Goal: Information Seeking & Learning: Learn about a topic

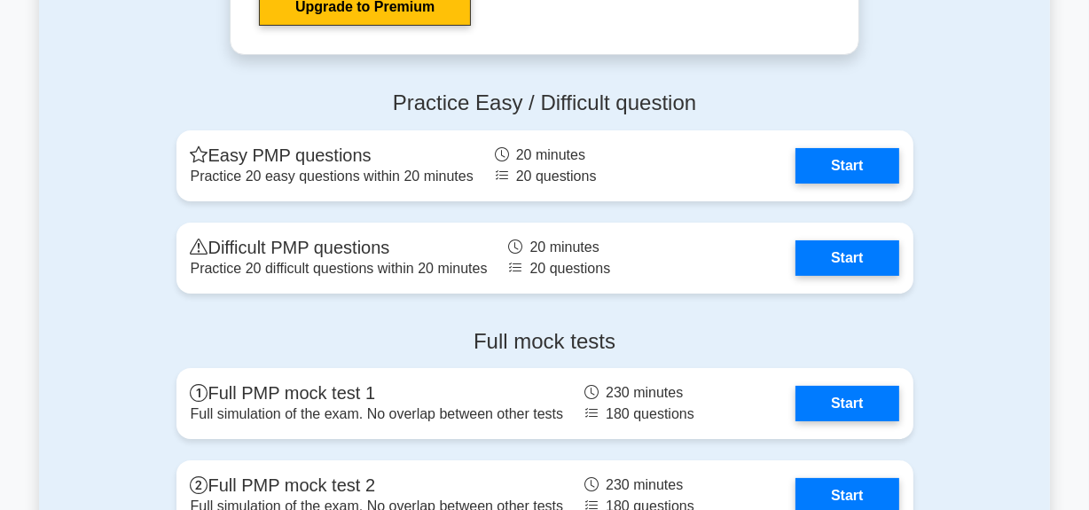
scroll to position [6128, 0]
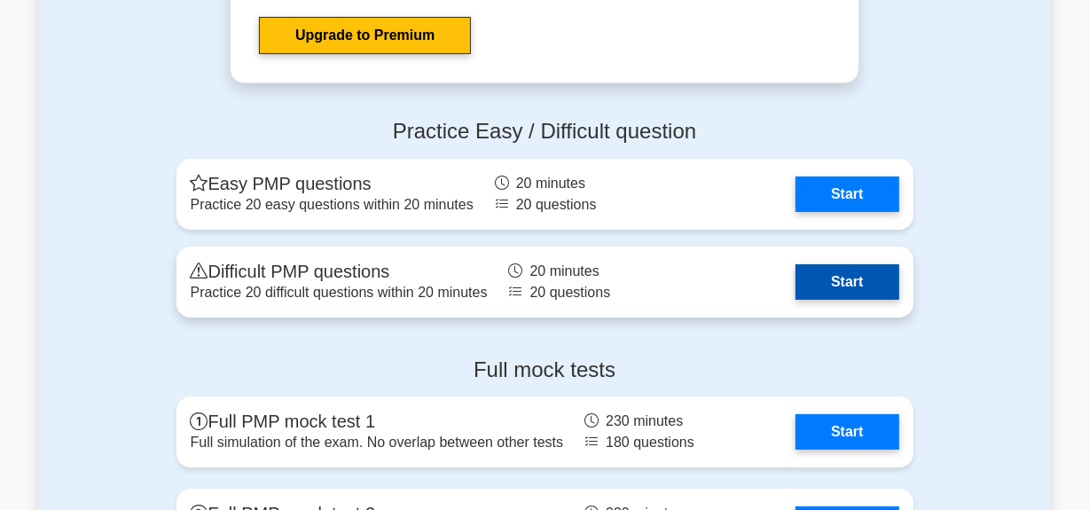
drag, startPoint x: 835, startPoint y: 273, endPoint x: 708, endPoint y: 286, distance: 128.3
click at [835, 273] on link "Start" at bounding box center [847, 281] width 103 height 35
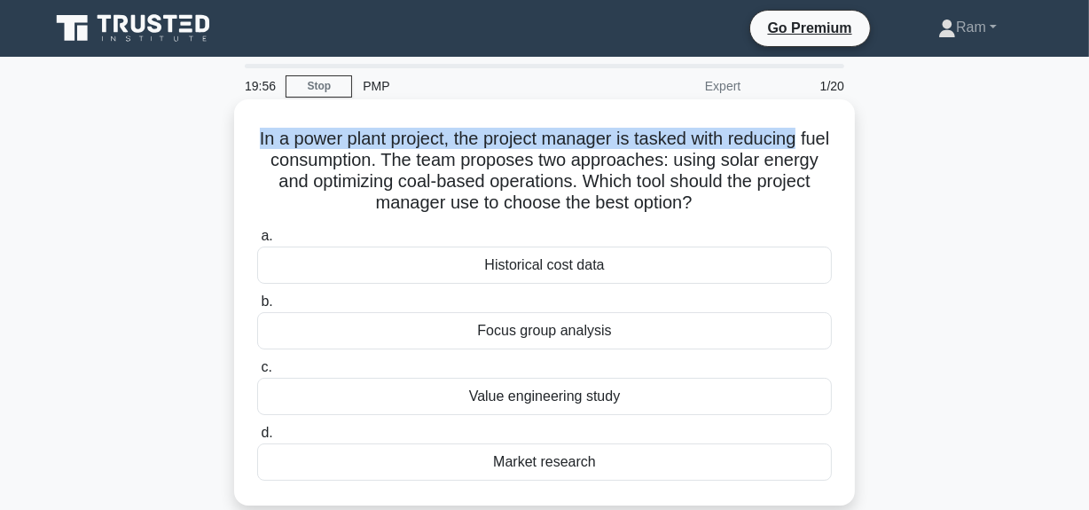
drag, startPoint x: 266, startPoint y: 141, endPoint x: 835, endPoint y: 145, distance: 568.5
click at [835, 145] on div "In a power plant project, the project manager is tasked with reducing fuel cons…" at bounding box center [544, 302] width 607 height 392
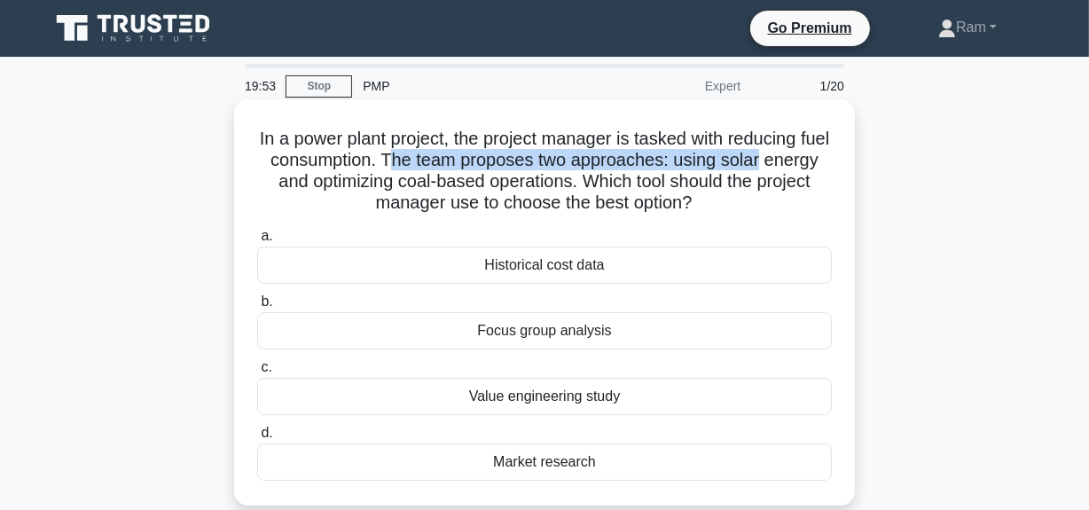
drag, startPoint x: 438, startPoint y: 160, endPoint x: 514, endPoint y: 164, distance: 76.4
click at [812, 163] on h5 "In a power plant project, the project manager is tasked with reducing fuel cons…" at bounding box center [544, 171] width 578 height 87
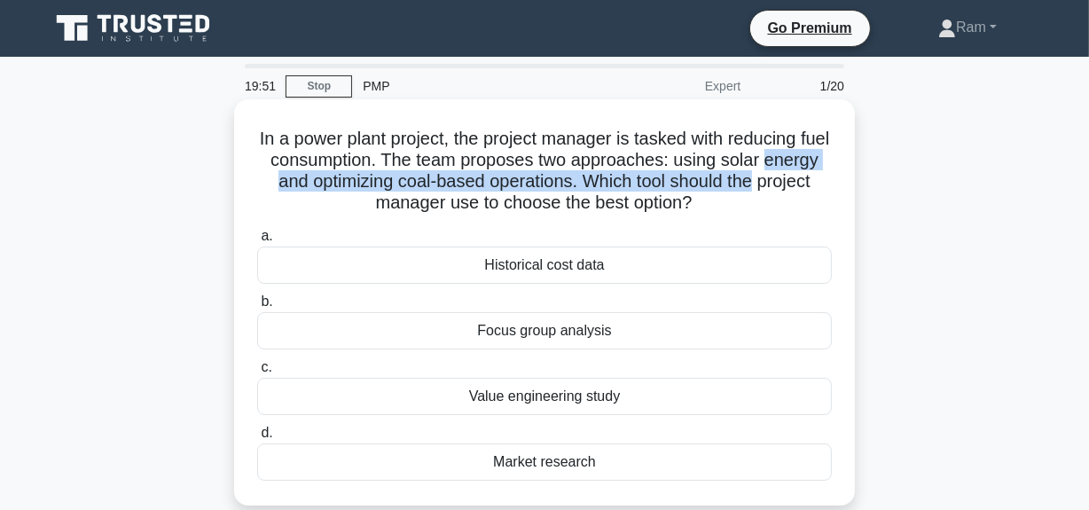
drag, startPoint x: 266, startPoint y: 181, endPoint x: 522, endPoint y: 203, distance: 257.3
click at [840, 184] on div "In a power plant project, the project manager is tasked with reducing fuel cons…" at bounding box center [544, 302] width 607 height 392
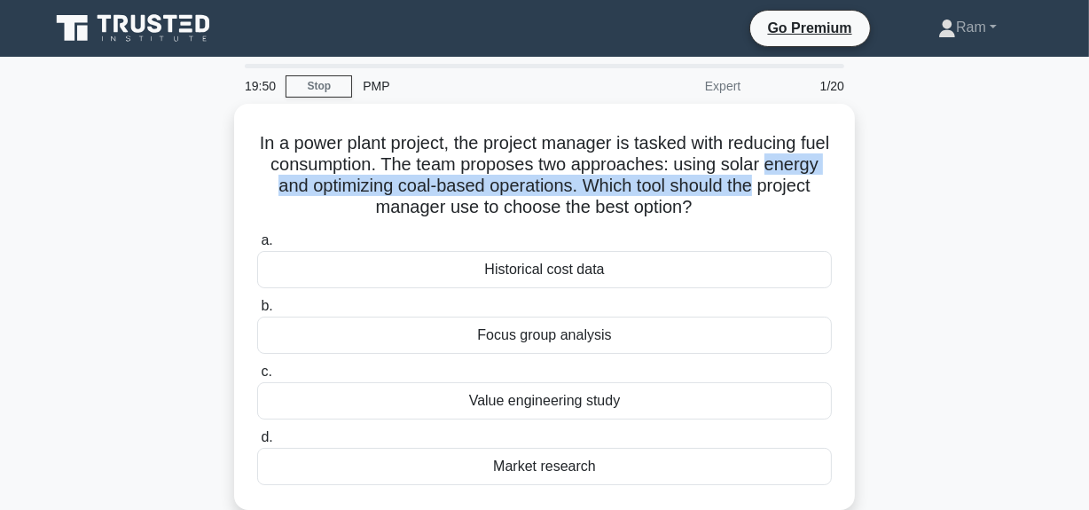
drag, startPoint x: 356, startPoint y: 211, endPoint x: 857, endPoint y: 212, distance: 501.1
click at [857, 212] on div "In a power plant project, the project manager is tasked with reducing fuel cons…" at bounding box center [544, 317] width 1011 height 427
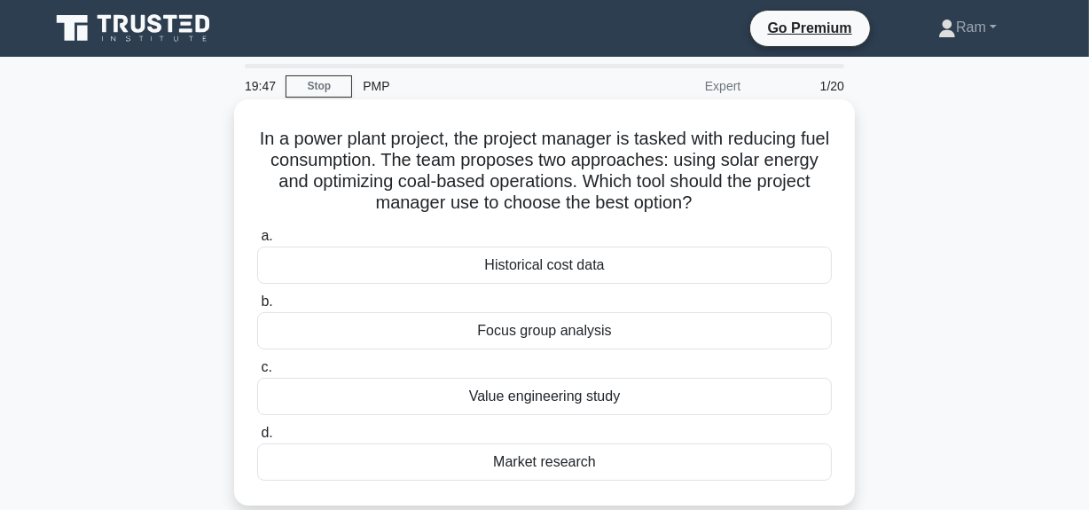
click at [380, 181] on h5 "In a power plant project, the project manager is tasked with reducing fuel cons…" at bounding box center [544, 171] width 578 height 87
drag, startPoint x: 369, startPoint y: 179, endPoint x: 624, endPoint y: 177, distance: 254.6
click at [624, 177] on h5 "In a power plant project, the project manager is tasked with reducing fuel cons…" at bounding box center [544, 171] width 578 height 87
drag, startPoint x: 353, startPoint y: 210, endPoint x: 729, endPoint y: 213, distance: 376.1
click at [756, 212] on h5 "In a power plant project, the project manager is tasked with reducing fuel cons…" at bounding box center [544, 171] width 578 height 87
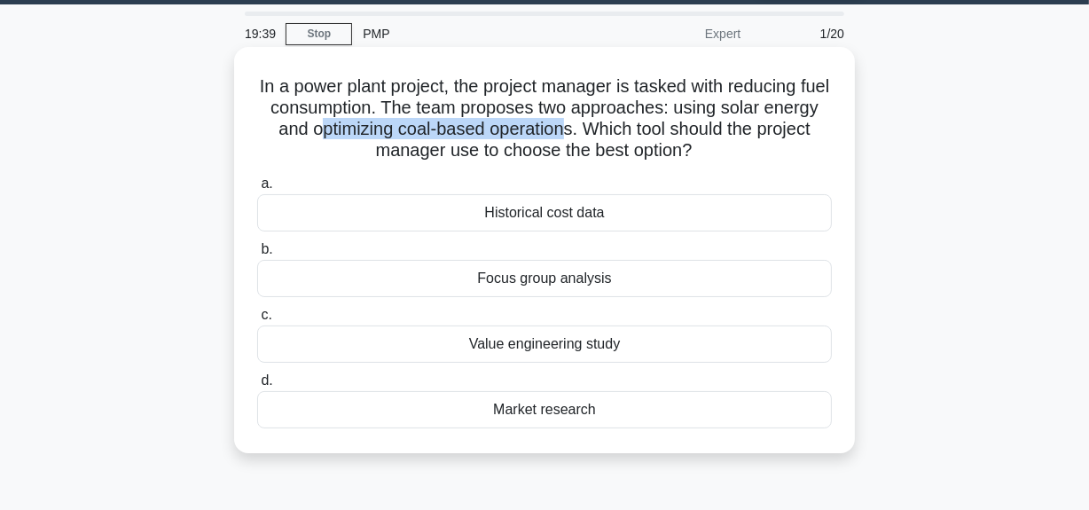
scroll to position [80, 0]
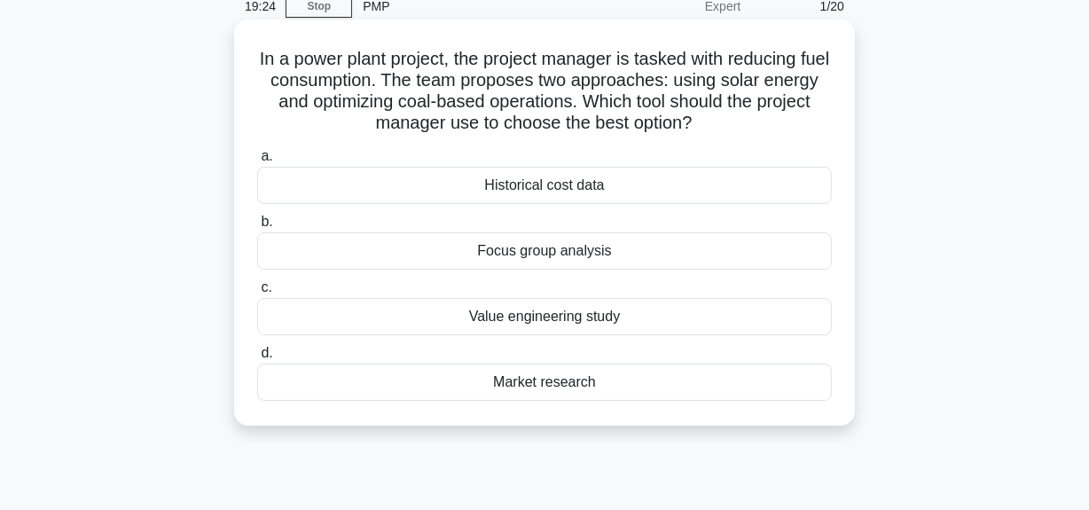
click at [579, 315] on div "Value engineering study" at bounding box center [544, 316] width 575 height 37
click at [257, 294] on input "c. Value engineering study" at bounding box center [257, 288] width 0 height 12
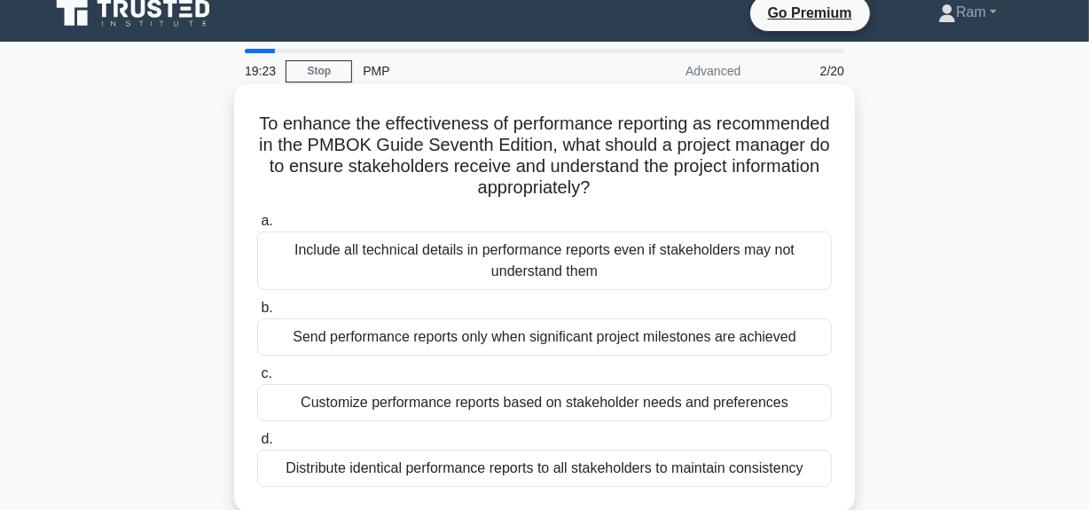
scroll to position [0, 0]
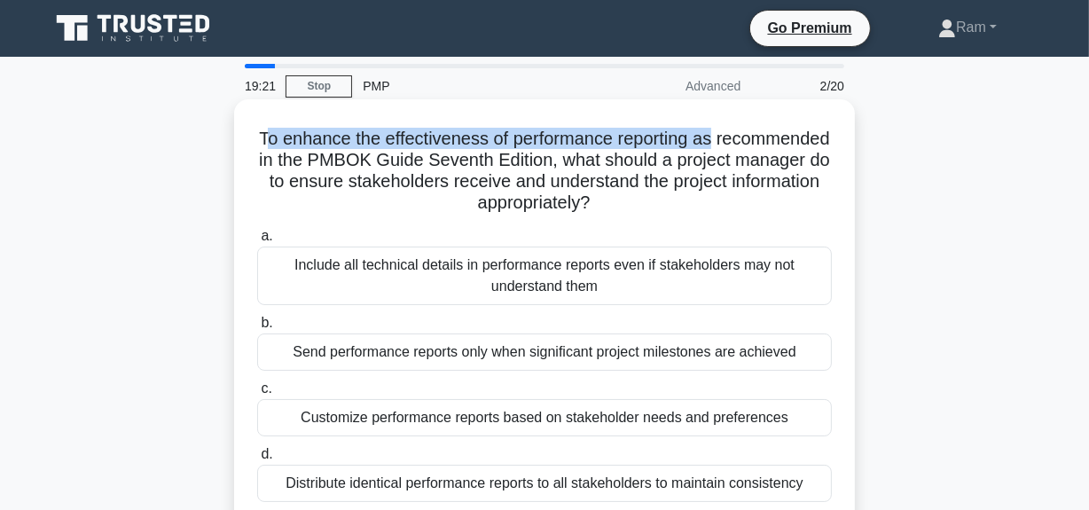
drag, startPoint x: 319, startPoint y: 135, endPoint x: 568, endPoint y: 145, distance: 248.6
click at [814, 141] on h5 "To enhance the effectiveness of performance reporting as recommended in the PMB…" at bounding box center [544, 171] width 578 height 87
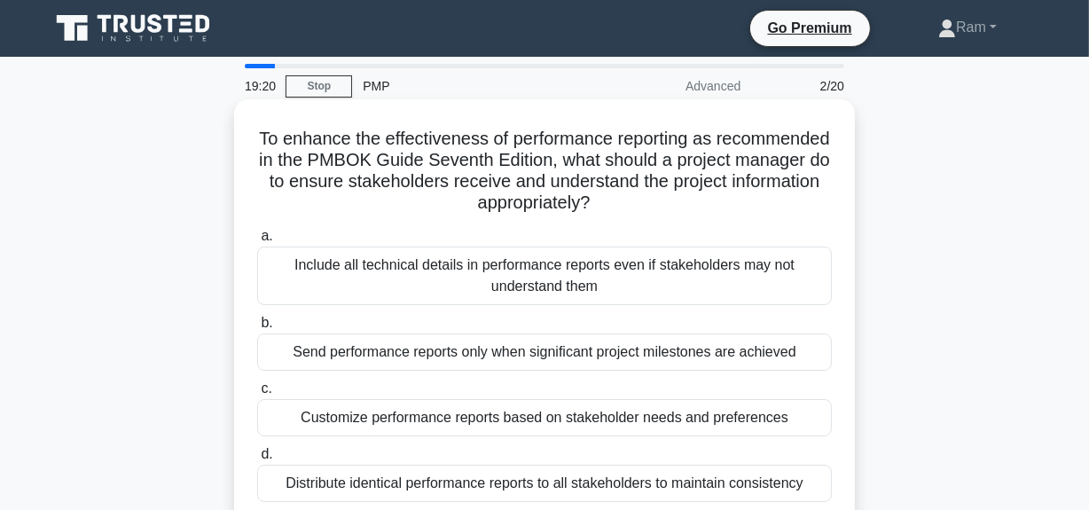
click at [303, 139] on h5 "To enhance the effectiveness of performance reporting as recommended in the PMB…" at bounding box center [544, 171] width 578 height 87
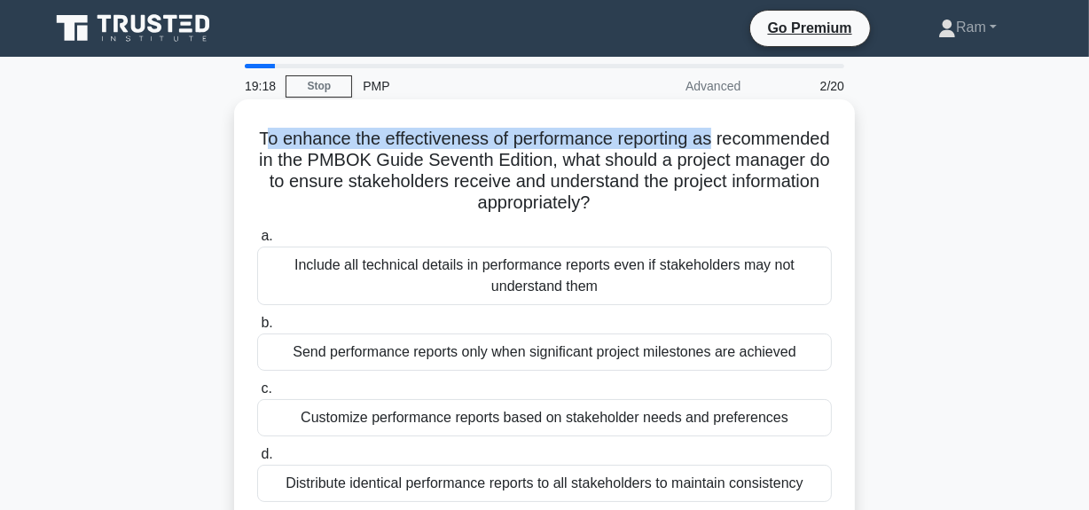
drag, startPoint x: 321, startPoint y: 141, endPoint x: 807, endPoint y: 133, distance: 486.1
click at [807, 133] on h5 "To enhance the effectiveness of performance reporting as recommended in the PMB…" at bounding box center [544, 171] width 578 height 87
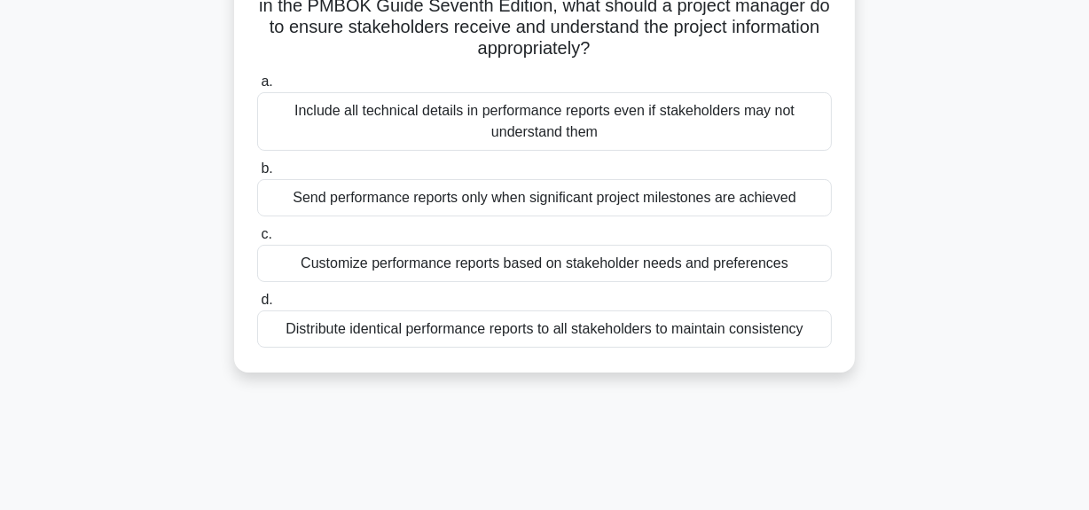
scroll to position [161, 0]
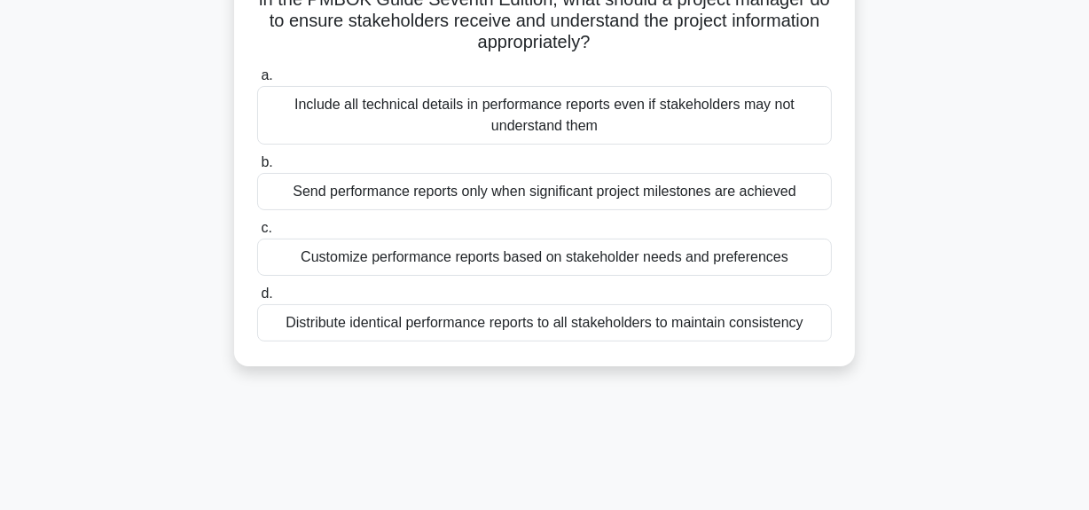
click at [536, 257] on div "Customize performance reports based on stakeholder needs and preferences" at bounding box center [544, 257] width 575 height 37
click at [257, 234] on input "c. Customize performance reports based on stakeholder needs and preferences" at bounding box center [257, 229] width 0 height 12
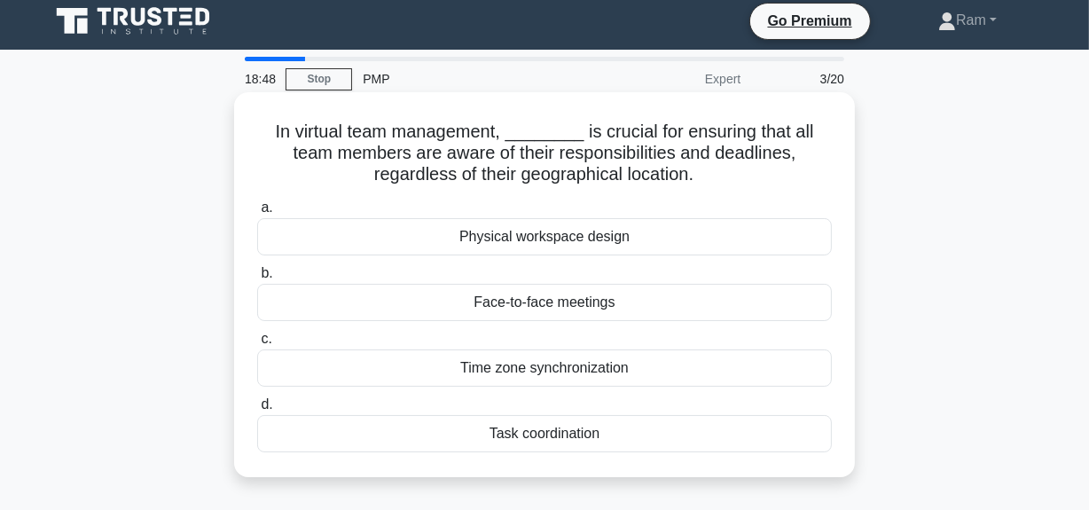
scroll to position [0, 0]
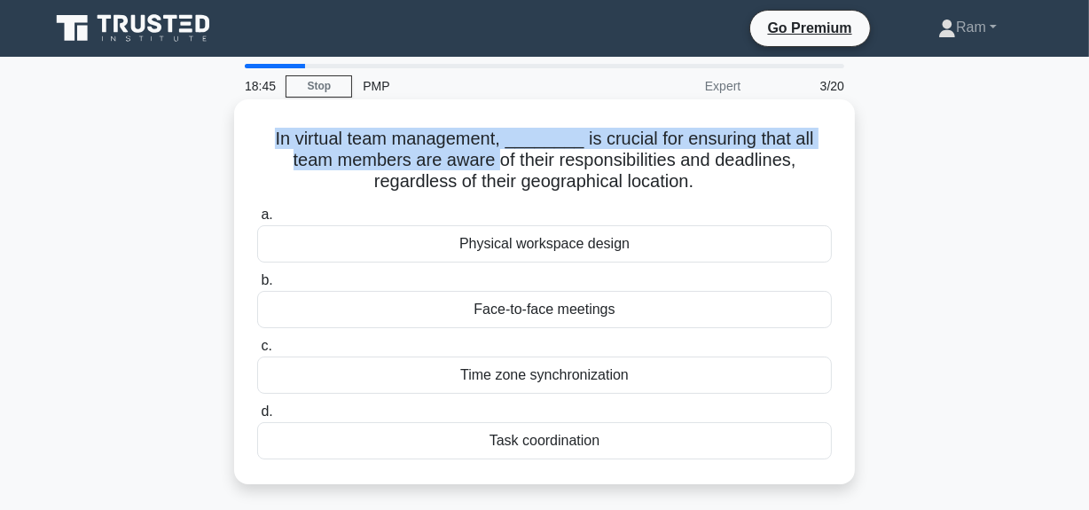
drag, startPoint x: 270, startPoint y: 133, endPoint x: 497, endPoint y: 155, distance: 228.1
click at [497, 155] on h5 "In virtual team management, ________ is crucial for ensuring that all team memb…" at bounding box center [544, 161] width 578 height 66
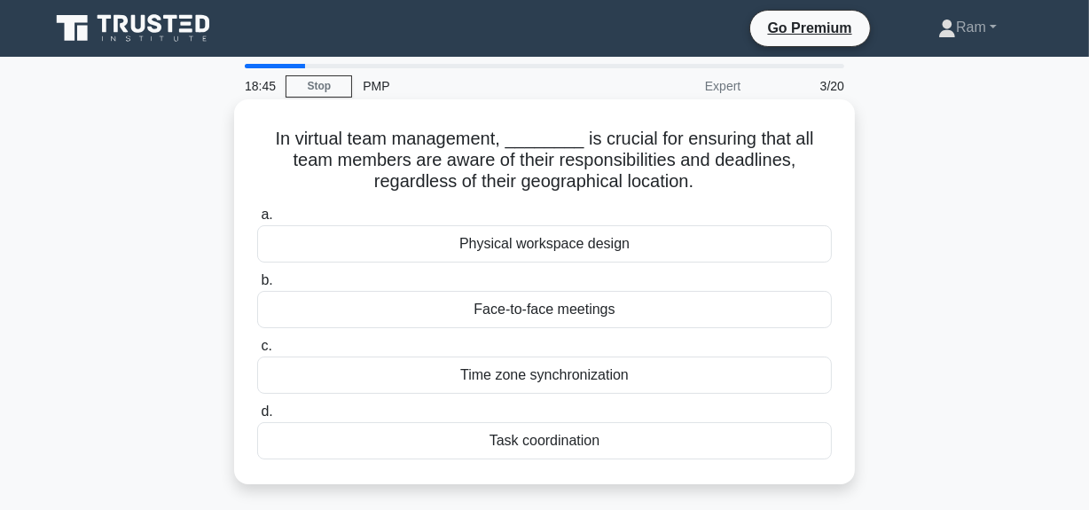
click at [472, 177] on h5 "In virtual team management, ________ is crucial for ensuring that all team memb…" at bounding box center [544, 161] width 578 height 66
drag, startPoint x: 541, startPoint y: 169, endPoint x: 797, endPoint y: 184, distance: 256.8
click at [797, 184] on h5 "In virtual team management, ________ is crucial for ensuring that all team memb…" at bounding box center [544, 161] width 578 height 66
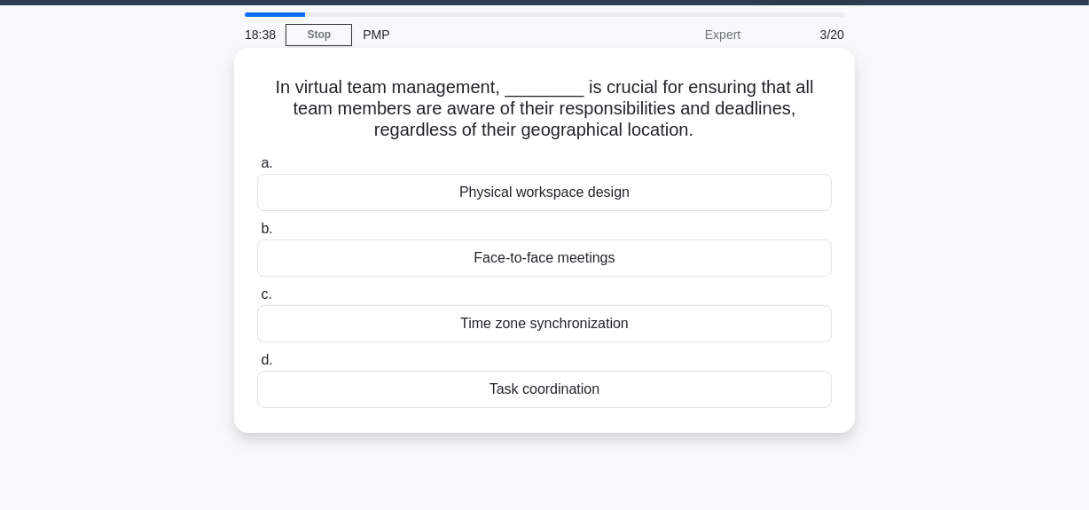
scroll to position [80, 0]
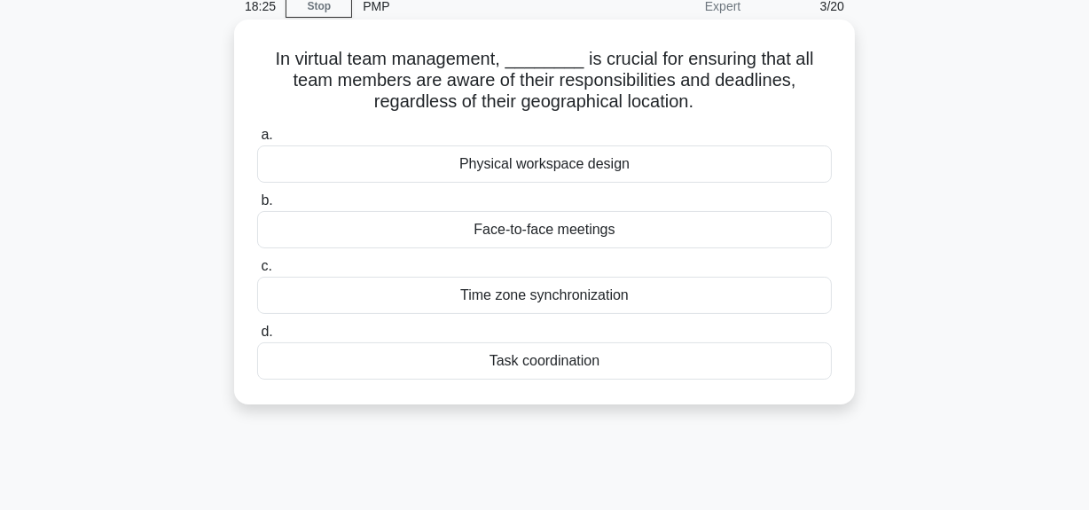
click at [541, 364] on div "Task coordination" at bounding box center [544, 360] width 575 height 37
click at [257, 338] on input "d. Task coordination" at bounding box center [257, 332] width 0 height 12
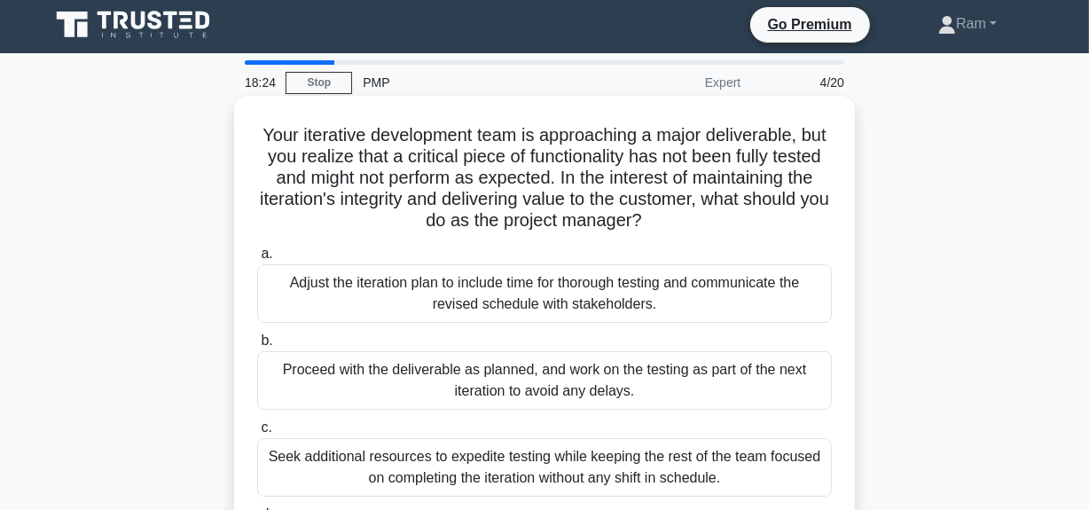
scroll to position [0, 0]
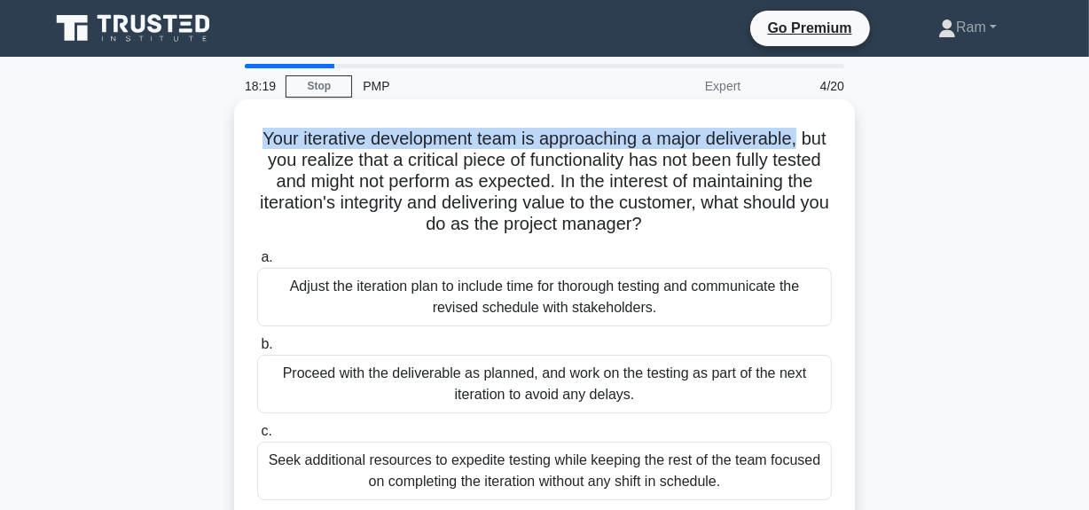
drag, startPoint x: 270, startPoint y: 140, endPoint x: 822, endPoint y: 142, distance: 552.6
click at [822, 142] on h5 "Your iterative development team is approaching a major deliverable, but you rea…" at bounding box center [544, 182] width 578 height 108
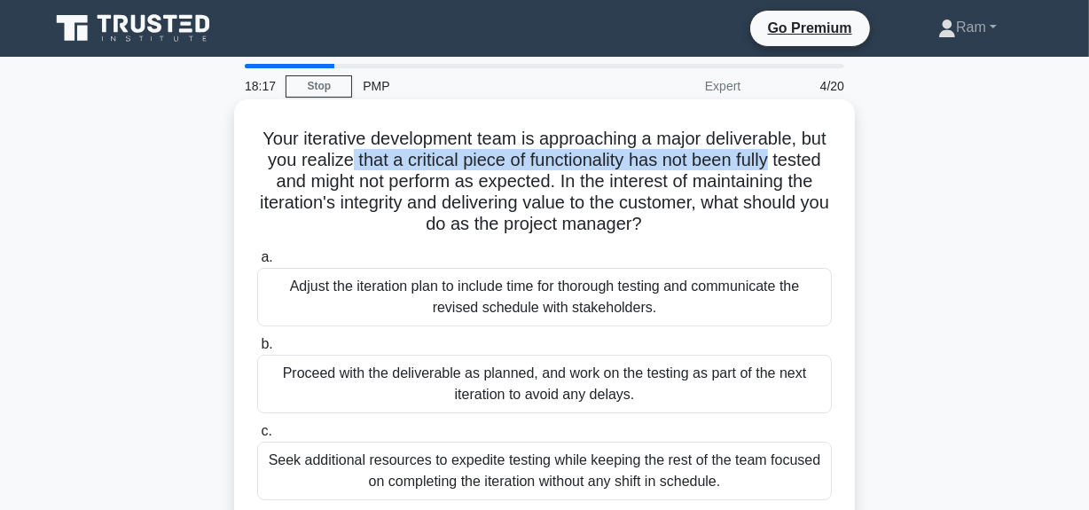
drag, startPoint x: 393, startPoint y: 159, endPoint x: 826, endPoint y: 151, distance: 432.9
click at [843, 151] on div "Your iterative development team is approaching a major deliverable, but you rea…" at bounding box center [544, 355] width 607 height 498
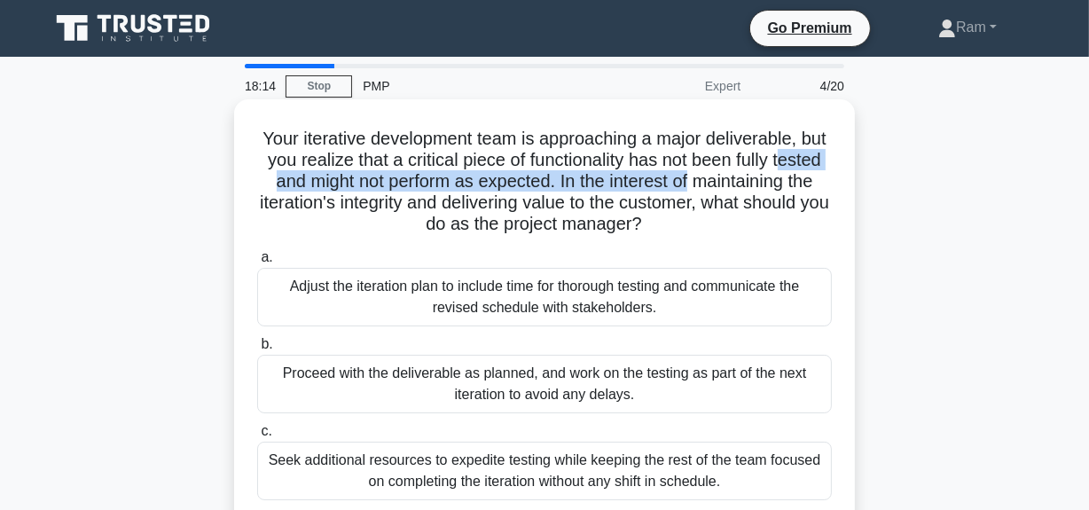
drag, startPoint x: 310, startPoint y: 182, endPoint x: 834, endPoint y: 189, distance: 524.2
click at [834, 189] on div "Your iterative development team is approaching a major deliverable, but you rea…" at bounding box center [544, 355] width 607 height 498
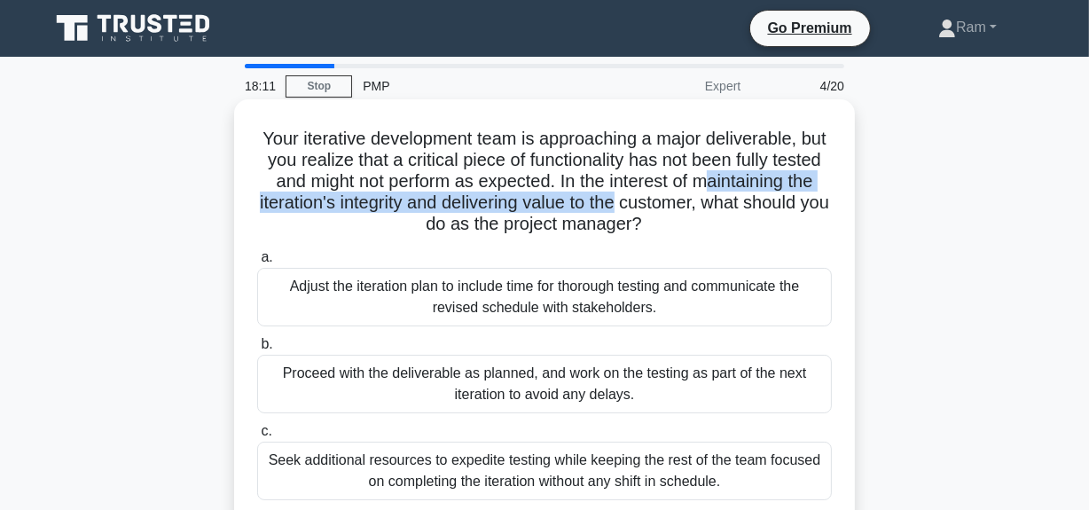
drag, startPoint x: 303, startPoint y: 200, endPoint x: 828, endPoint y: 212, distance: 524.3
click at [828, 212] on h5 "Your iterative development team is approaching a major deliverable, but you rea…" at bounding box center [544, 182] width 578 height 108
drag, startPoint x: 396, startPoint y: 225, endPoint x: 630, endPoint y: 244, distance: 234.9
click at [779, 224] on h5 "Your iterative development team is approaching a major deliverable, but you rea…" at bounding box center [544, 182] width 578 height 108
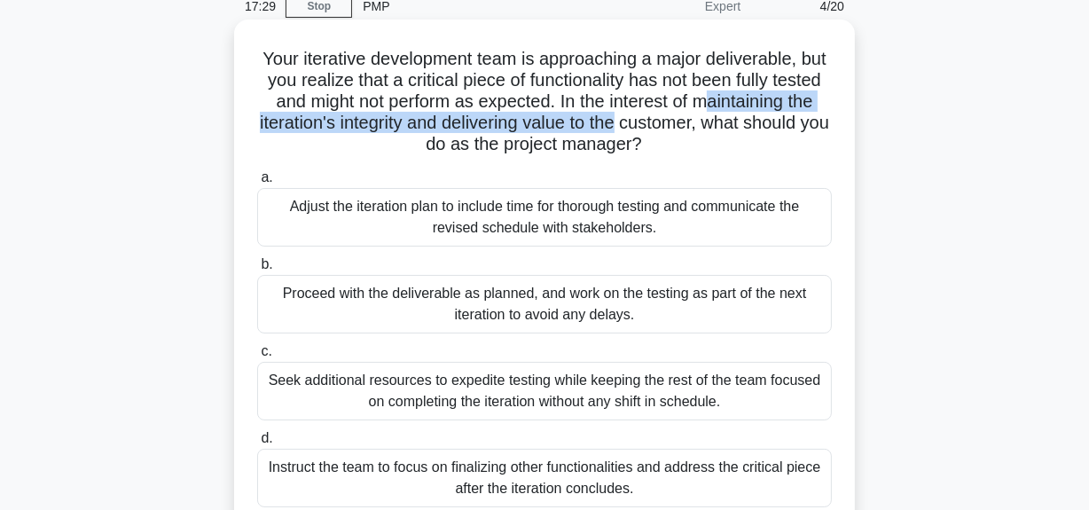
scroll to position [161, 0]
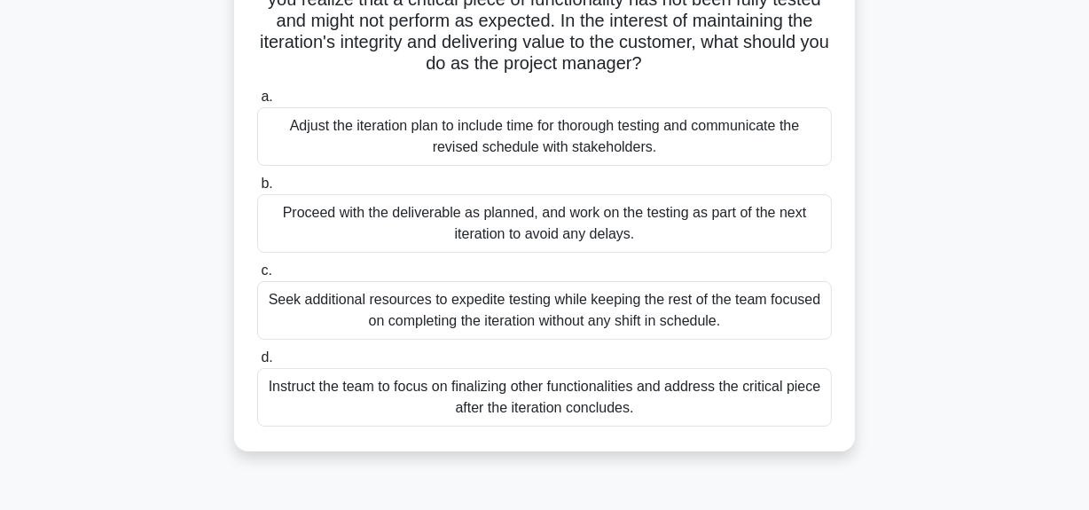
click at [631, 138] on div "Adjust the iteration plan to include time for thorough testing and communicate …" at bounding box center [544, 136] width 575 height 59
click at [257, 103] on input "a. Adjust the iteration plan to include time for thorough testing and communica…" at bounding box center [257, 97] width 0 height 12
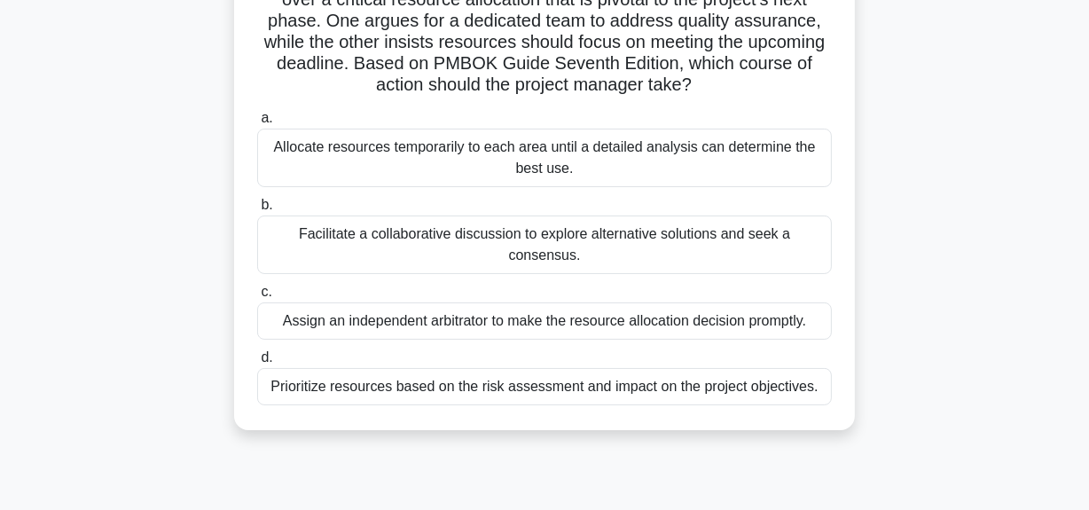
scroll to position [0, 0]
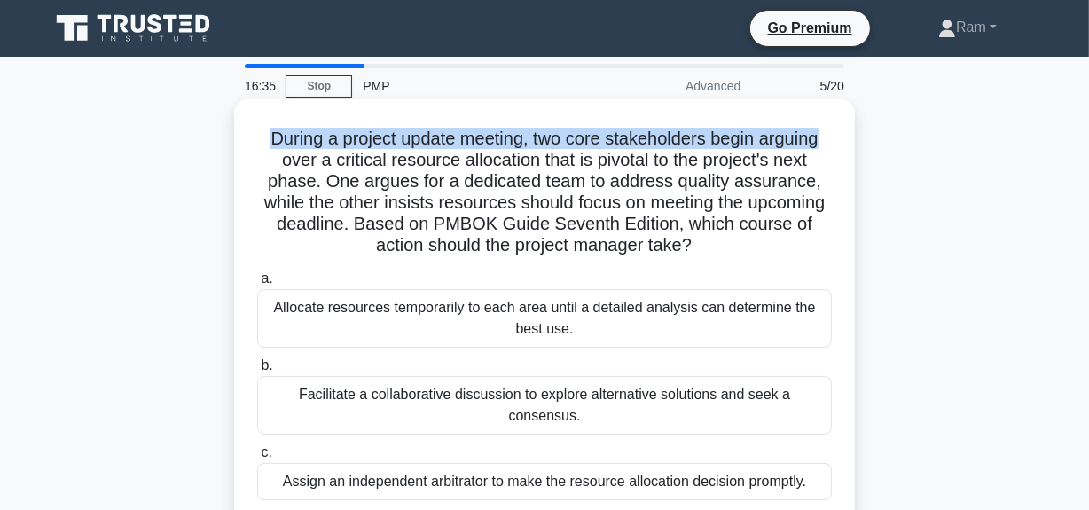
drag, startPoint x: 263, startPoint y: 143, endPoint x: 831, endPoint y: 154, distance: 567.8
click at [842, 148] on div "During a project update meeting, two core stakeholders begin arguing over a cri…" at bounding box center [544, 344] width 607 height 477
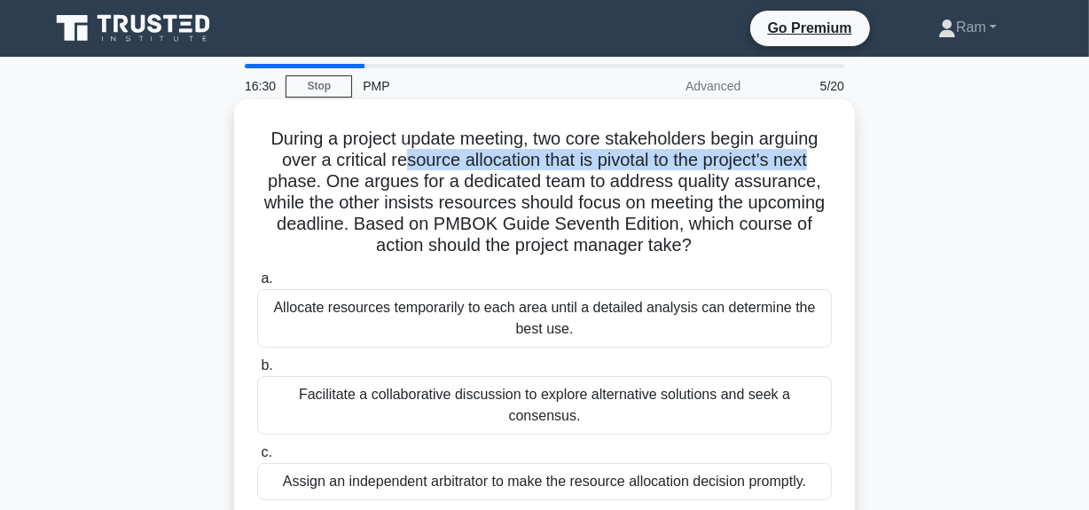
drag, startPoint x: 443, startPoint y: 167, endPoint x: 583, endPoint y: 191, distance: 142.2
click at [825, 168] on h5 "During a project update meeting, two core stakeholders begin arguing over a cri…" at bounding box center [544, 192] width 578 height 129
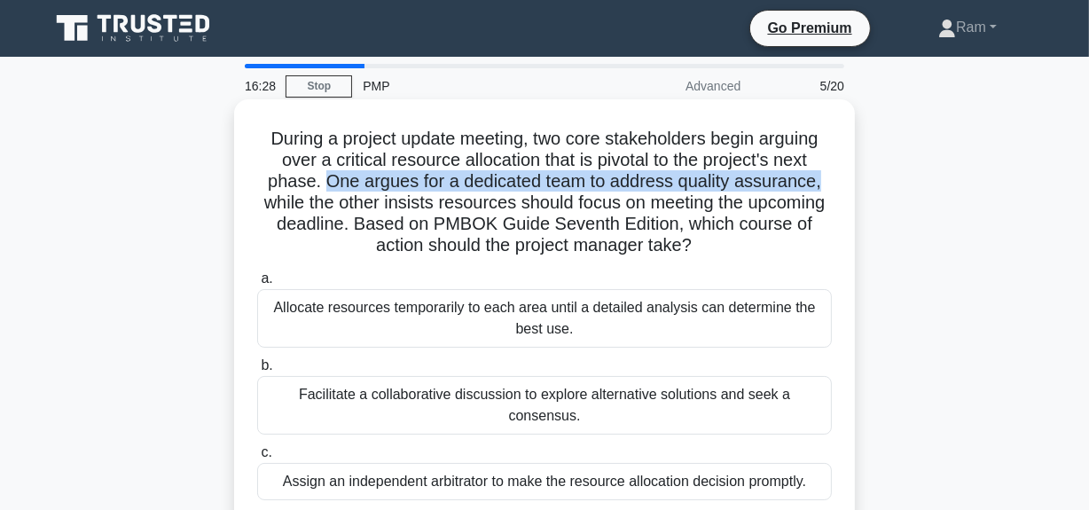
drag, startPoint x: 326, startPoint y: 178, endPoint x: 823, endPoint y: 183, distance: 496.7
click at [840, 182] on div "During a project update meeting, two core stakeholders begin arguing over a cri…" at bounding box center [544, 344] width 607 height 477
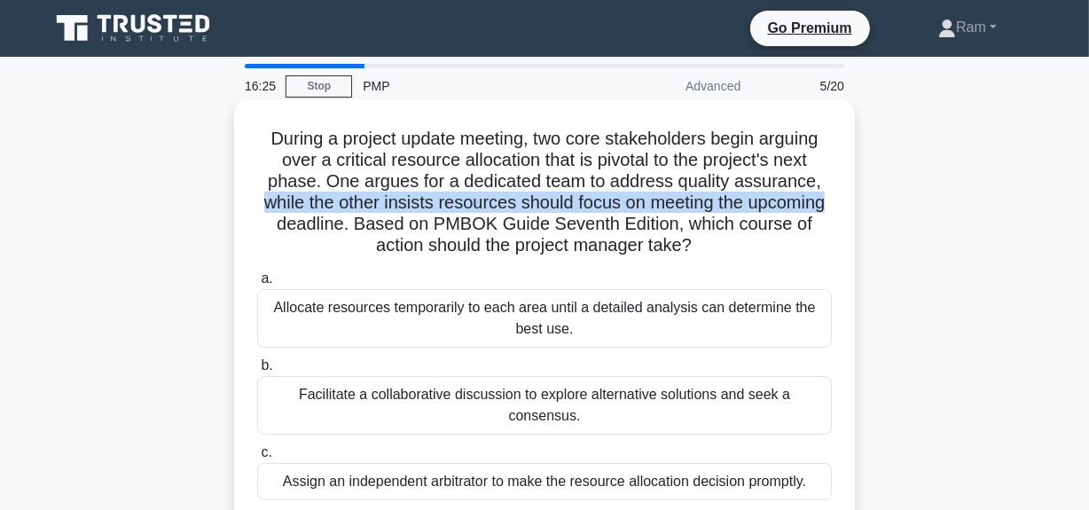
drag, startPoint x: 250, startPoint y: 210, endPoint x: 835, endPoint y: 197, distance: 585.5
click at [835, 197] on div "During a project update meeting, two core stakeholders begin arguing over a cri…" at bounding box center [544, 344] width 607 height 477
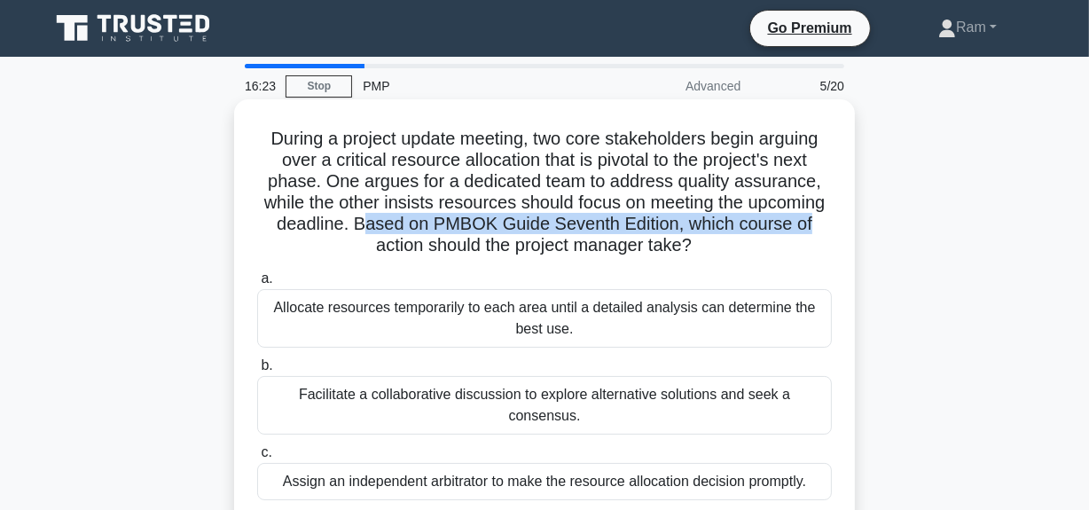
drag, startPoint x: 360, startPoint y: 224, endPoint x: 816, endPoint y: 217, distance: 455.9
click at [832, 218] on h5 "During a project update meeting, two core stakeholders begin arguing over a cri…" at bounding box center [544, 192] width 578 height 129
drag, startPoint x: 399, startPoint y: 254, endPoint x: 559, endPoint y: 259, distance: 159.7
click at [758, 246] on h5 "During a project update meeting, two core stakeholders begin arguing over a cri…" at bounding box center [544, 192] width 578 height 129
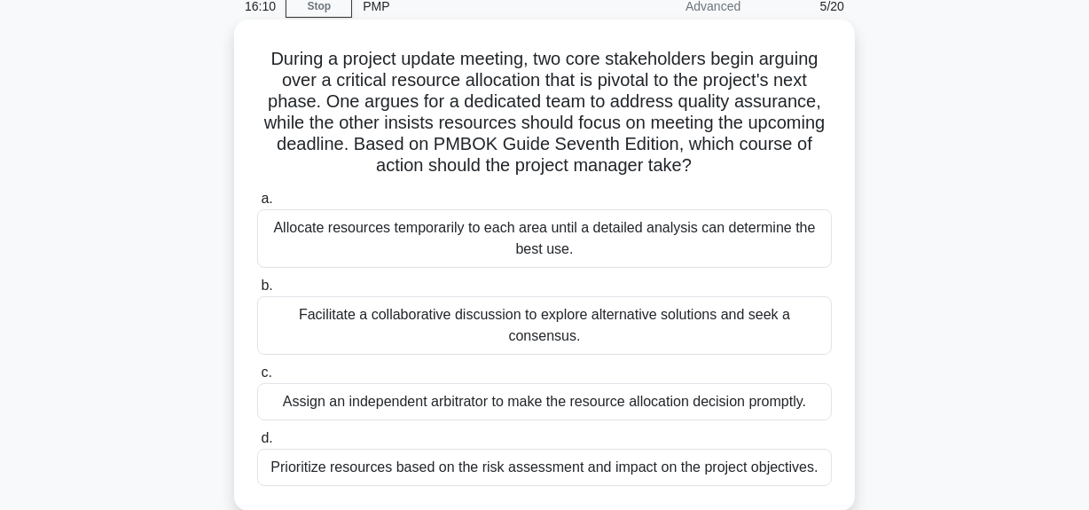
click at [538, 312] on div "Facilitate a collaborative discussion to explore alternative solutions and seek…" at bounding box center [544, 325] width 575 height 59
click at [257, 292] on input "b. Facilitate a collaborative discussion to explore alternative solutions and s…" at bounding box center [257, 286] width 0 height 12
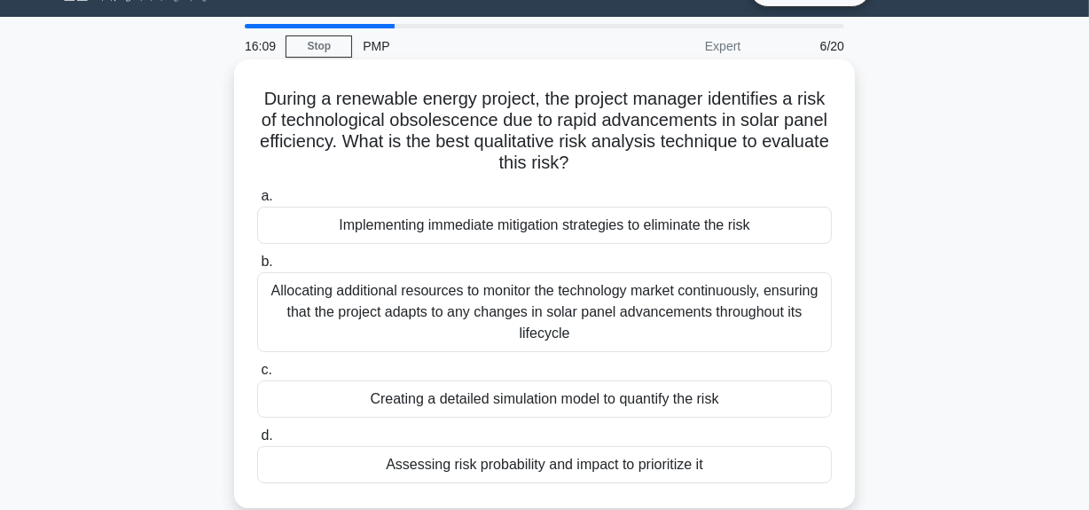
scroll to position [0, 0]
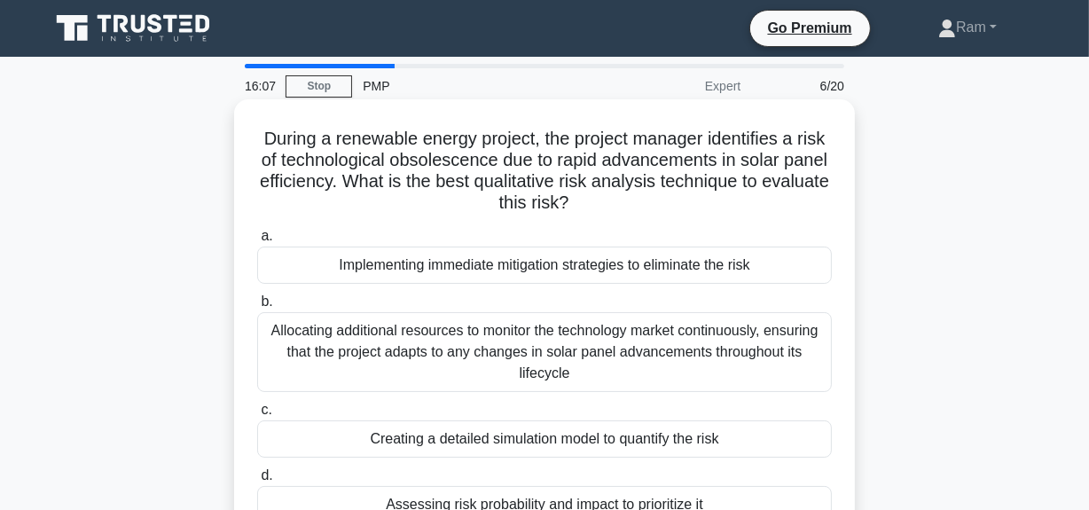
drag, startPoint x: 251, startPoint y: 139, endPoint x: 702, endPoint y: 221, distance: 458.8
click at [702, 219] on div "During a renewable energy project, the project manager identifies a risk of tec…" at bounding box center [544, 323] width 607 height 435
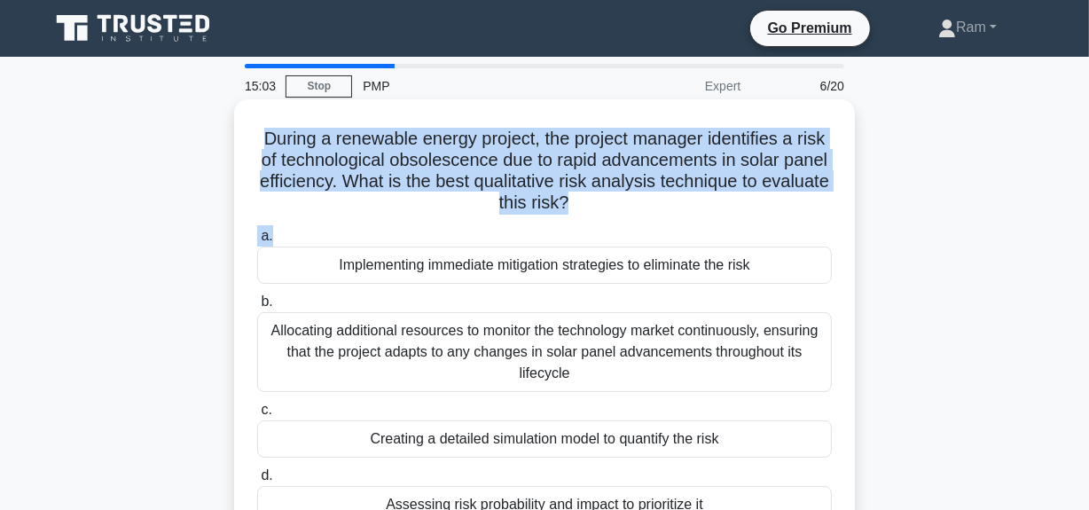
click at [395, 172] on h5 "During a renewable energy project, the project manager identifies a risk of tec…" at bounding box center [544, 171] width 578 height 87
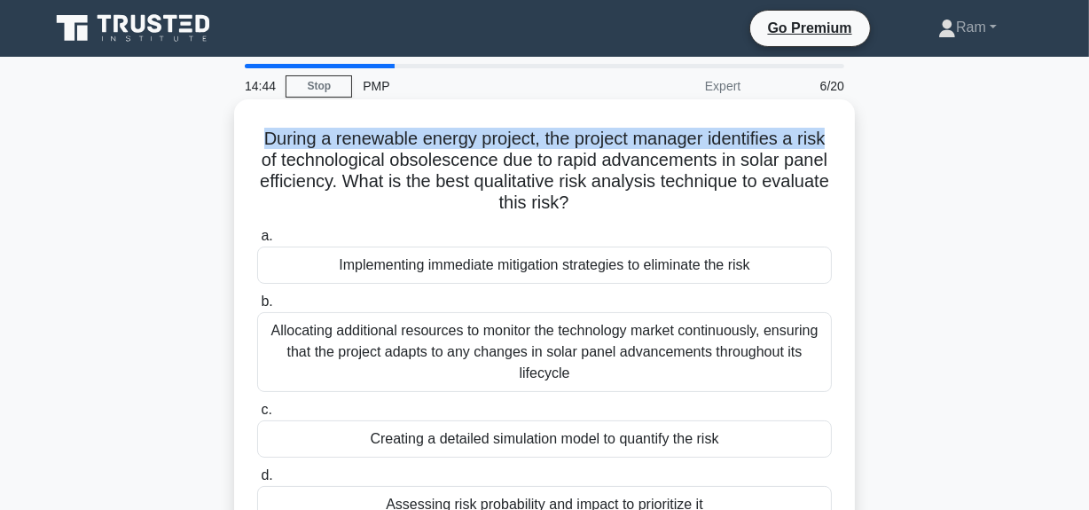
drag, startPoint x: 257, startPoint y: 138, endPoint x: 727, endPoint y: 180, distance: 471.9
click at [839, 135] on div "During a renewable energy project, the project manager identifies a risk of tec…" at bounding box center [544, 323] width 607 height 435
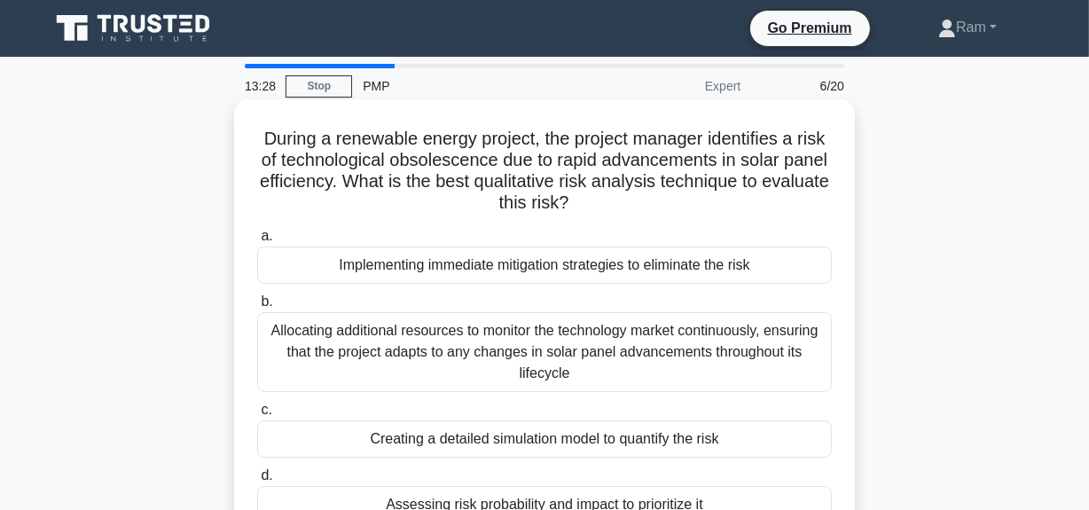
click at [635, 159] on h5 "During a renewable energy project, the project manager identifies a risk of tec…" at bounding box center [544, 171] width 578 height 87
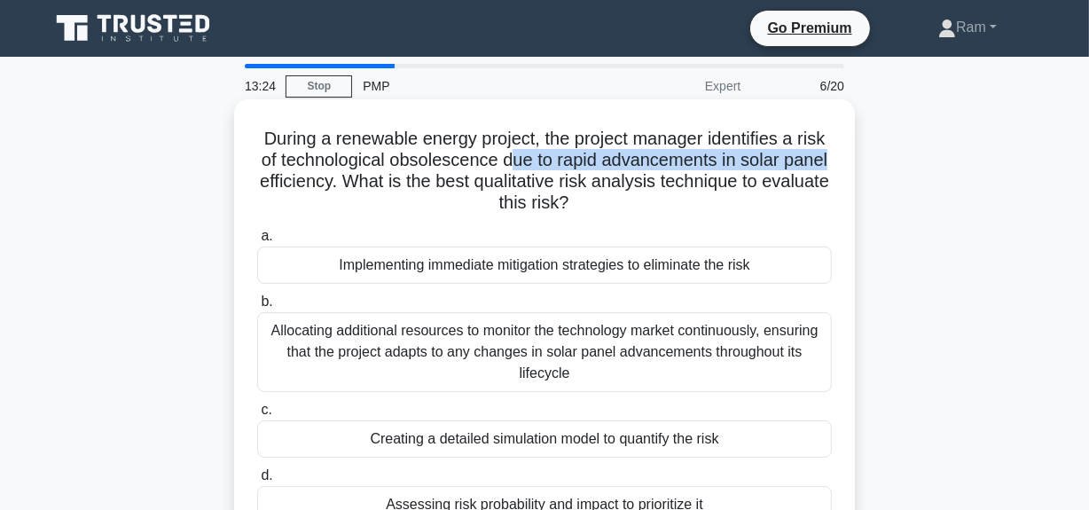
drag, startPoint x: 514, startPoint y: 161, endPoint x: 405, endPoint y: 184, distance: 111.7
click at [850, 155] on div "During a renewable energy project, the project manager identifies a risk of tec…" at bounding box center [544, 323] width 621 height 449
drag, startPoint x: 374, startPoint y: 183, endPoint x: 706, endPoint y: 210, distance: 332.8
click at [706, 210] on h5 "During a renewable energy project, the project manager identifies a risk of tec…" at bounding box center [544, 171] width 578 height 87
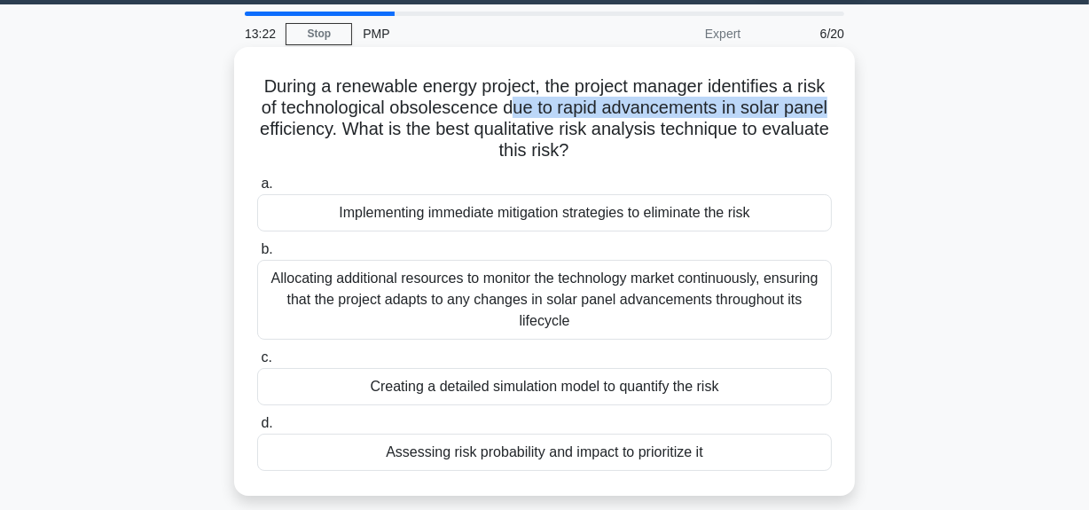
scroll to position [80, 0]
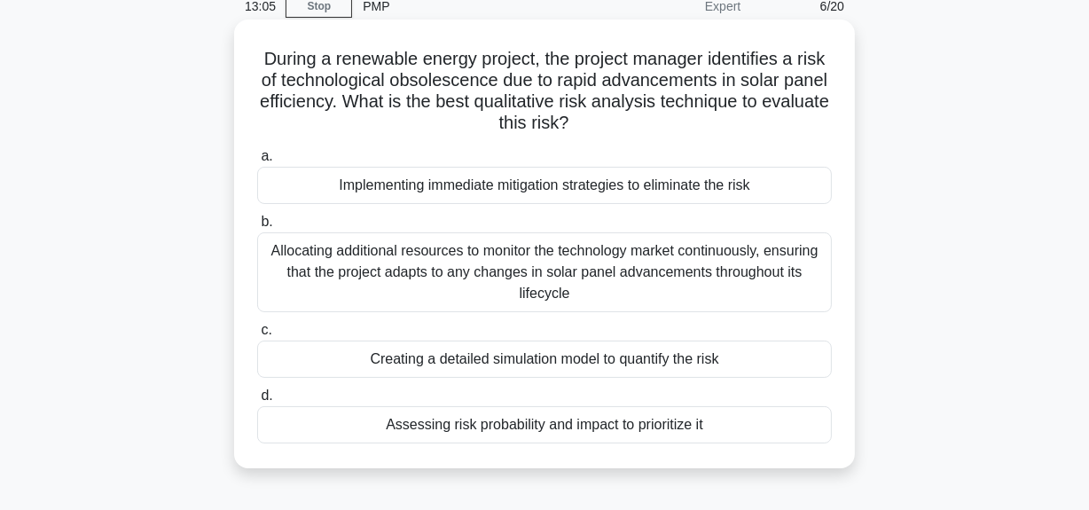
click at [614, 418] on div "Assessing risk probability and impact to prioritize it" at bounding box center [544, 424] width 575 height 37
click at [257, 402] on input "d. Assessing risk probability and impact to prioritize it" at bounding box center [257, 396] width 0 height 12
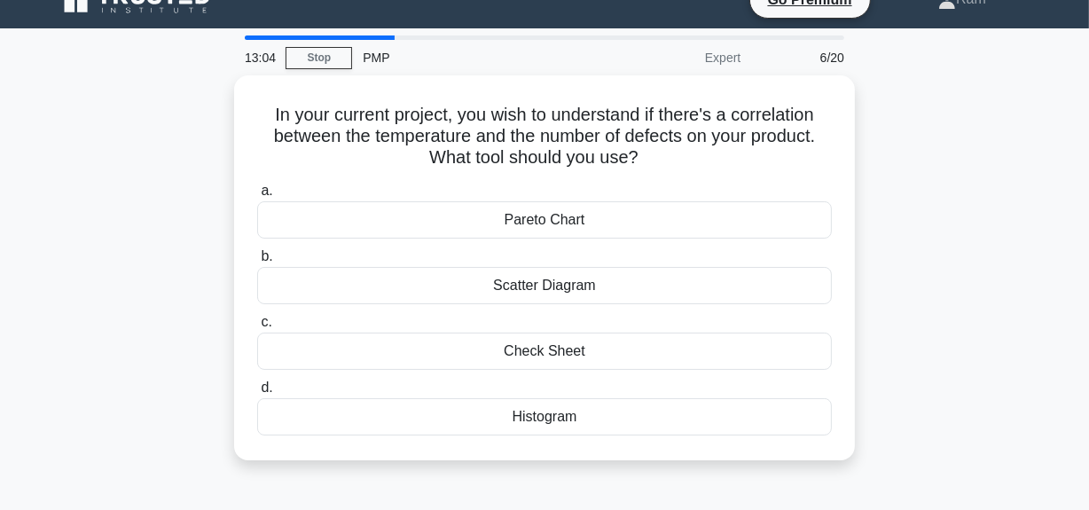
scroll to position [0, 0]
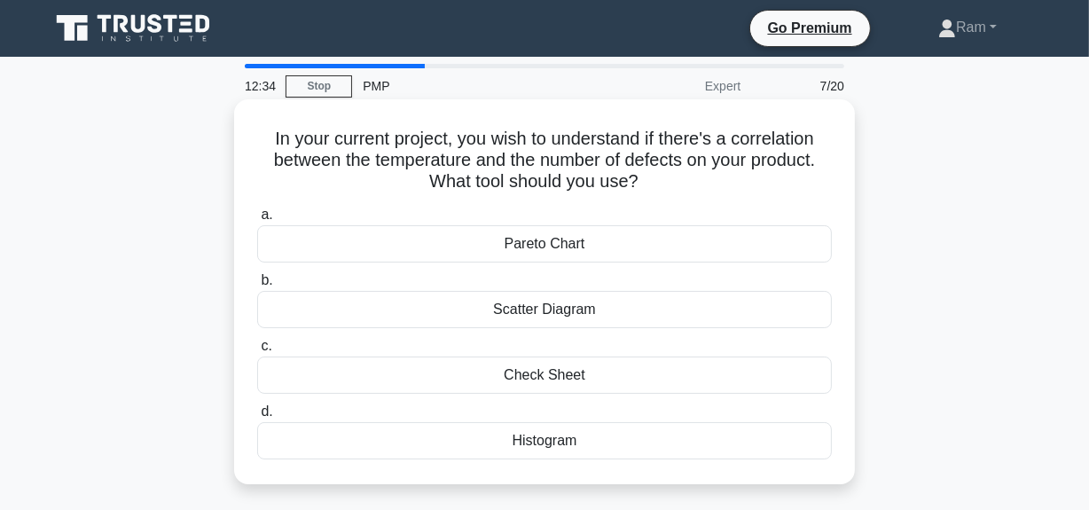
click at [588, 451] on div "Histogram" at bounding box center [544, 440] width 575 height 37
click at [257, 418] on input "d. Histogram" at bounding box center [257, 412] width 0 height 12
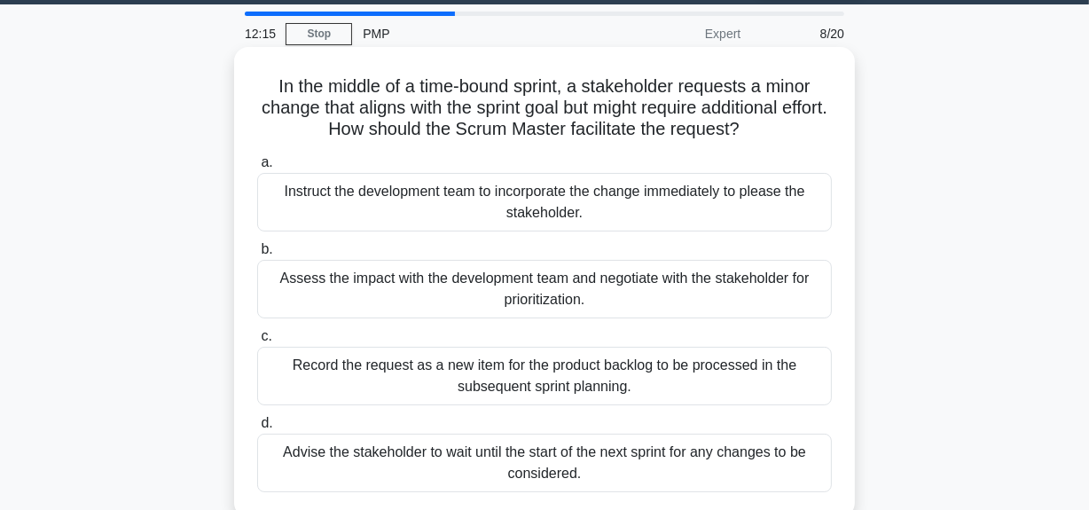
scroll to position [80, 0]
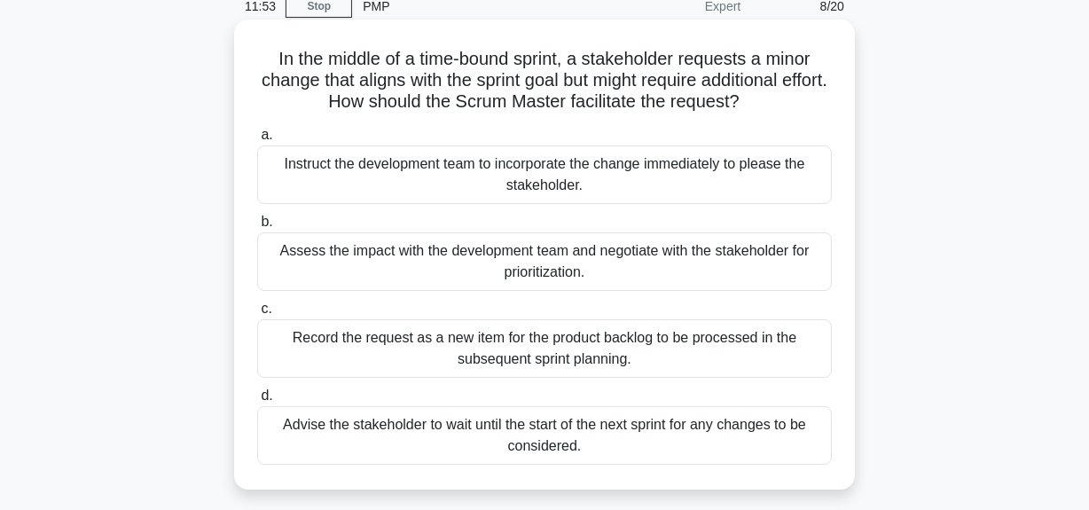
click at [571, 271] on div "Assess the impact with the development team and negotiate with the stakeholder …" at bounding box center [544, 261] width 575 height 59
click at [257, 228] on input "b. Assess the impact with the development team and negotiate with the stakehold…" at bounding box center [257, 222] width 0 height 12
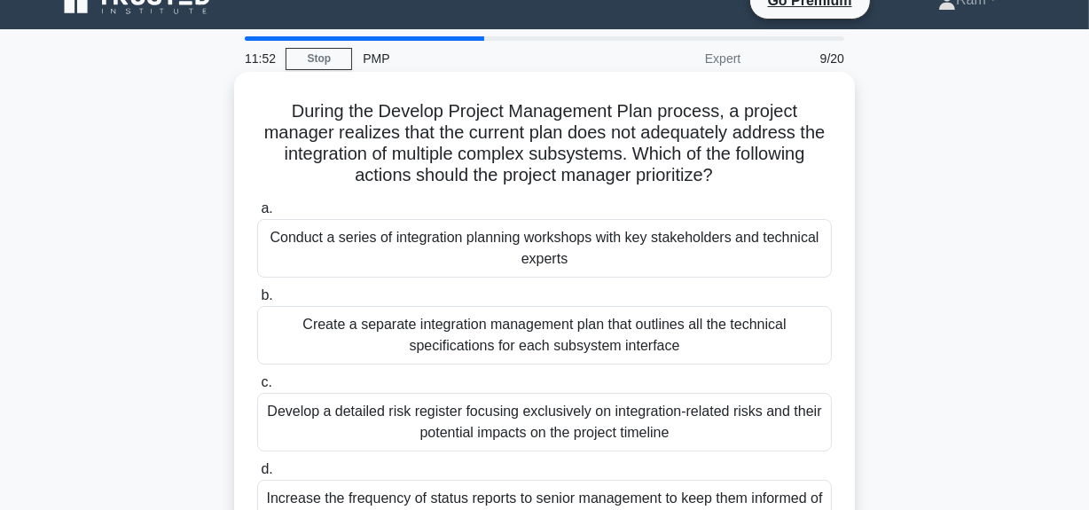
scroll to position [0, 0]
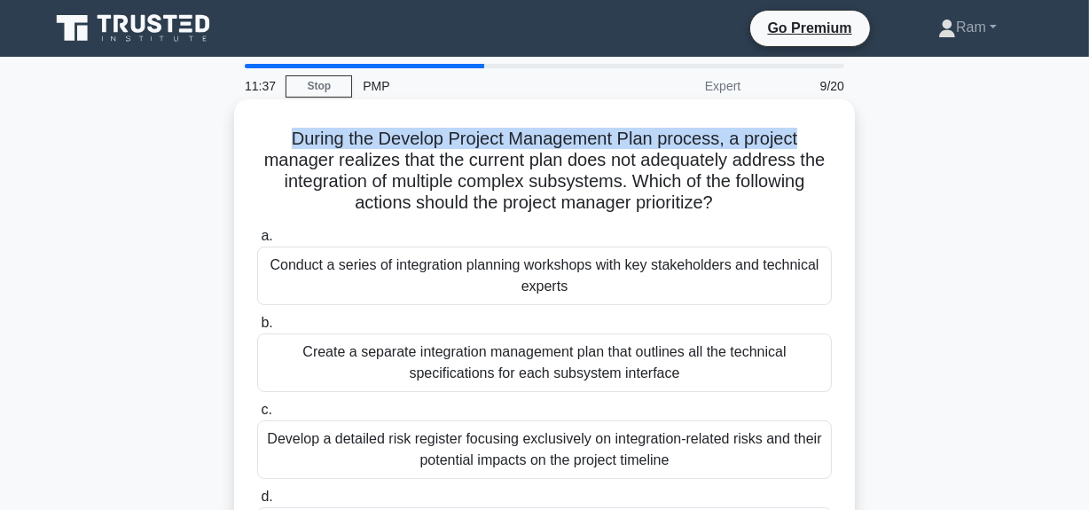
drag, startPoint x: 288, startPoint y: 140, endPoint x: 466, endPoint y: 160, distance: 178.5
click at [798, 132] on h5 "During the Develop Project Management Plan process, a project manager realizes …" at bounding box center [544, 171] width 578 height 87
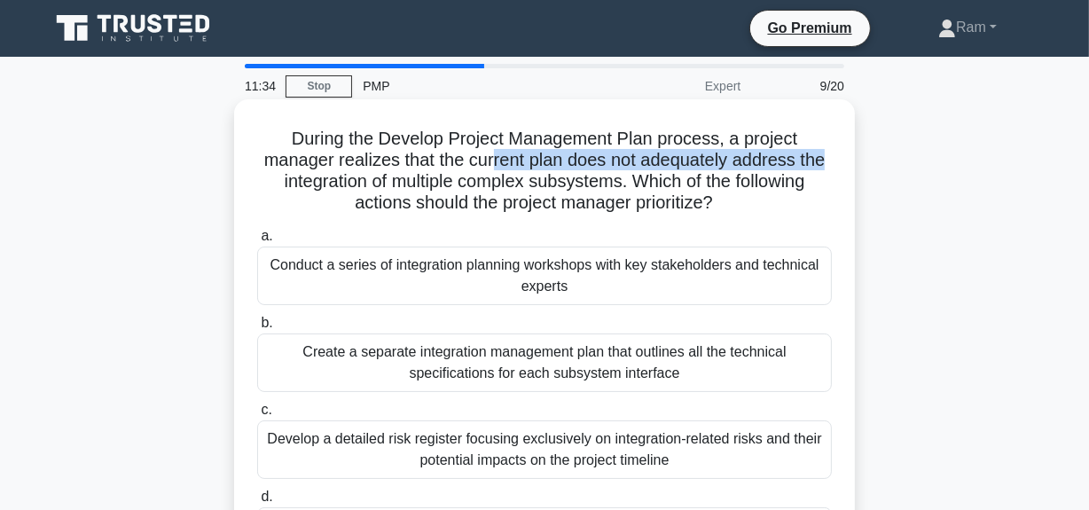
drag, startPoint x: 592, startPoint y: 161, endPoint x: 683, endPoint y: 182, distance: 93.6
click at [882, 160] on div "During the Develop Project Management Plan process, a project manager realizes …" at bounding box center [544, 360] width 1011 height 513
drag, startPoint x: 282, startPoint y: 180, endPoint x: 780, endPoint y: 209, distance: 498.4
click at [847, 201] on div "During the Develop Project Management Plan process, a project manager realizes …" at bounding box center [544, 344] width 607 height 477
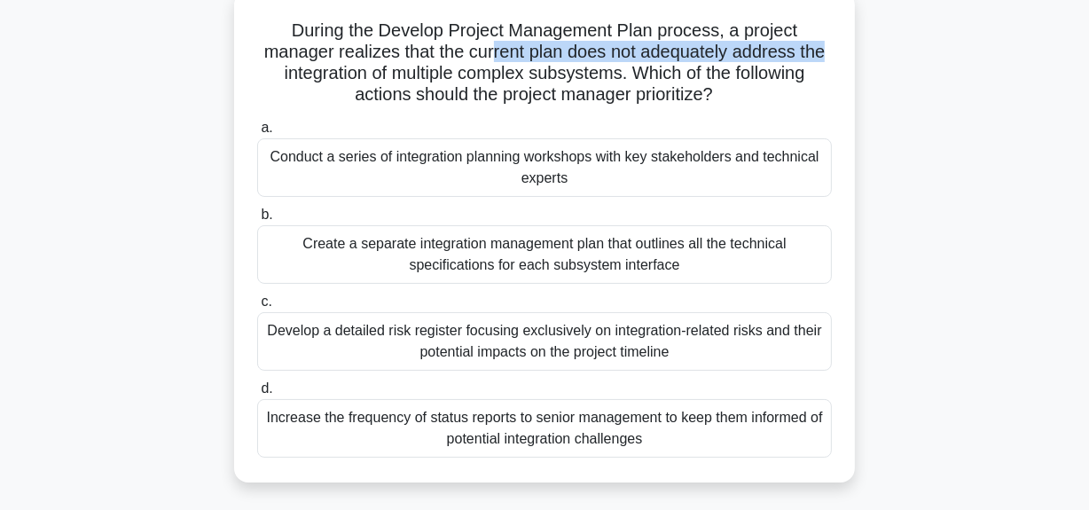
scroll to position [80, 0]
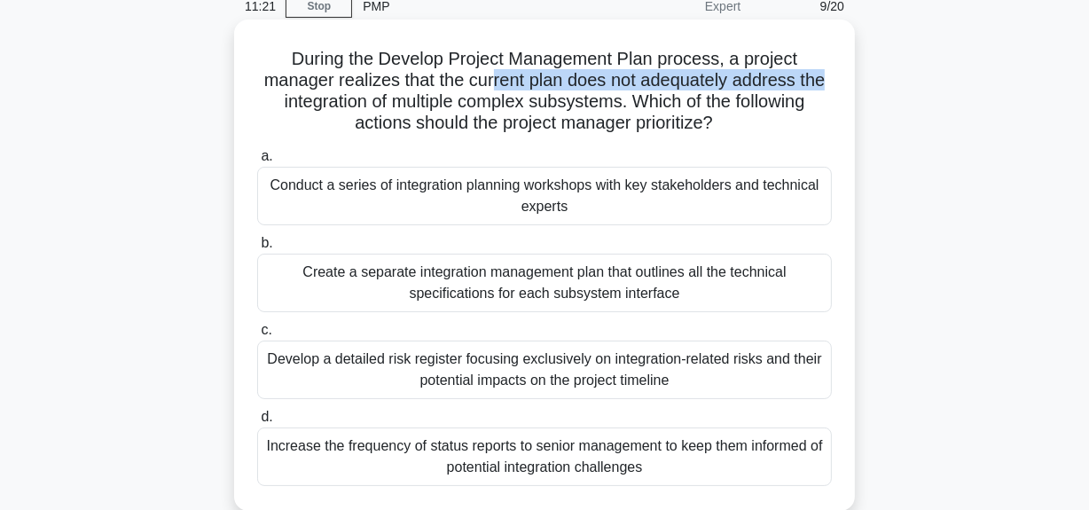
click at [537, 104] on h5 "During the Develop Project Management Plan process, a project manager realizes …" at bounding box center [544, 91] width 578 height 87
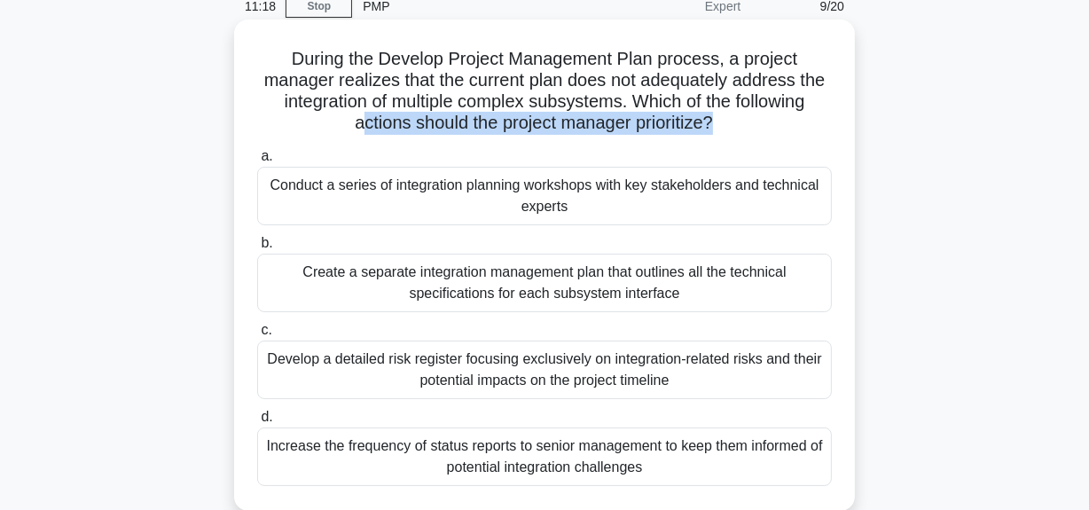
drag, startPoint x: 368, startPoint y: 127, endPoint x: 688, endPoint y: 144, distance: 320.6
click at [717, 126] on h5 "During the Develop Project Management Plan process, a project manager realizes …" at bounding box center [544, 91] width 578 height 87
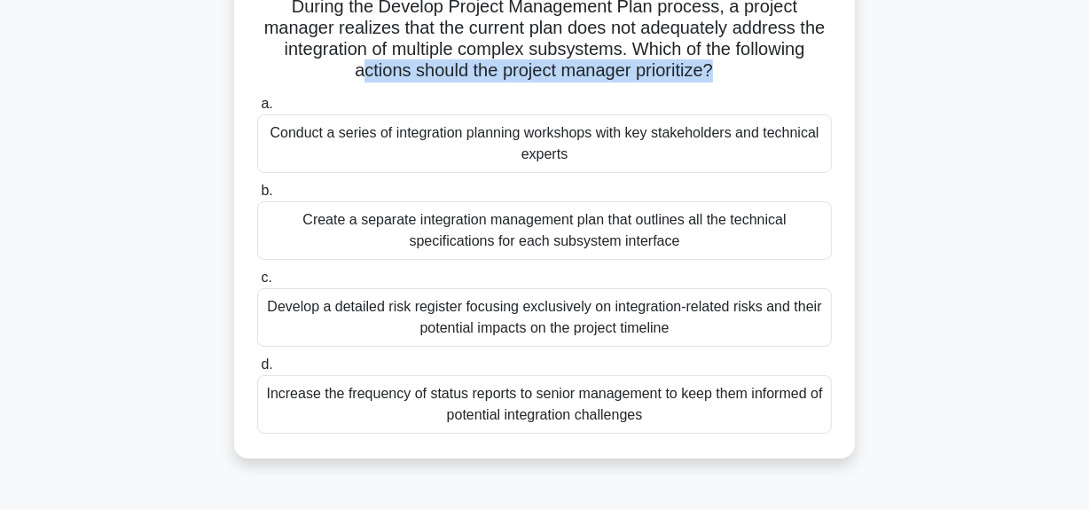
scroll to position [161, 0]
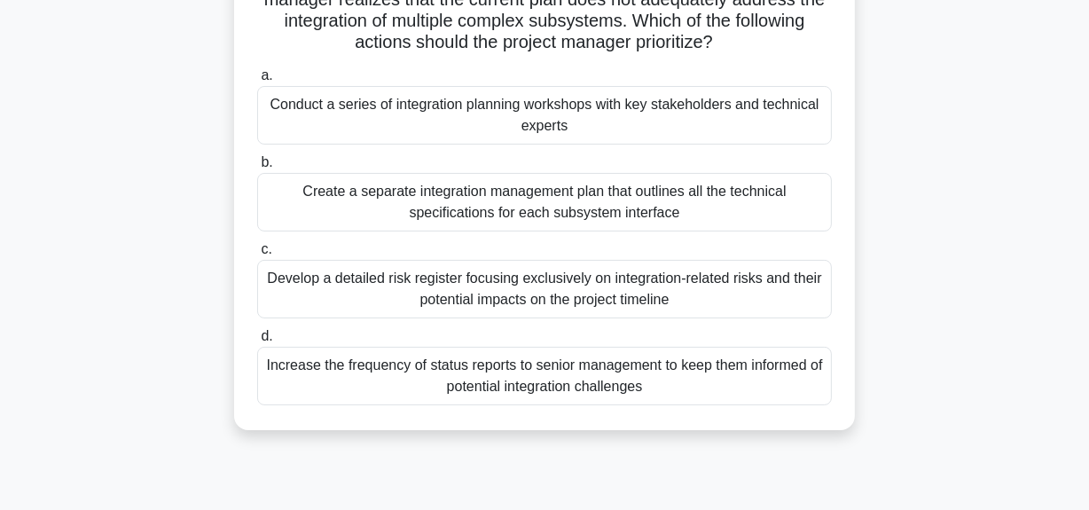
click at [540, 293] on div "Develop a detailed risk register focusing exclusively on integration-related ri…" at bounding box center [544, 289] width 575 height 59
click at [257, 255] on input "c. Develop a detailed risk register focusing exclusively on integration-related…" at bounding box center [257, 250] width 0 height 12
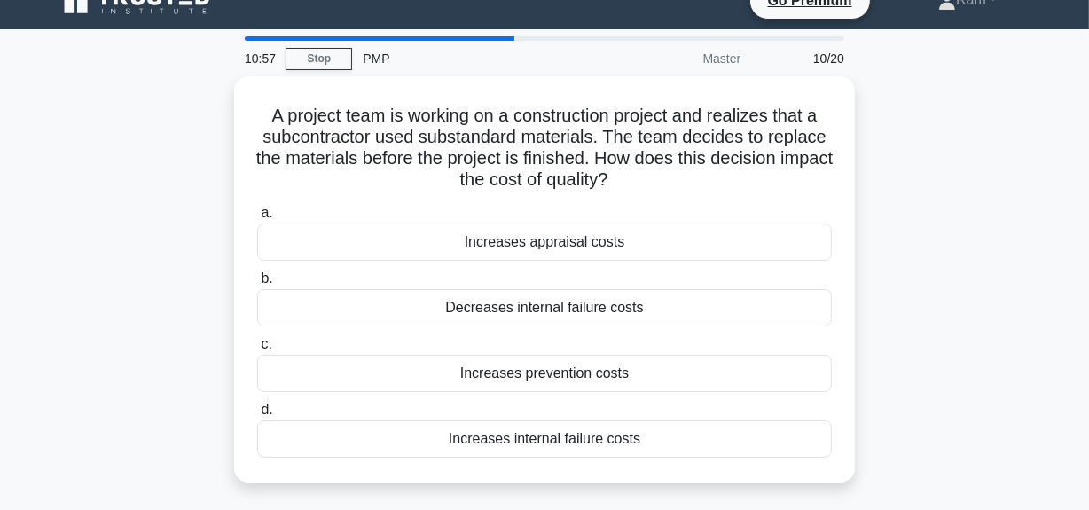
scroll to position [0, 0]
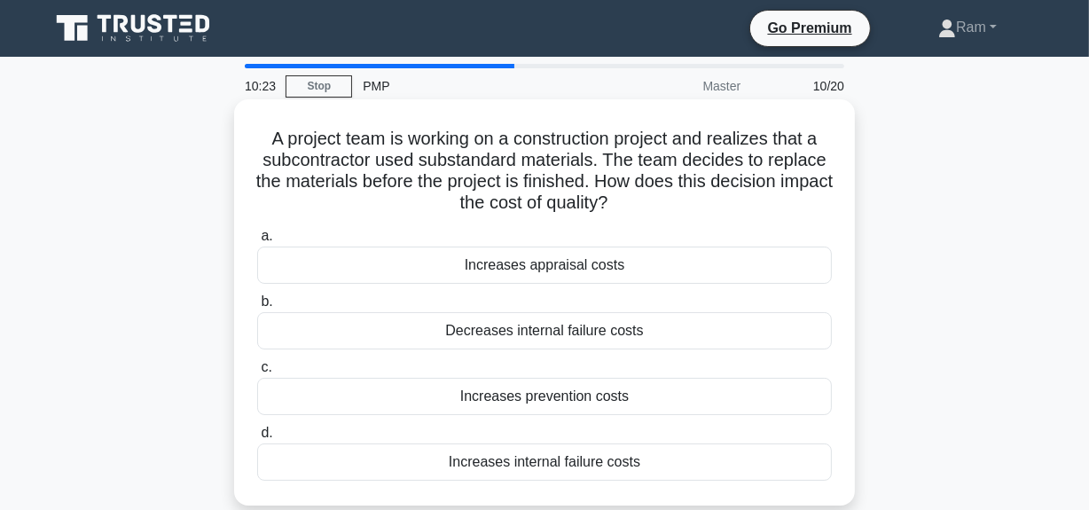
click at [601, 461] on div "Increases internal failure costs" at bounding box center [544, 461] width 575 height 37
click at [257, 439] on input "d. Increases internal failure costs" at bounding box center [257, 433] width 0 height 12
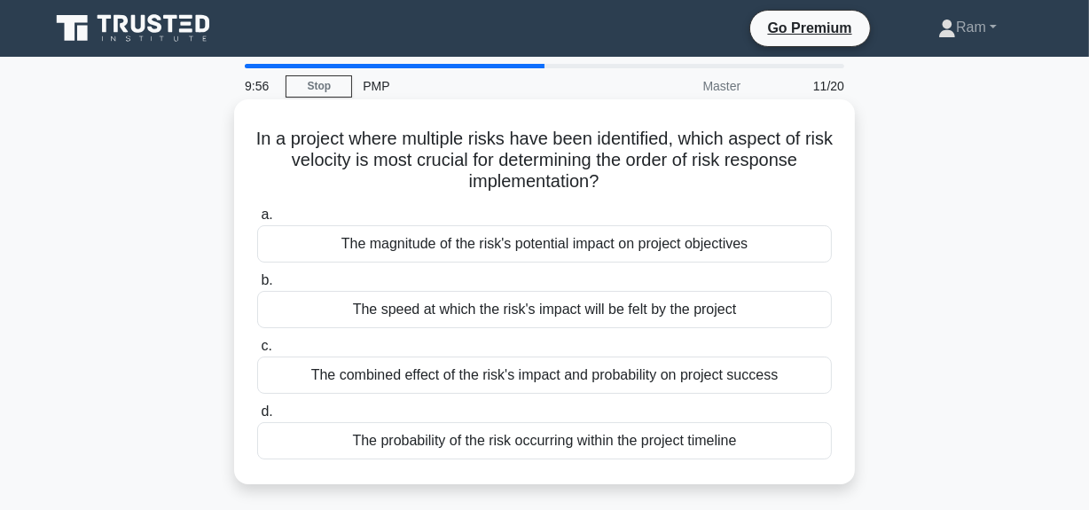
click at [404, 380] on div "The combined effect of the risk's impact and probability on project success" at bounding box center [544, 375] width 575 height 37
click at [257, 352] on input "c. The combined effect of the risk's impact and probability on project success" at bounding box center [257, 347] width 0 height 12
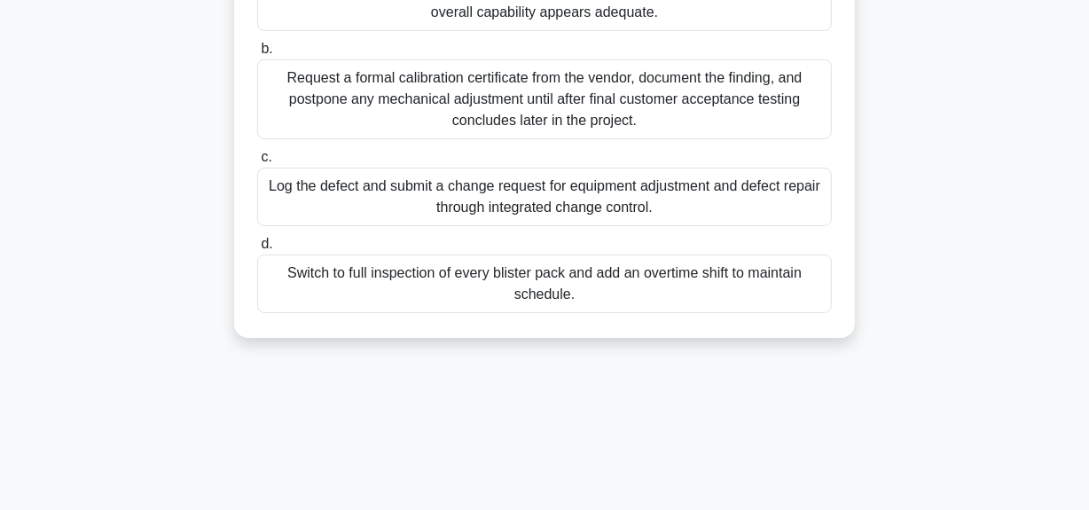
scroll to position [322, 0]
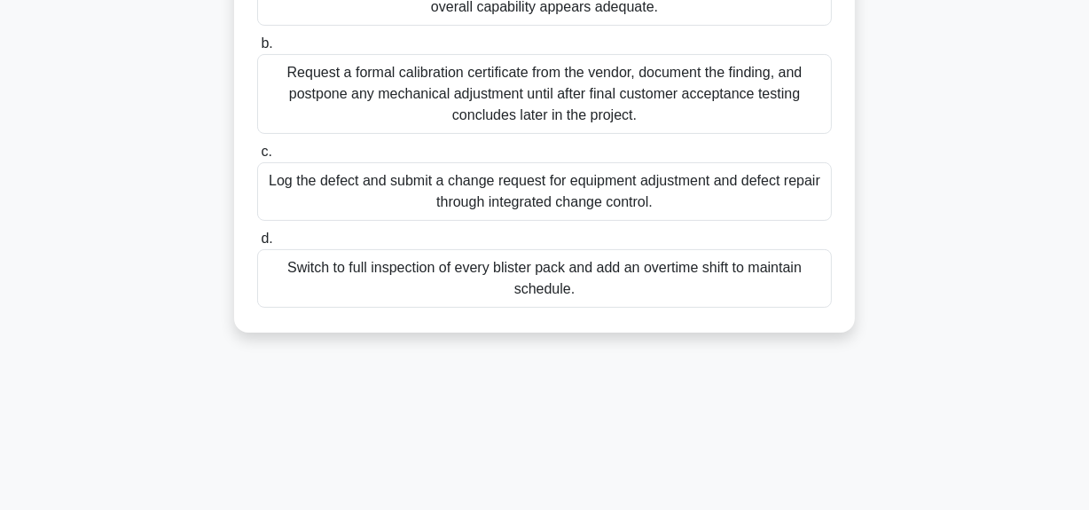
click at [446, 216] on div "Log the defect and submit a change request for equipment adjustment and defect …" at bounding box center [544, 191] width 575 height 59
click at [257, 158] on input "c. Log the defect and submit a change request for equipment adjustment and defe…" at bounding box center [257, 152] width 0 height 12
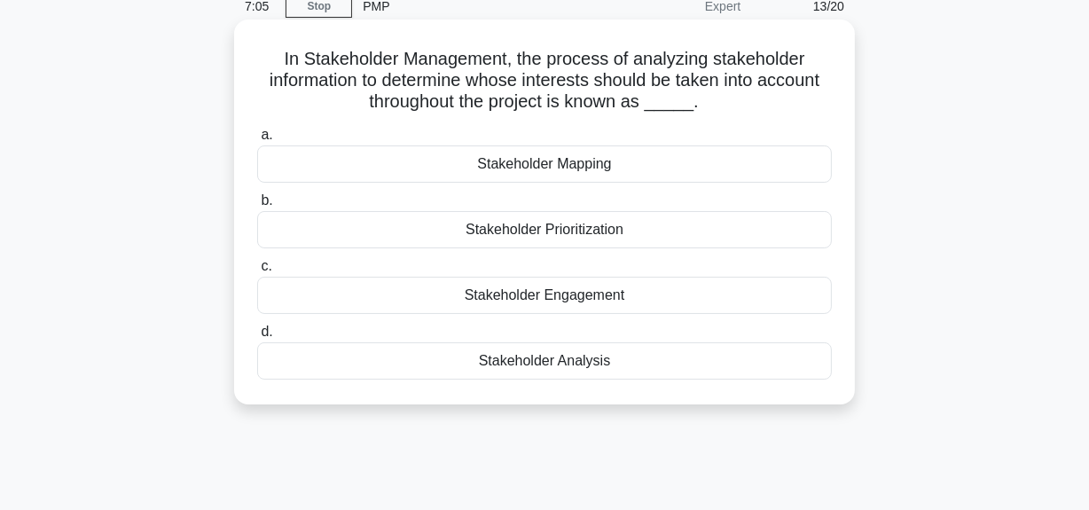
scroll to position [0, 0]
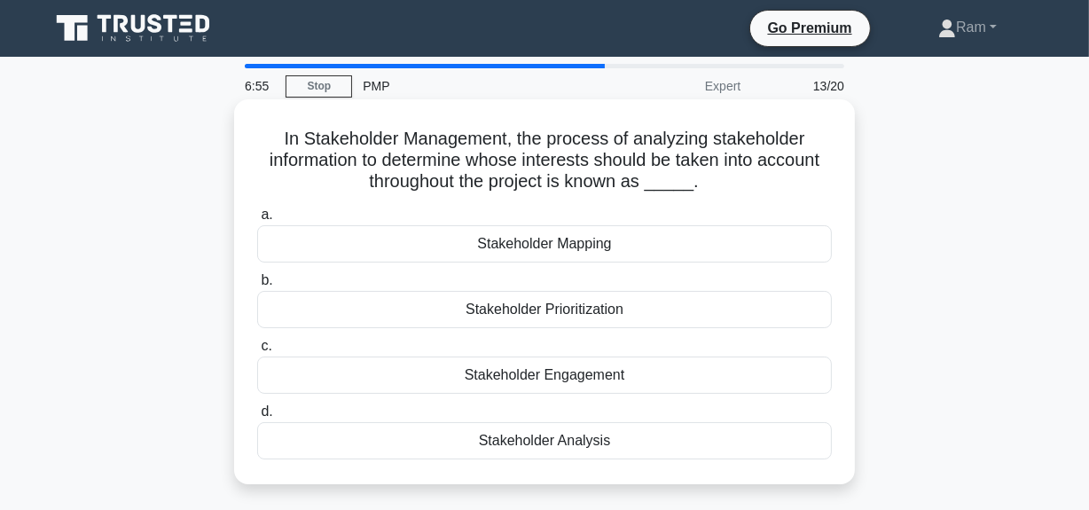
click at [506, 247] on div "Stakeholder Mapping" at bounding box center [544, 243] width 575 height 37
click at [257, 221] on input "a. Stakeholder Mapping" at bounding box center [257, 215] width 0 height 12
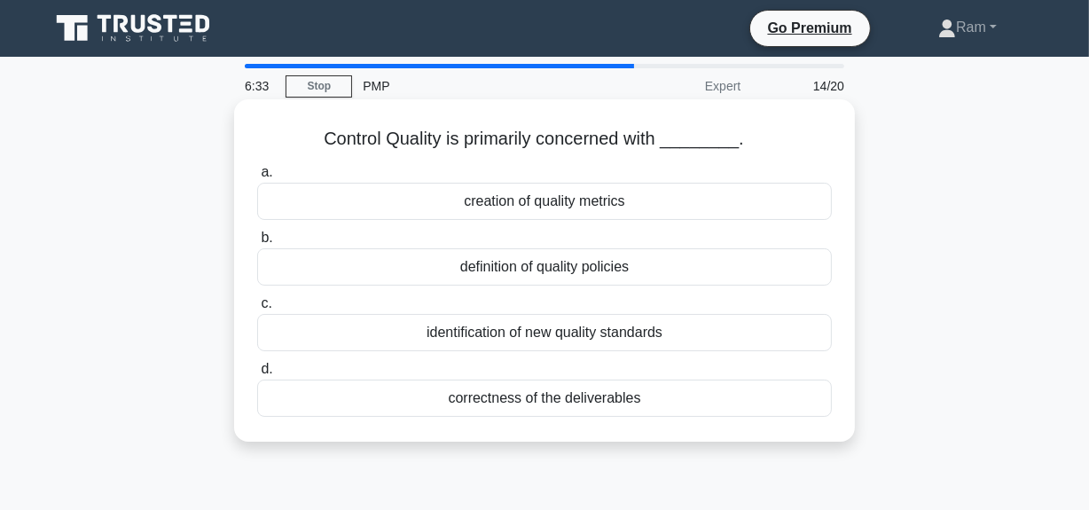
click at [624, 403] on div "correctness of the deliverables" at bounding box center [544, 398] width 575 height 37
click at [257, 375] on input "d. correctness of the deliverables" at bounding box center [257, 370] width 0 height 12
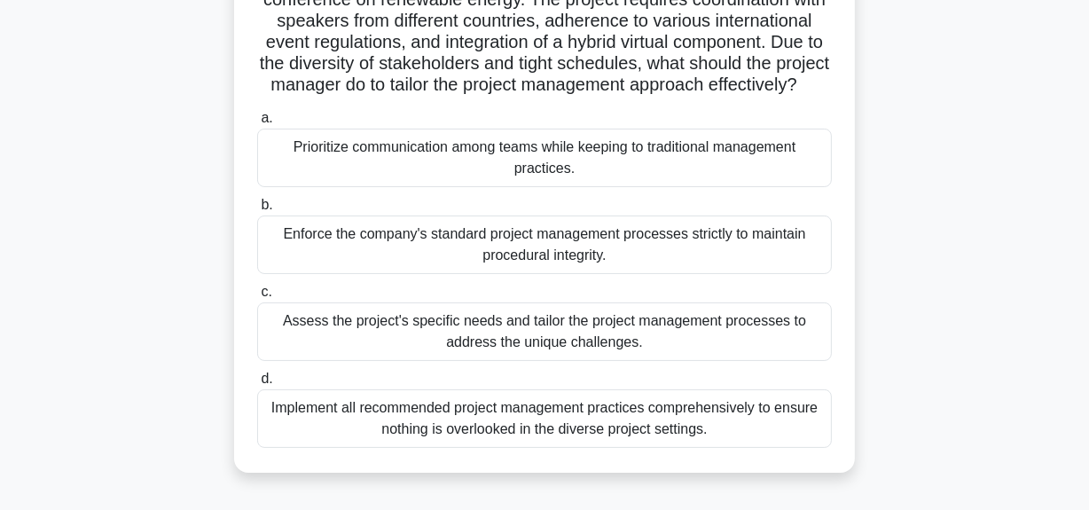
scroll to position [241, 0]
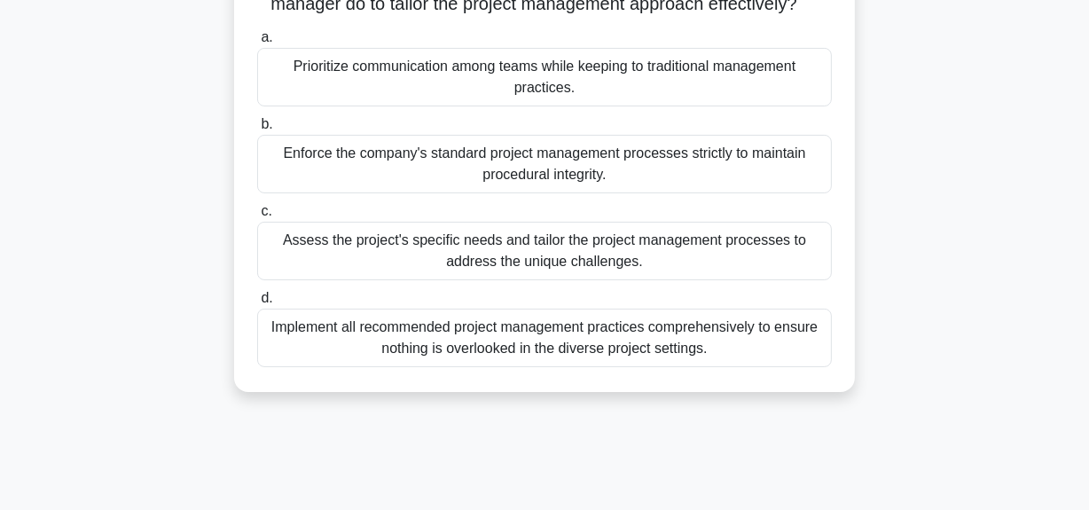
click at [643, 267] on div "Assess the project's specific needs and tailor the project management processes…" at bounding box center [544, 251] width 575 height 59
click at [257, 217] on input "c. Assess the project's specific needs and tailor the project management proces…" at bounding box center [257, 212] width 0 height 12
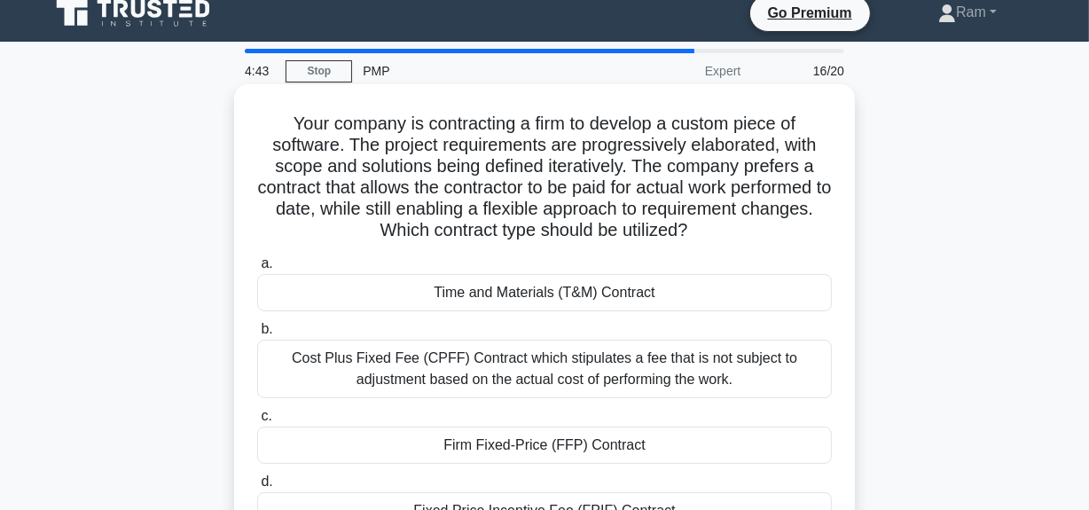
scroll to position [0, 0]
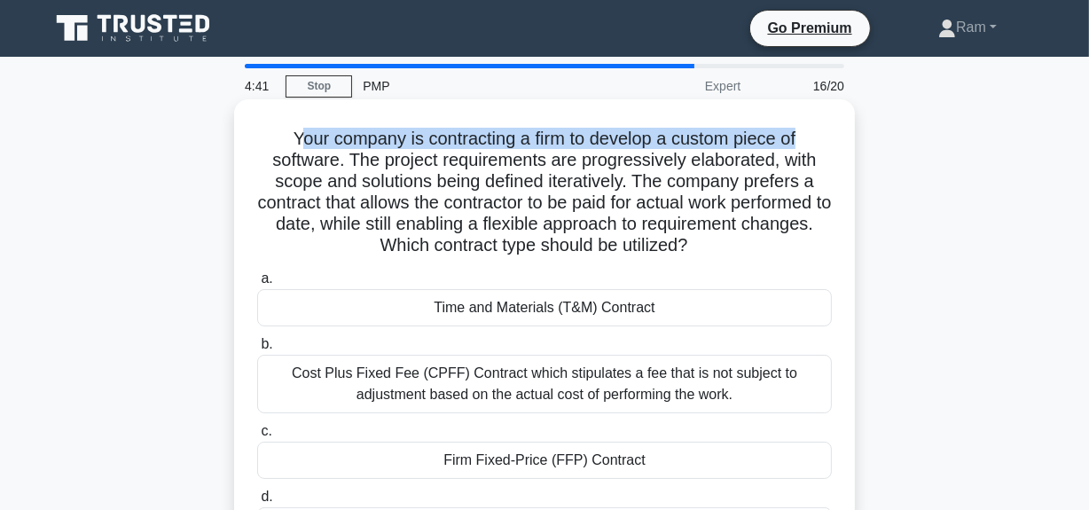
drag, startPoint x: 290, startPoint y: 136, endPoint x: 818, endPoint y: 142, distance: 527.8
click at [818, 142] on h5 "Your company is contracting a firm to develop a custom piece of software. The p…" at bounding box center [544, 192] width 578 height 129
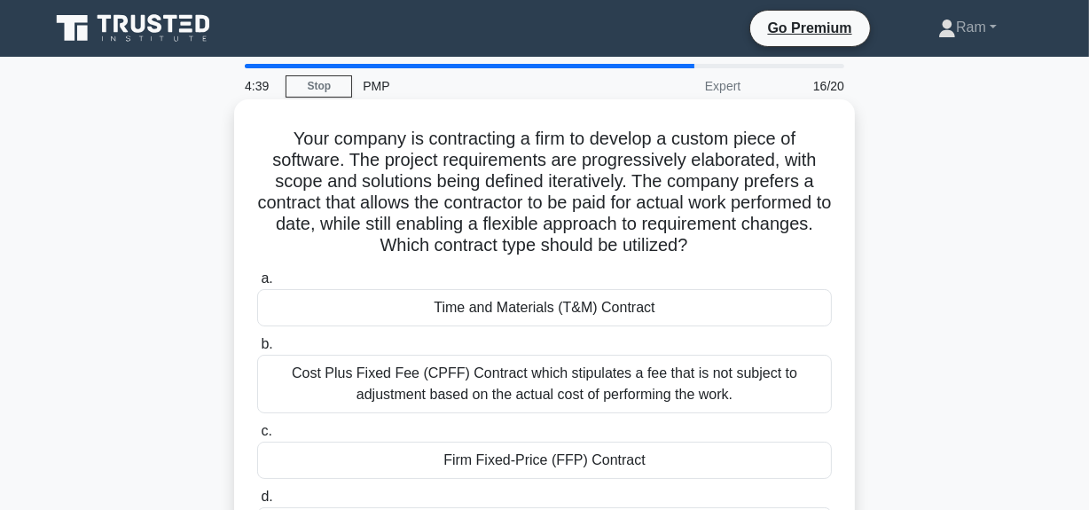
click at [692, 169] on h5 "Your company is contracting a firm to develop a custom piece of software. The p…" at bounding box center [544, 192] width 578 height 129
drag, startPoint x: 685, startPoint y: 142, endPoint x: 834, endPoint y: 139, distance: 149.0
click at [834, 139] on div "Your company is contracting a firm to develop a custom piece of software. The p…" at bounding box center [544, 334] width 607 height 456
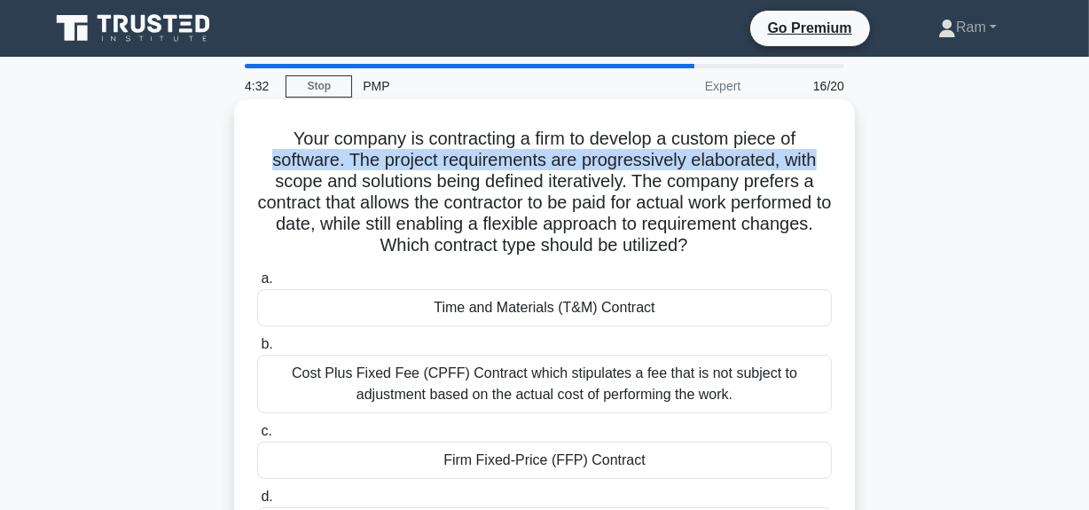
drag, startPoint x: 262, startPoint y: 156, endPoint x: 845, endPoint y: 163, distance: 583.6
click at [845, 163] on div "Your company is contracting a firm to develop a custom piece of software. The p…" at bounding box center [544, 334] width 607 height 456
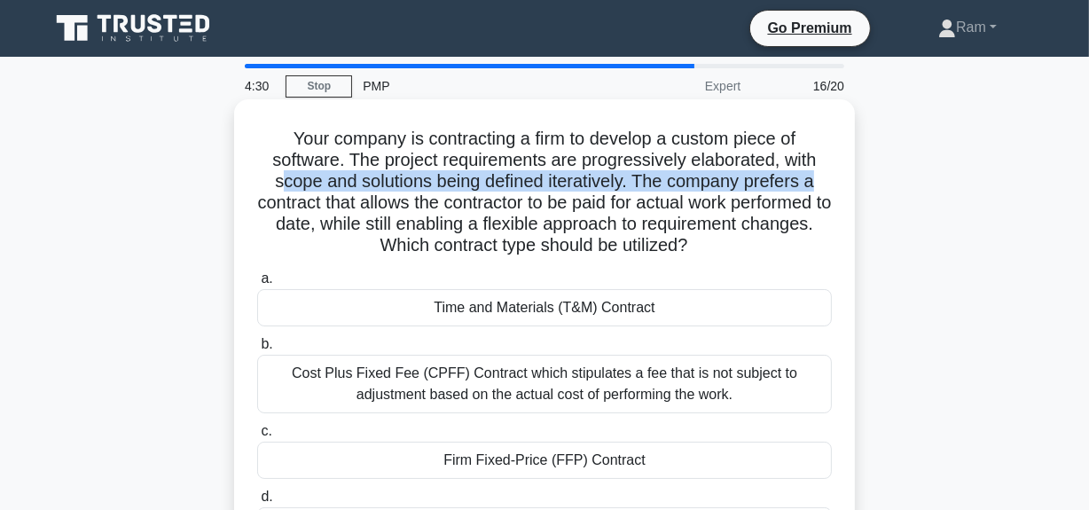
drag, startPoint x: 284, startPoint y: 178, endPoint x: 482, endPoint y: 194, distance: 198.4
click at [868, 194] on div "Your company is contracting a firm to develop a custom piece of software. The p…" at bounding box center [544, 349] width 1011 height 491
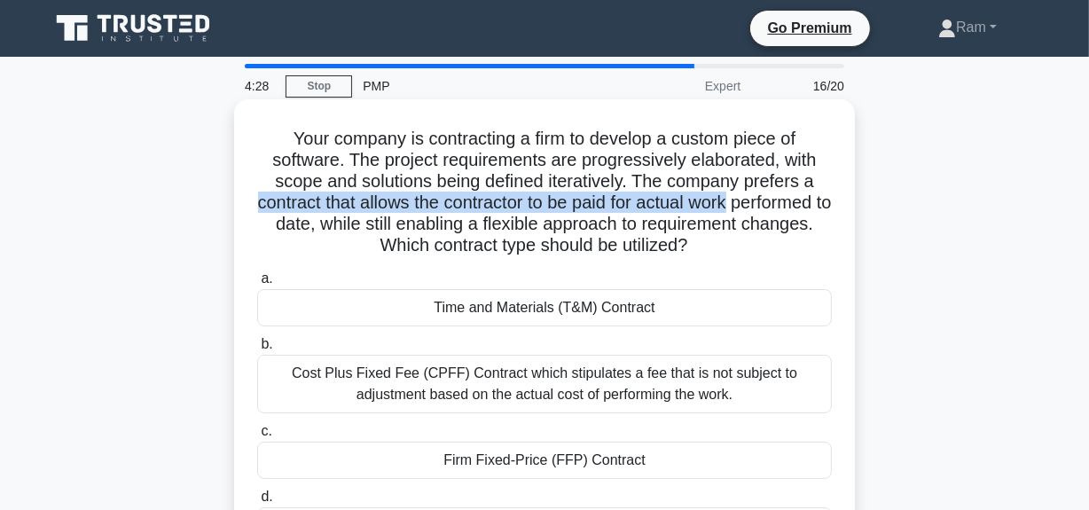
drag, startPoint x: 350, startPoint y: 200, endPoint x: 797, endPoint y: 210, distance: 447.1
click at [797, 210] on h5 "Your company is contracting a firm to develop a custom piece of software. The p…" at bounding box center [544, 192] width 578 height 129
drag, startPoint x: 309, startPoint y: 236, endPoint x: 665, endPoint y: 235, distance: 356.5
click at [828, 234] on h5 "Your company is contracting a firm to develop a custom piece of software. The p…" at bounding box center [544, 192] width 578 height 129
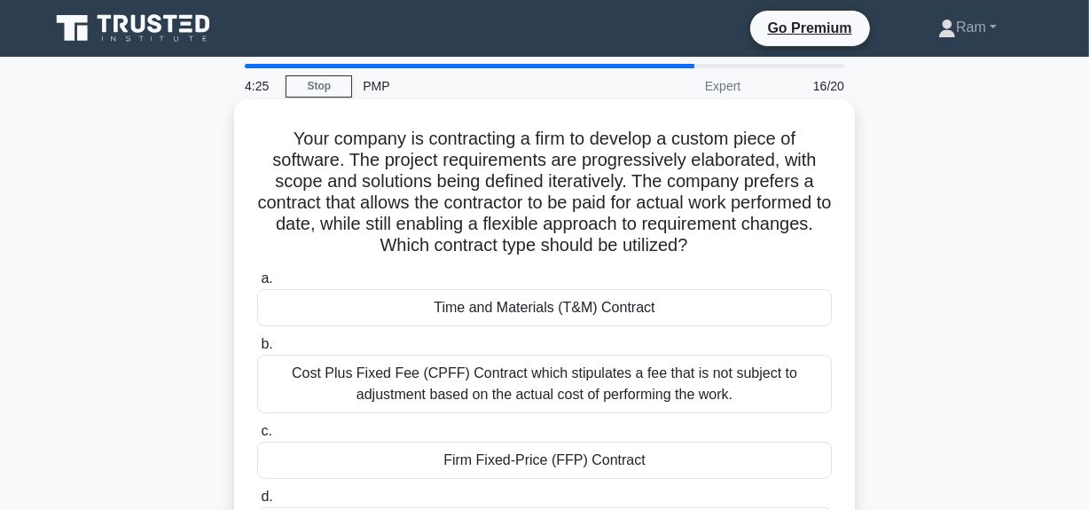
click at [552, 227] on h5 "Your company is contracting a firm to develop a custom piece of software. The p…" at bounding box center [544, 192] width 578 height 129
drag, startPoint x: 527, startPoint y: 230, endPoint x: 805, endPoint y: 254, distance: 279.5
click at [805, 254] on h5 "Your company is contracting a firm to develop a custom piece of software. The p…" at bounding box center [544, 192] width 578 height 129
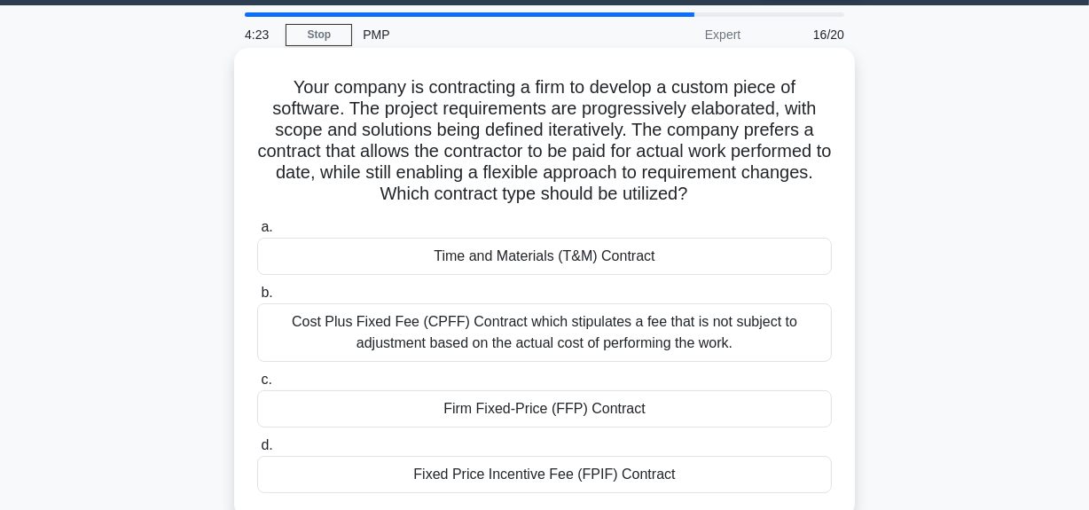
scroll to position [80, 0]
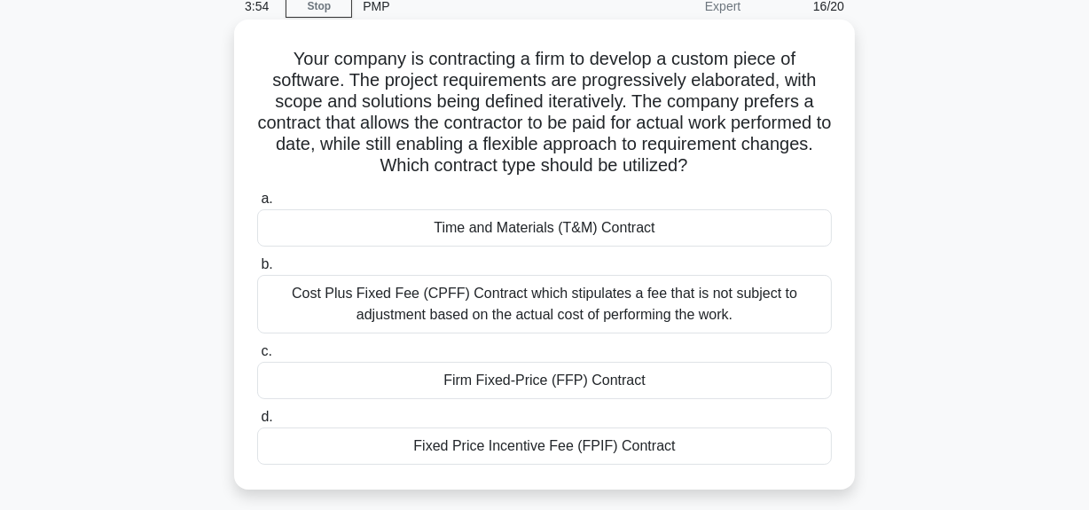
click at [566, 443] on div "Fixed Price Incentive Fee (FPIF) Contract" at bounding box center [544, 445] width 575 height 37
click at [257, 423] on input "d. Fixed Price Incentive Fee (FPIF) Contract" at bounding box center [257, 418] width 0 height 12
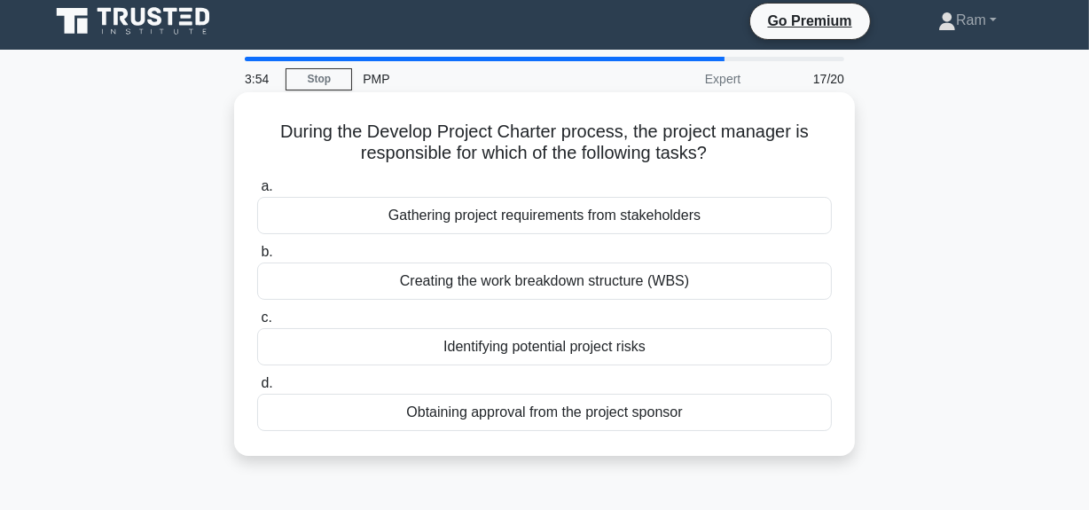
scroll to position [0, 0]
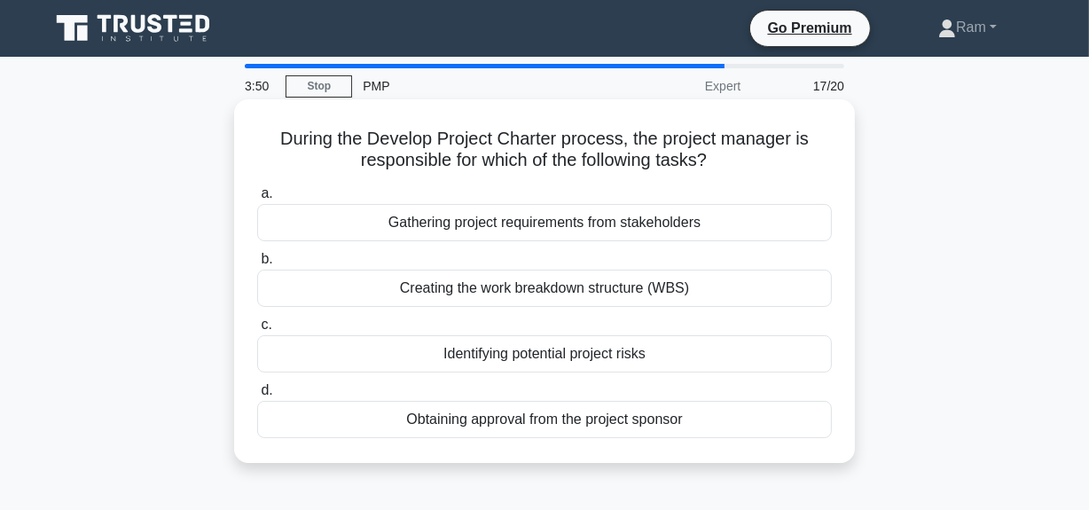
drag, startPoint x: 277, startPoint y: 138, endPoint x: 780, endPoint y: 162, distance: 503.5
click at [780, 162] on h5 "During the Develop Project Charter process, the project manager is responsible …" at bounding box center [544, 150] width 578 height 44
click at [765, 169] on h5 "During the Develop Project Charter process, the project manager is responsible …" at bounding box center [544, 150] width 578 height 44
drag, startPoint x: 382, startPoint y: 138, endPoint x: 803, endPoint y: 151, distance: 420.6
click at [803, 151] on h5 "During the Develop Project Charter process, the project manager is responsible …" at bounding box center [544, 150] width 578 height 44
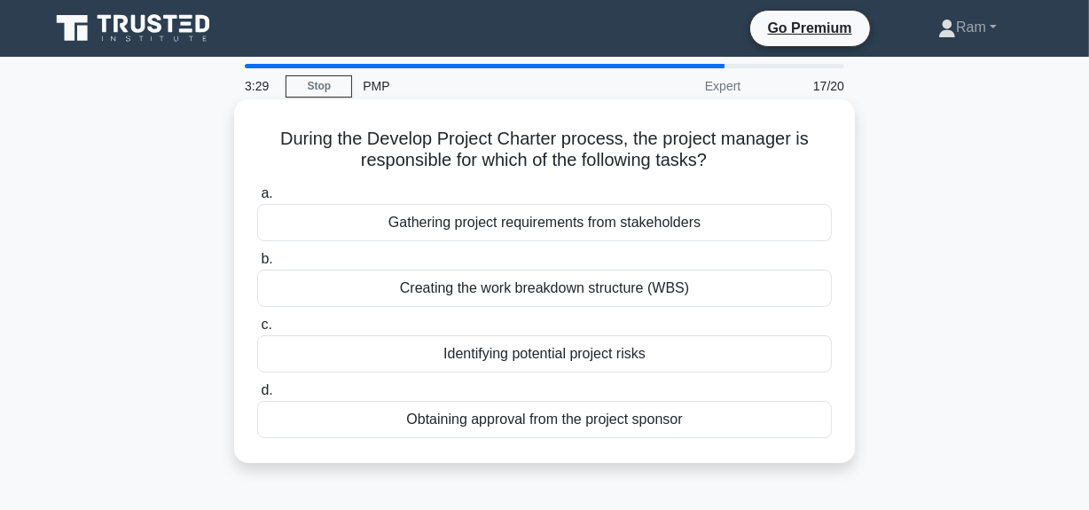
click at [558, 222] on div "Gathering project requirements from stakeholders" at bounding box center [544, 222] width 575 height 37
click at [257, 200] on input "a. Gathering project requirements from stakeholders" at bounding box center [257, 194] width 0 height 12
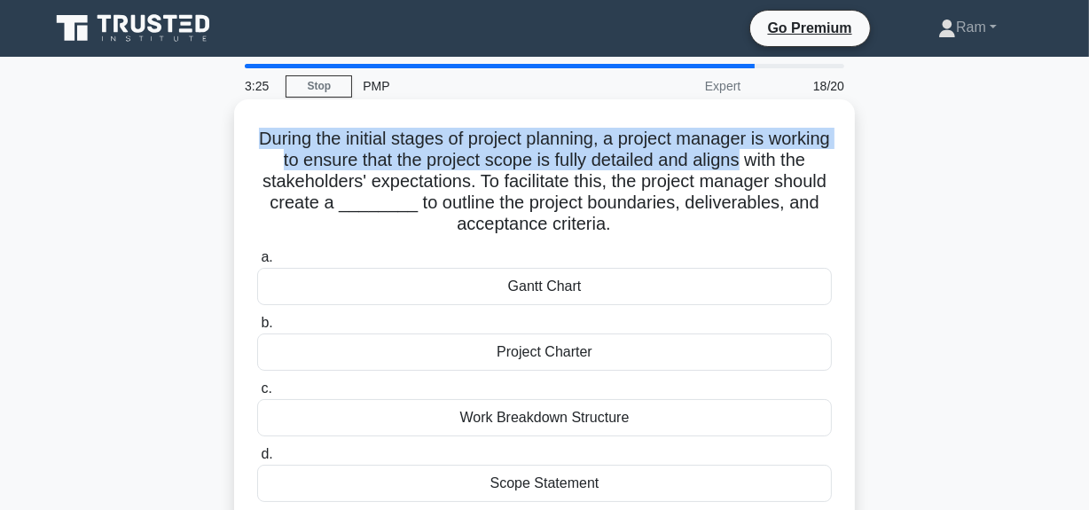
drag, startPoint x: 284, startPoint y: 140, endPoint x: 842, endPoint y: 151, distance: 558.0
click at [842, 151] on div "During the initial stages of project planning, a project manager is working to …" at bounding box center [544, 312] width 607 height 413
click at [419, 153] on h5 "During the initial stages of project planning, a project manager is working to …" at bounding box center [544, 182] width 578 height 108
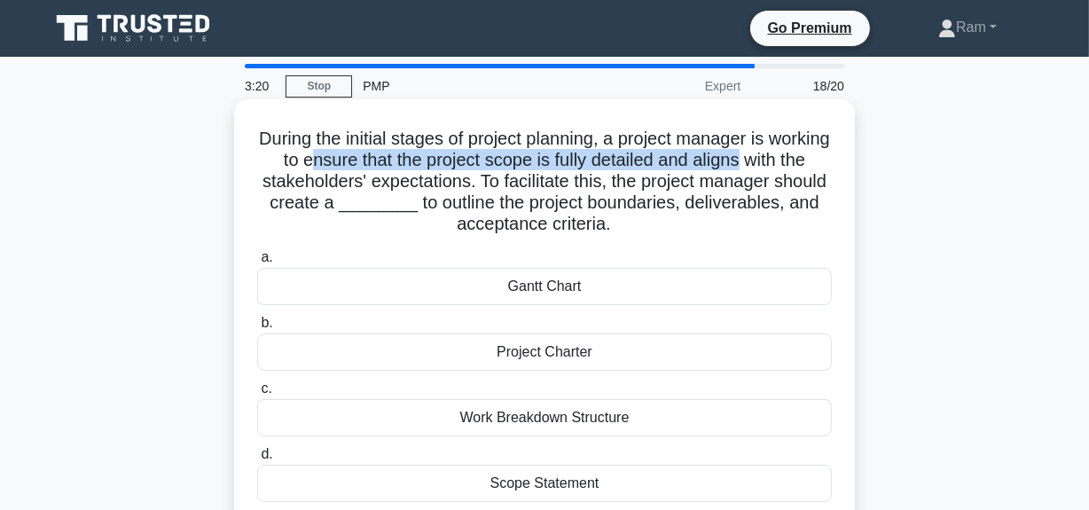
drag, startPoint x: 373, startPoint y: 167, endPoint x: 553, endPoint y: 177, distance: 180.4
click at [825, 169] on h5 "During the initial stages of project planning, a project manager is working to …" at bounding box center [544, 182] width 578 height 108
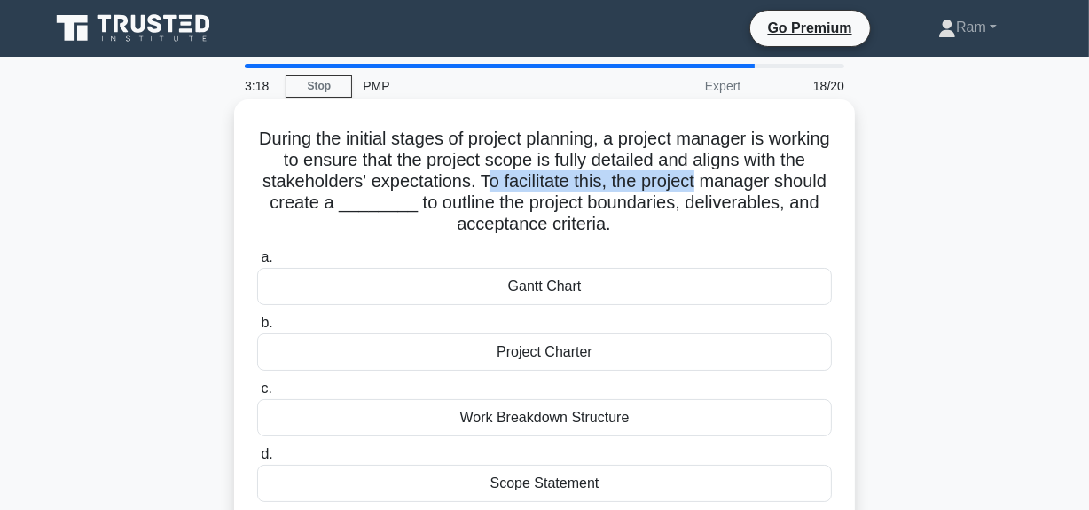
drag, startPoint x: 612, startPoint y: 178, endPoint x: 480, endPoint y: 188, distance: 132.5
click at [825, 182] on h5 "During the initial stages of project planning, a project manager is working to …" at bounding box center [544, 182] width 578 height 108
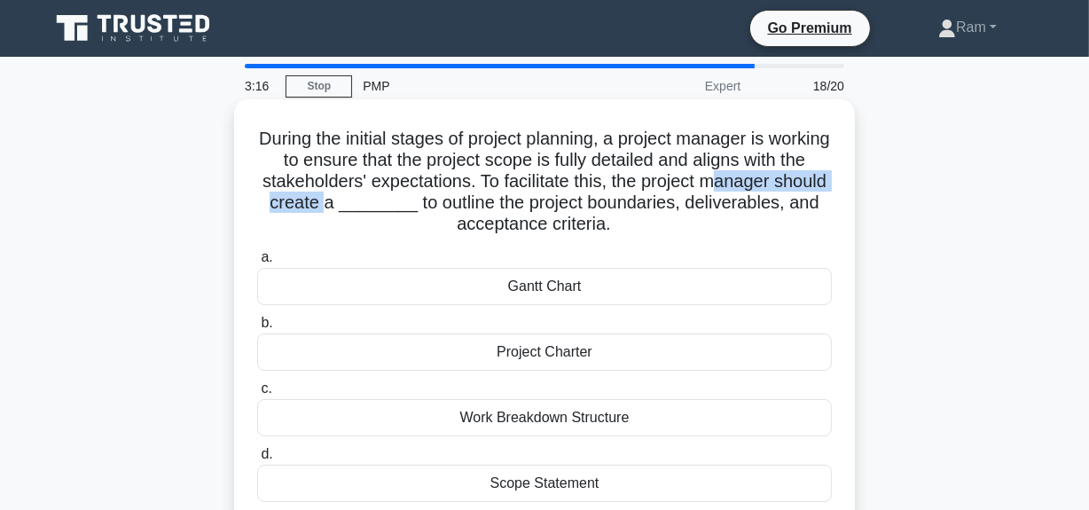
drag, startPoint x: 288, startPoint y: 210, endPoint x: 464, endPoint y: 199, distance: 176.0
click at [464, 199] on h5 "During the initial stages of project planning, a project manager is working to …" at bounding box center [544, 182] width 578 height 108
drag, startPoint x: 545, startPoint y: 203, endPoint x: 835, endPoint y: 221, distance: 290.6
click at [835, 221] on div "During the initial stages of project planning, a project manager is working to …" at bounding box center [544, 312] width 607 height 413
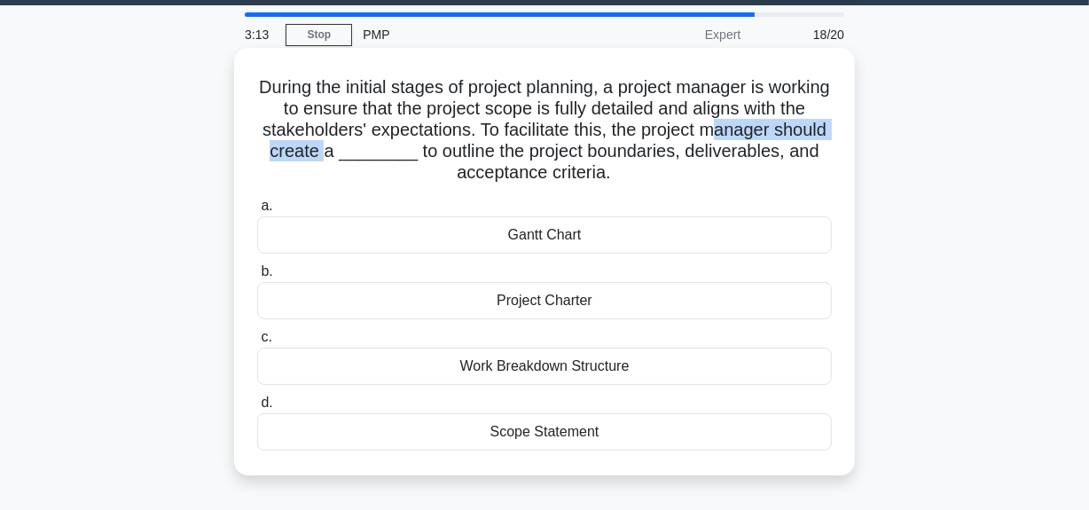
scroll to position [80, 0]
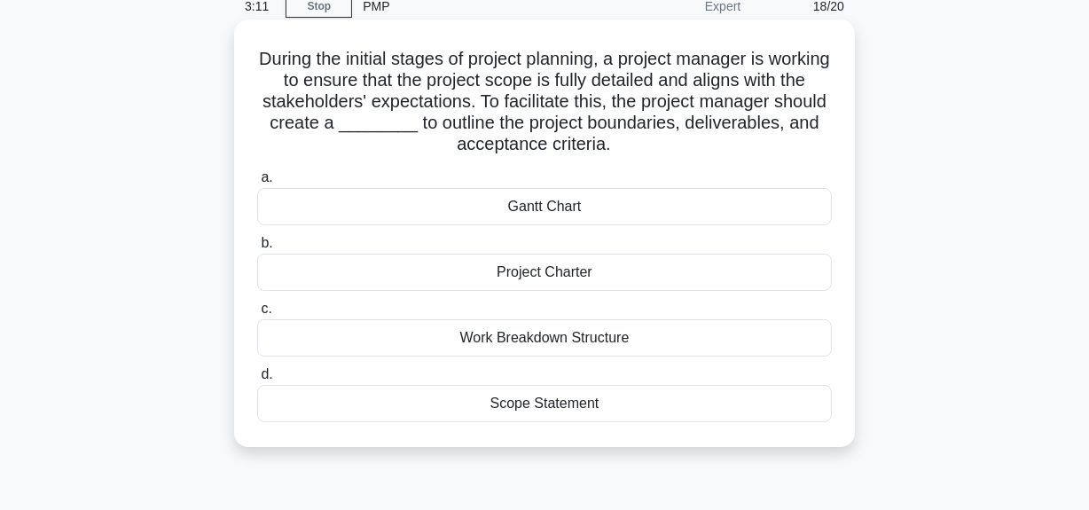
click at [651, 339] on div "Work Breakdown Structure" at bounding box center [544, 337] width 575 height 37
click at [257, 315] on input "c. Work Breakdown Structure" at bounding box center [257, 309] width 0 height 12
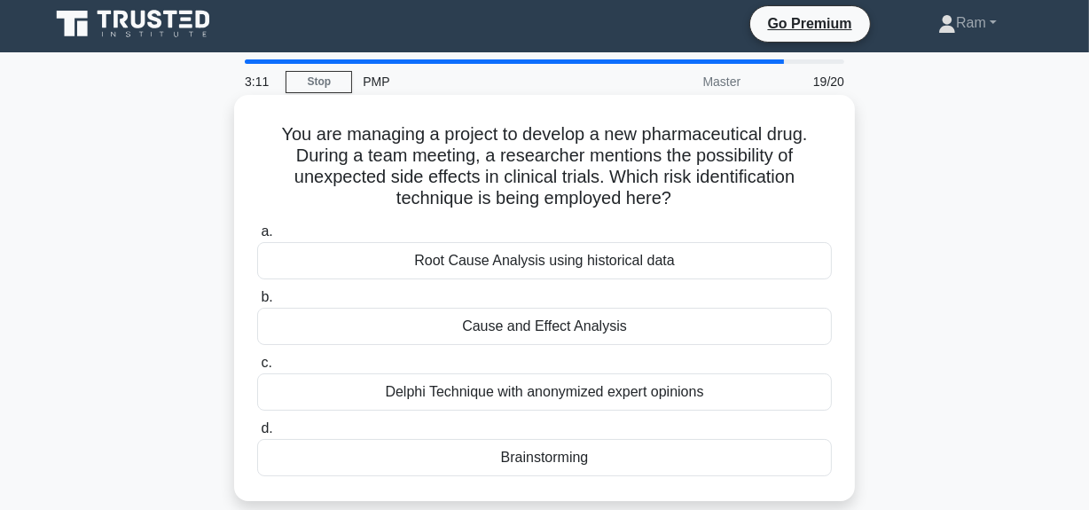
scroll to position [0, 0]
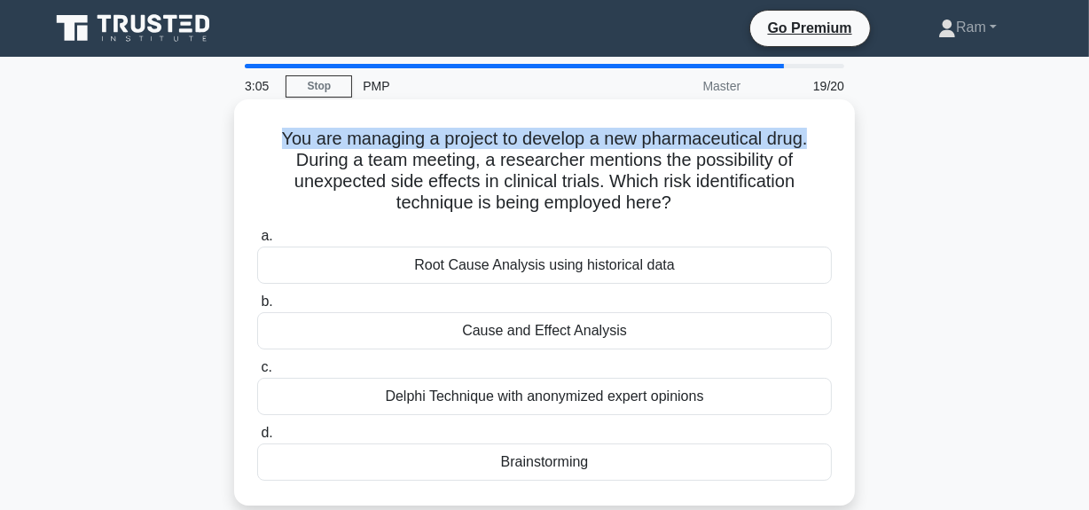
drag, startPoint x: 276, startPoint y: 138, endPoint x: 818, endPoint y: 144, distance: 541.9
click at [818, 144] on h5 "You are managing a project to develop a new pharmaceutical drug. During a team …" at bounding box center [544, 171] width 578 height 87
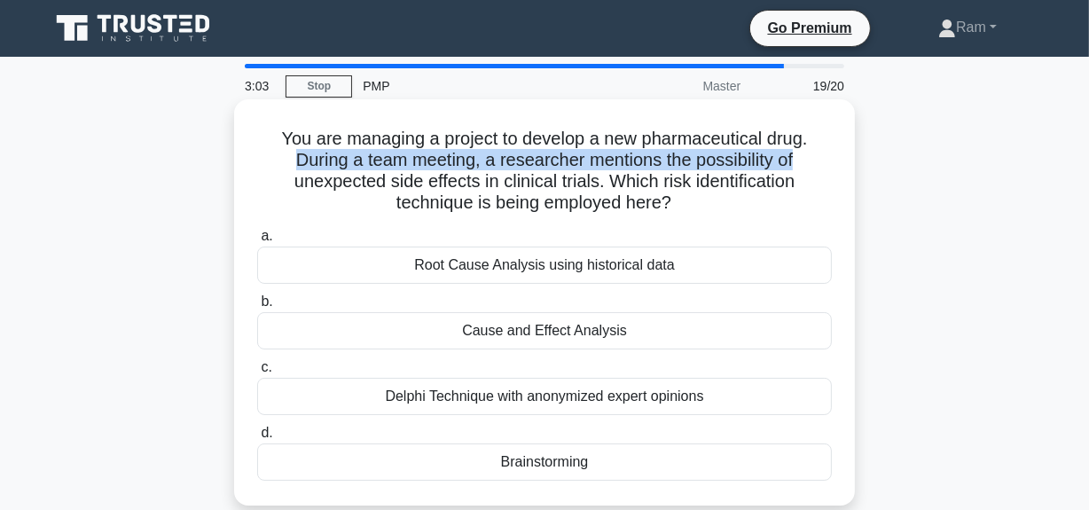
drag, startPoint x: 296, startPoint y: 161, endPoint x: 839, endPoint y: 160, distance: 542.8
click at [839, 160] on div "You are managing a project to develop a new pharmaceutical drug. During a team …" at bounding box center [544, 302] width 607 height 392
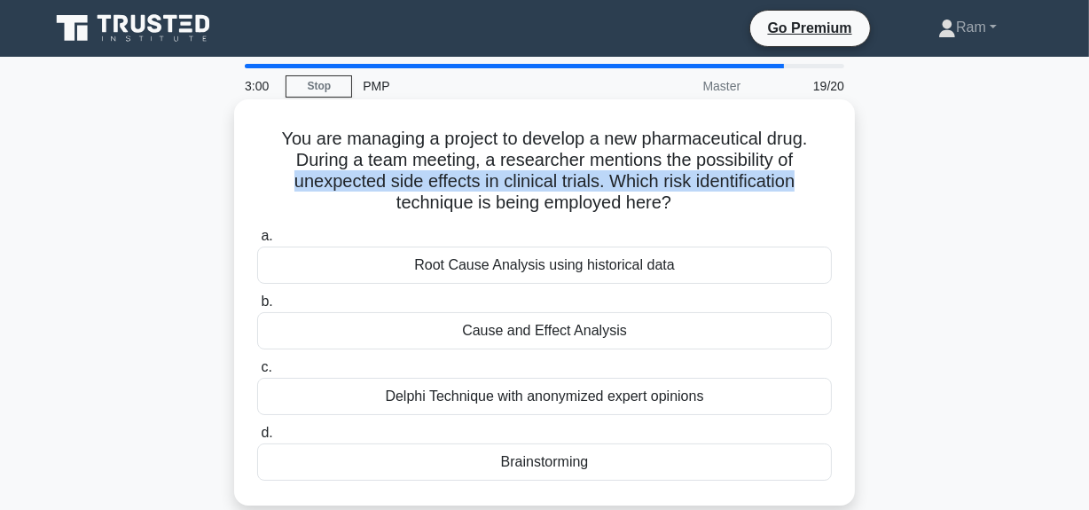
drag, startPoint x: 283, startPoint y: 178, endPoint x: 845, endPoint y: 176, distance: 562.3
click at [845, 176] on div "You are managing a project to develop a new pharmaceutical drug. During a team …" at bounding box center [544, 302] width 607 height 392
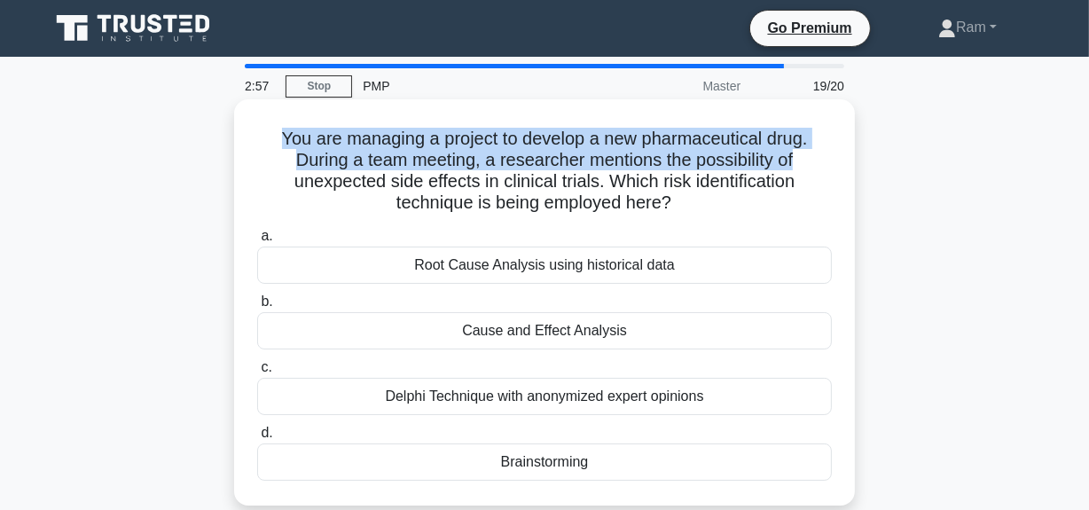
drag, startPoint x: 272, startPoint y: 136, endPoint x: 815, endPoint y: 154, distance: 543.1
click at [815, 154] on h5 "You are managing a project to develop a new pharmaceutical drug. During a team …" at bounding box center [544, 171] width 578 height 87
click at [661, 168] on h5 "You are managing a project to develop a new pharmaceutical drug. During a team …" at bounding box center [544, 171] width 578 height 87
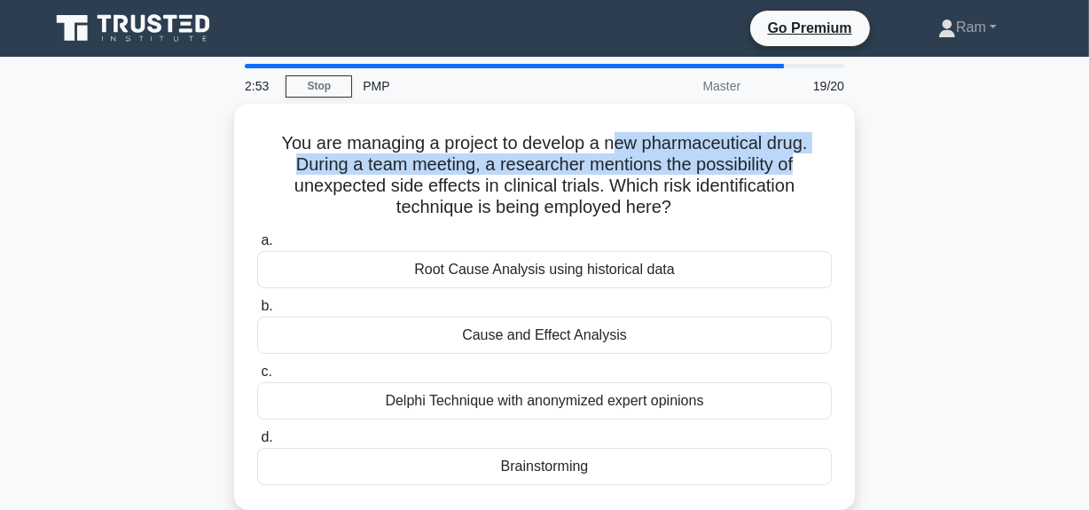
drag, startPoint x: 616, startPoint y: 137, endPoint x: 867, endPoint y: 155, distance: 251.7
click at [867, 155] on div "You are managing a project to develop a new pharmaceutical drug. During a team …" at bounding box center [544, 317] width 1011 height 427
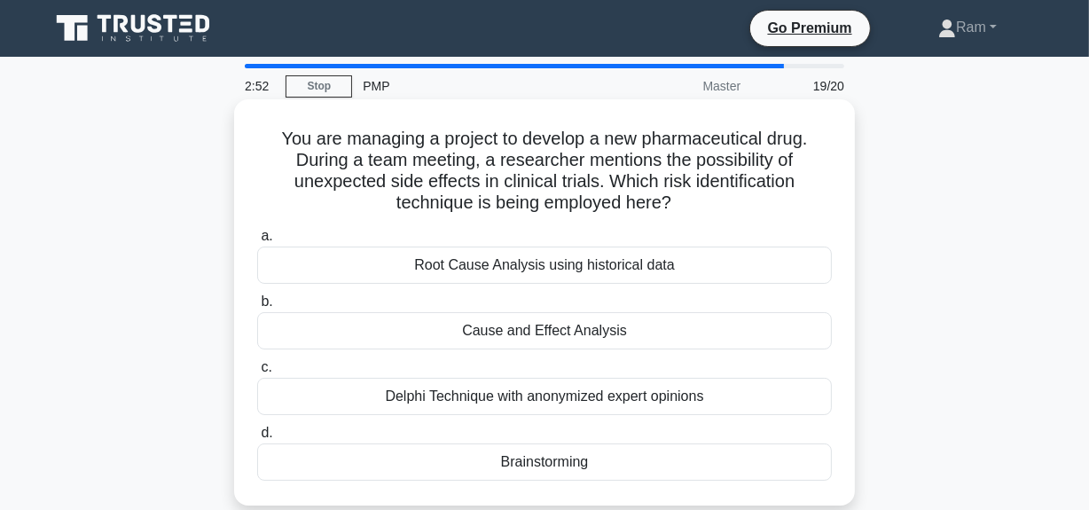
click at [278, 170] on h5 "You are managing a project to develop a new pharmaceutical drug. During a team …" at bounding box center [544, 171] width 578 height 87
drag, startPoint x: 294, startPoint y: 157, endPoint x: 485, endPoint y: 169, distance: 191.9
click at [485, 169] on h5 "You are managing a project to develop a new pharmaceutical drug. During a team …" at bounding box center [544, 171] width 578 height 87
drag, startPoint x: 530, startPoint y: 164, endPoint x: 824, endPoint y: 157, distance: 293.7
click at [824, 157] on h5 "You are managing a project to develop a new pharmaceutical drug. During a team …" at bounding box center [544, 171] width 578 height 87
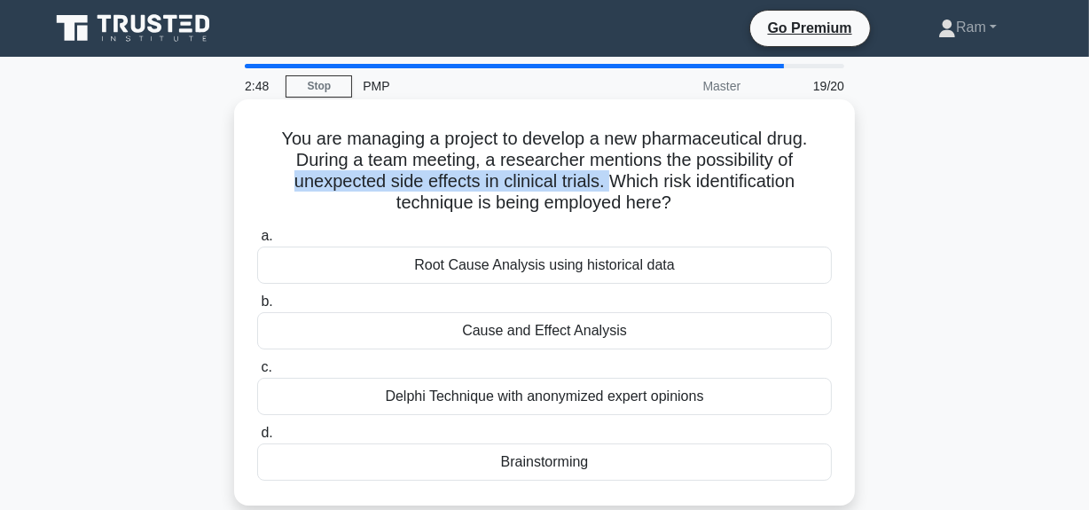
drag, startPoint x: 286, startPoint y: 181, endPoint x: 616, endPoint y: 189, distance: 329.1
click at [616, 189] on h5 "You are managing a project to develop a new pharmaceutical drug. During a team …" at bounding box center [544, 171] width 578 height 87
click at [693, 199] on icon ".spinner_0XTQ{transform-origin:center;animation:spinner_y6GP .75s linear infini…" at bounding box center [681, 203] width 21 height 21
drag, startPoint x: 616, startPoint y: 183, endPoint x: 784, endPoint y: 211, distance: 170.9
click at [784, 211] on h5 "You are managing a project to develop a new pharmaceutical drug. During a team …" at bounding box center [544, 171] width 578 height 87
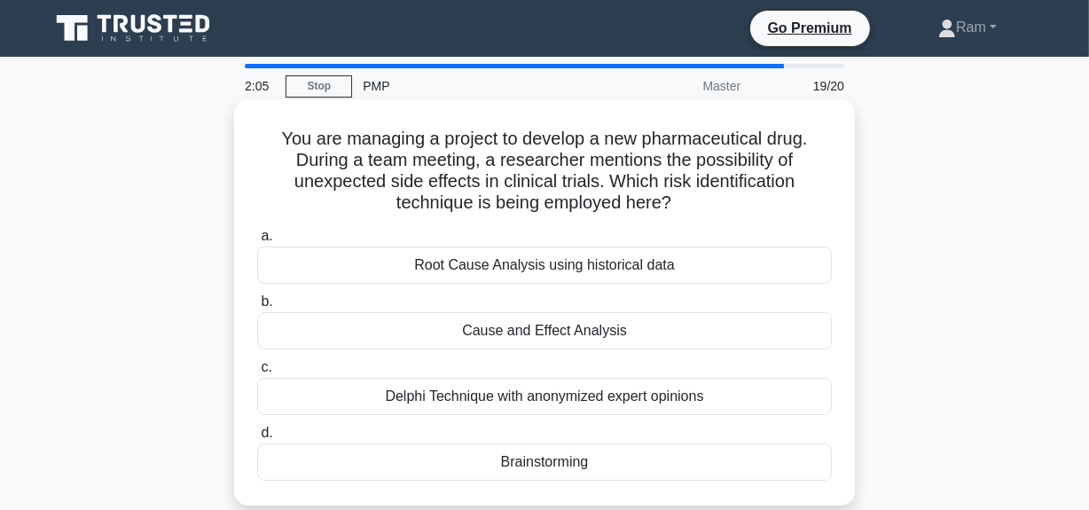
drag, startPoint x: 279, startPoint y: 135, endPoint x: 464, endPoint y: 169, distance: 187.5
click at [834, 200] on div "You are managing a project to develop a new pharmaceutical drug. During a team …" at bounding box center [544, 302] width 607 height 392
click at [273, 141] on h5 "You are managing a project to develop a new pharmaceutical drug. During a team …" at bounding box center [544, 171] width 578 height 87
drag, startPoint x: 276, startPoint y: 136, endPoint x: 733, endPoint y: 259, distance: 474.0
click at [820, 199] on h5 "You are managing a project to develop a new pharmaceutical drug. During a team …" at bounding box center [544, 171] width 578 height 87
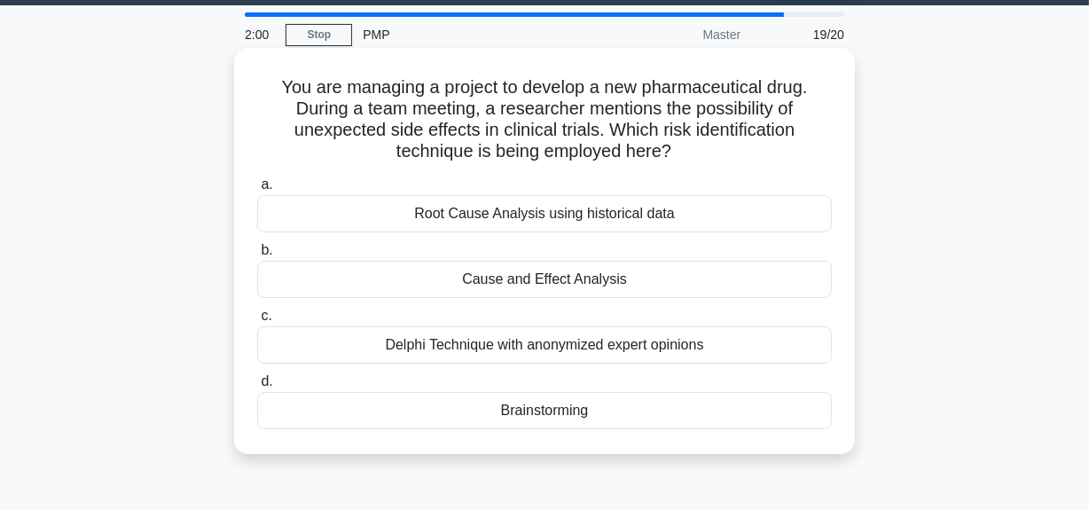
scroll to position [80, 0]
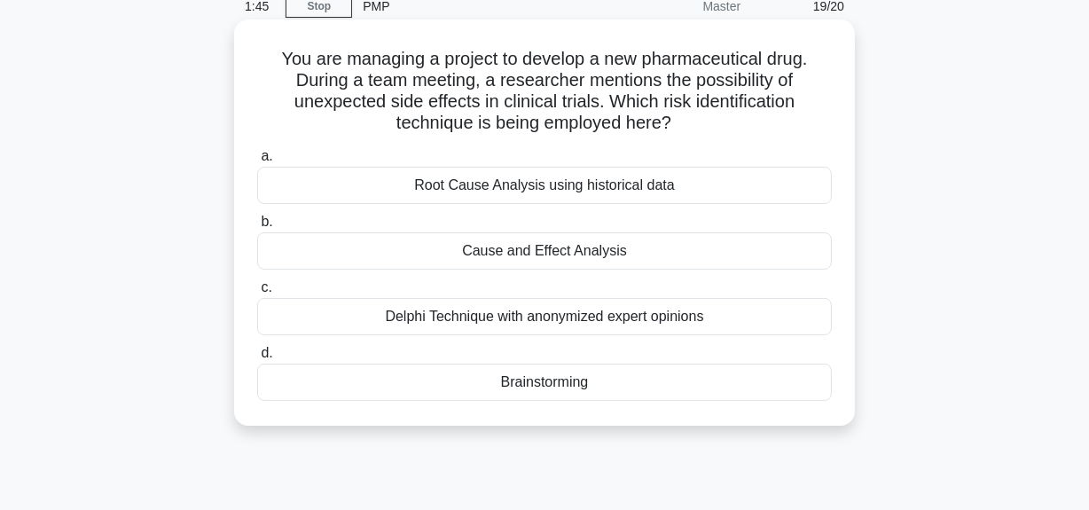
click at [556, 253] on div "Cause and Effect Analysis" at bounding box center [544, 250] width 575 height 37
click at [257, 228] on input "b. Cause and Effect Analysis" at bounding box center [257, 222] width 0 height 12
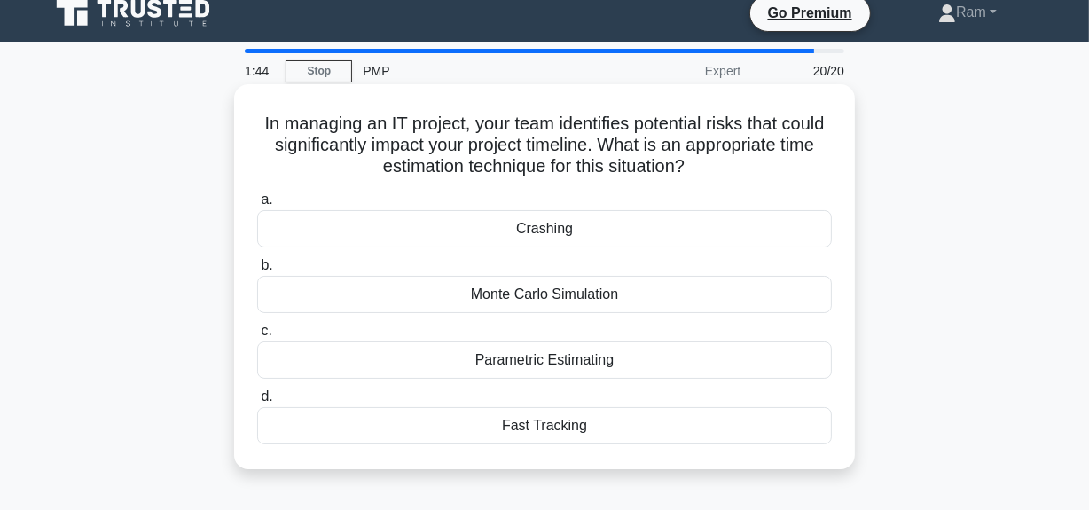
scroll to position [0, 0]
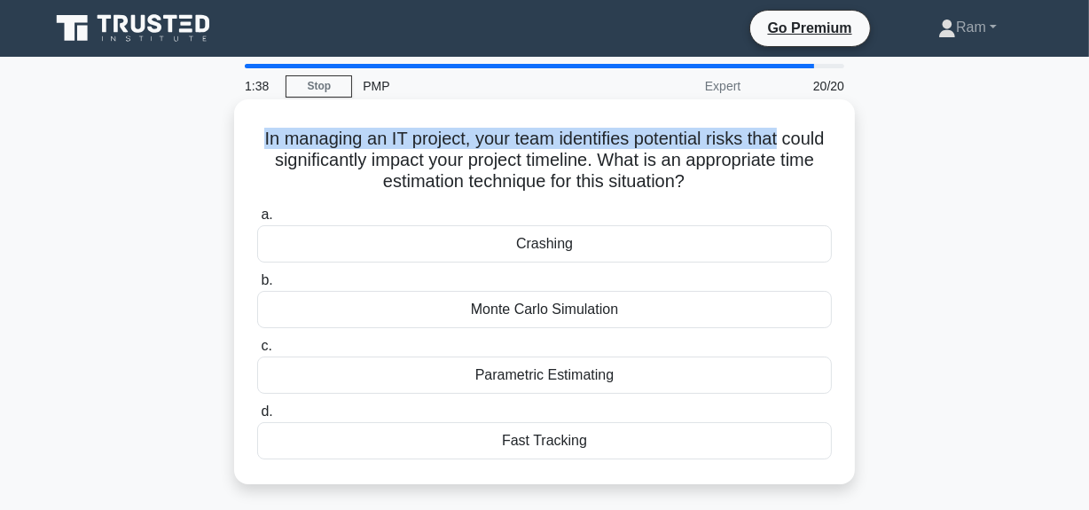
drag, startPoint x: 278, startPoint y: 138, endPoint x: 660, endPoint y: 146, distance: 382.3
click at [823, 130] on h5 "In managing an IT project, your team identifies potential risks that could sign…" at bounding box center [544, 161] width 578 height 66
drag, startPoint x: 286, startPoint y: 161, endPoint x: 687, endPoint y: 195, distance: 403.3
click at [795, 182] on h5 "In managing an IT project, your team identifies potential risks that could sign…" at bounding box center [544, 161] width 578 height 66
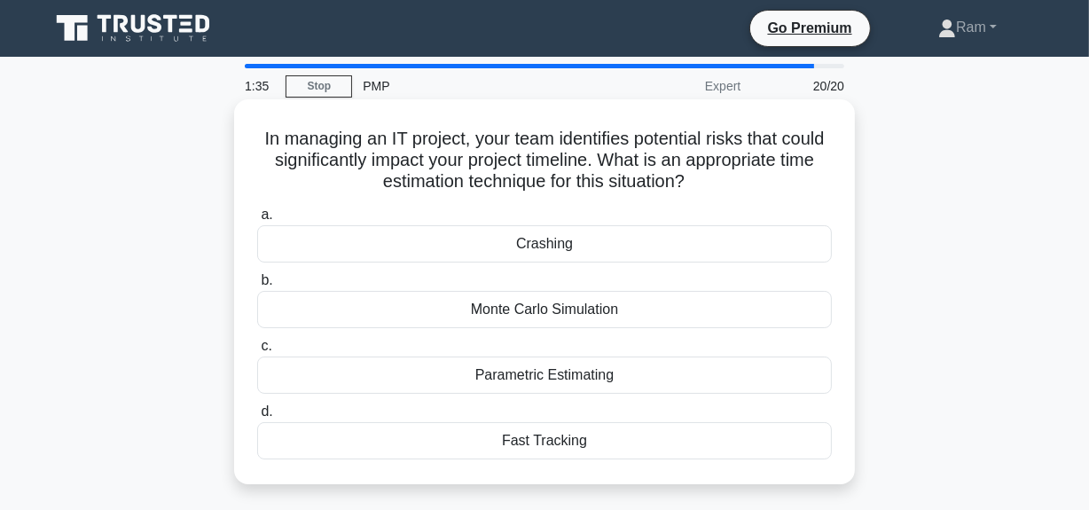
click at [714, 137] on h5 "In managing an IT project, your team identifies potential risks that could sign…" at bounding box center [544, 161] width 578 height 66
drag, startPoint x: 699, startPoint y: 145, endPoint x: 676, endPoint y: 152, distance: 24.1
click at [808, 142] on h5 "In managing an IT project, your team identifies potential risks that could sign…" at bounding box center [544, 161] width 578 height 66
drag, startPoint x: 269, startPoint y: 165, endPoint x: 732, endPoint y: 201, distance: 464.4
click at [796, 179] on h5 "In managing an IT project, your team identifies potential risks that could sign…" at bounding box center [544, 161] width 578 height 66
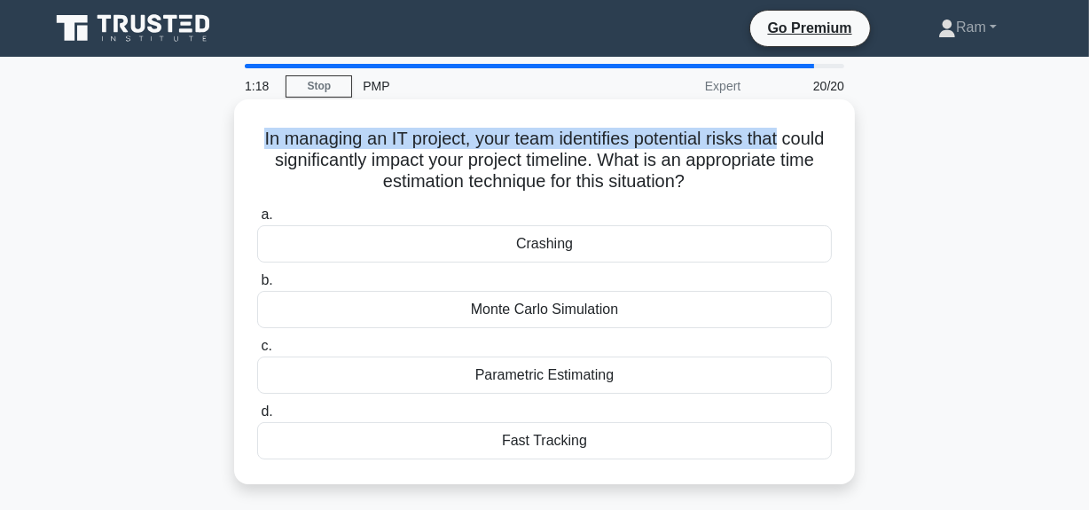
drag, startPoint x: 277, startPoint y: 132, endPoint x: 796, endPoint y: 126, distance: 519.8
click at [815, 126] on div "In managing an IT project, your team identifies potential risks that could sign…" at bounding box center [544, 291] width 607 height 371
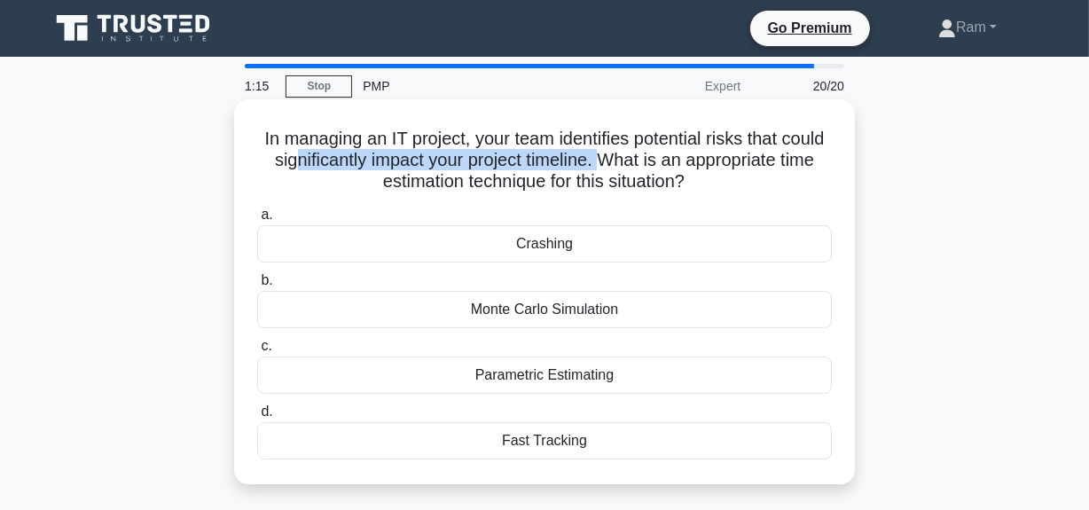
drag, startPoint x: 332, startPoint y: 161, endPoint x: 681, endPoint y: 157, distance: 349.5
click at [654, 159] on h5 "In managing an IT project, your team identifies potential risks that could sign…" at bounding box center [544, 161] width 578 height 66
drag, startPoint x: 682, startPoint y: 156, endPoint x: 826, endPoint y: 172, distance: 144.6
click at [826, 172] on h5 "In managing an IT project, your team identifies potential risks that could sign…" at bounding box center [544, 161] width 578 height 66
click at [523, 313] on div "Monte Carlo Simulation" at bounding box center [544, 309] width 575 height 37
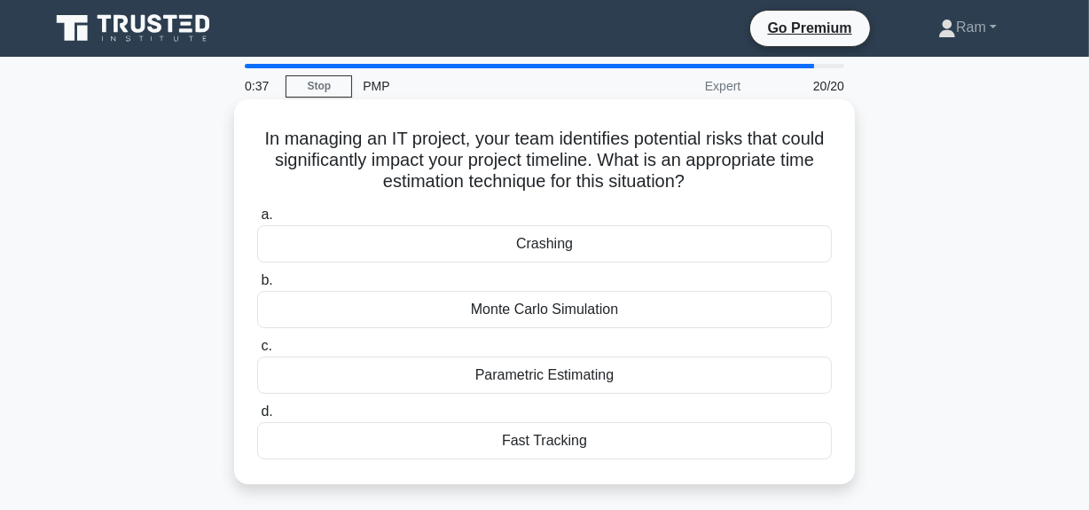
click at [257, 286] on input "b. Monte Carlo Simulation" at bounding box center [257, 281] width 0 height 12
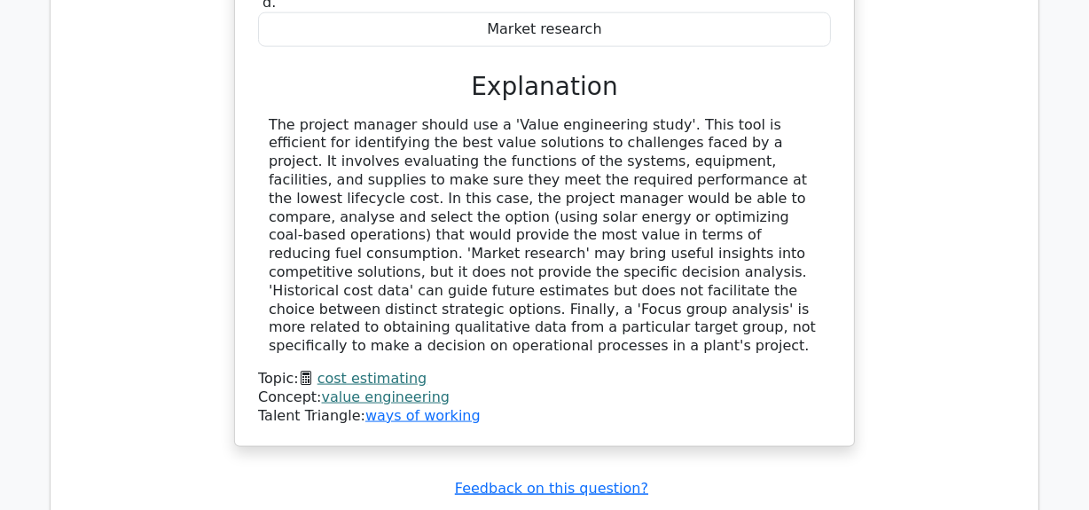
scroll to position [2177, 0]
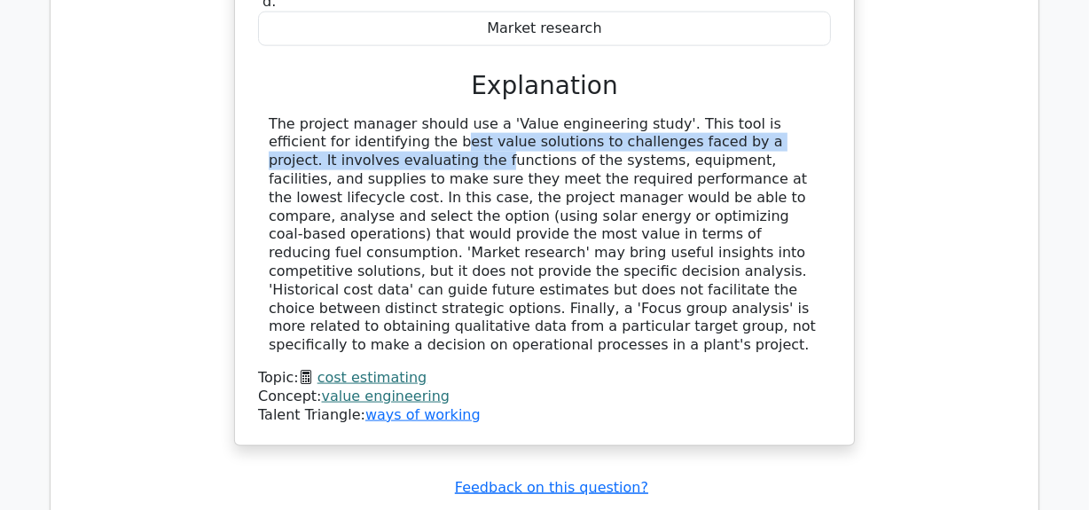
drag, startPoint x: 263, startPoint y: 77, endPoint x: 543, endPoint y: 80, distance: 280.3
click at [780, 115] on div at bounding box center [544, 234] width 573 height 239
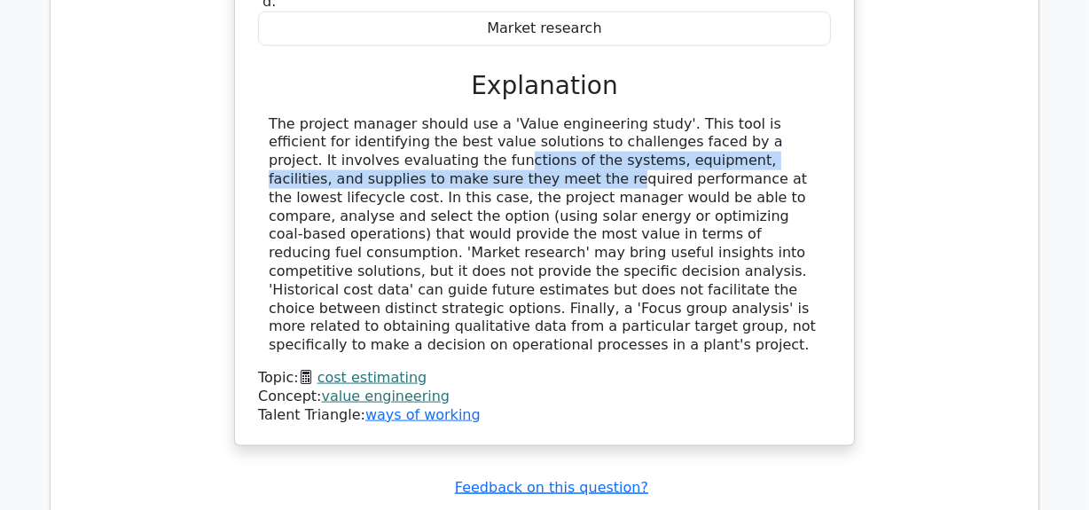
drag, startPoint x: 278, startPoint y: 92, endPoint x: 342, endPoint y: 110, distance: 66.3
click at [835, 97] on div "In a power plant project, the project manager is tasked with reducing fuel cons…" at bounding box center [544, 68] width 605 height 742
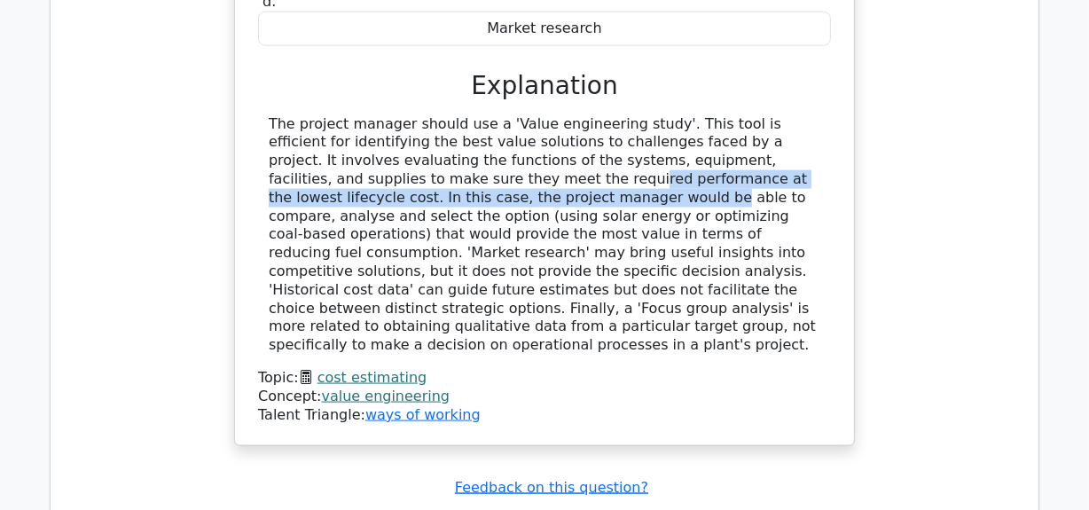
drag, startPoint x: 278, startPoint y: 112, endPoint x: 840, endPoint y: 117, distance: 561.5
click at [840, 117] on div "In a power plant project, the project manager is tasked with reducing fuel cons…" at bounding box center [544, 68] width 605 height 742
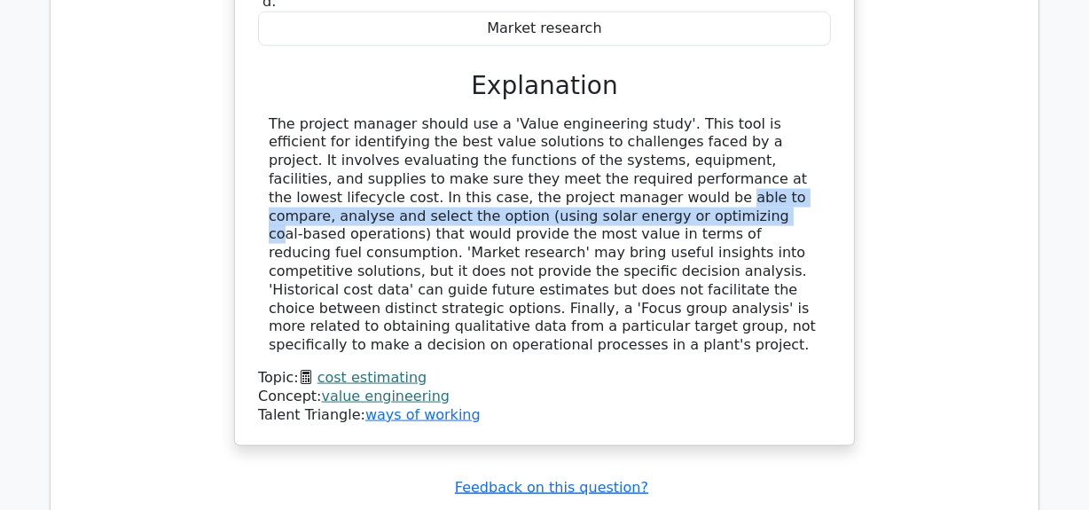
drag, startPoint x: 263, startPoint y: 129, endPoint x: 835, endPoint y: 129, distance: 571.2
click at [835, 129] on div "In a power plant project, the project manager is tasked with reducing fuel cons…" at bounding box center [544, 68] width 605 height 742
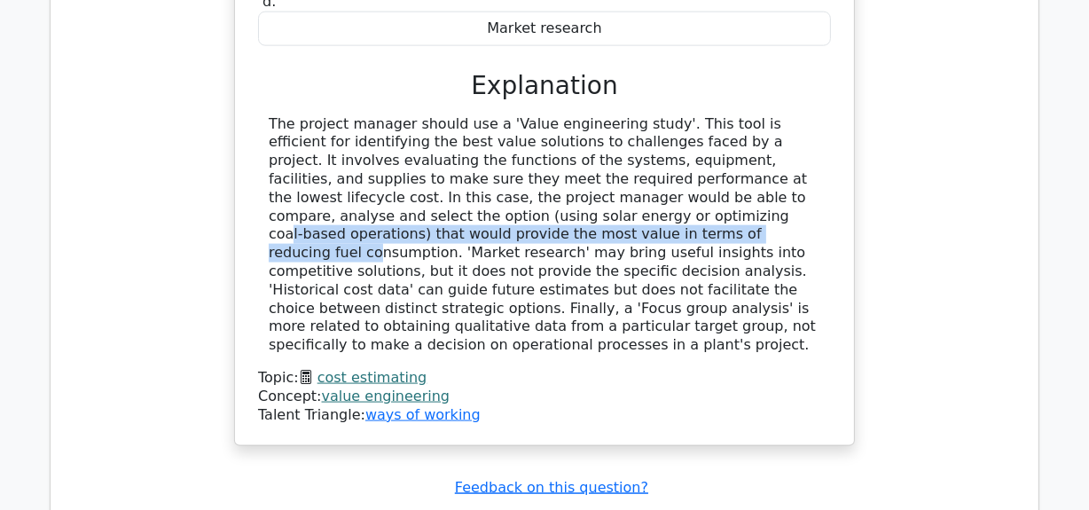
drag, startPoint x: 261, startPoint y: 150, endPoint x: 692, endPoint y: 169, distance: 431.4
click at [841, 155] on div "In a power plant project, the project manager is tasked with reducing fuel cons…" at bounding box center [544, 68] width 605 height 742
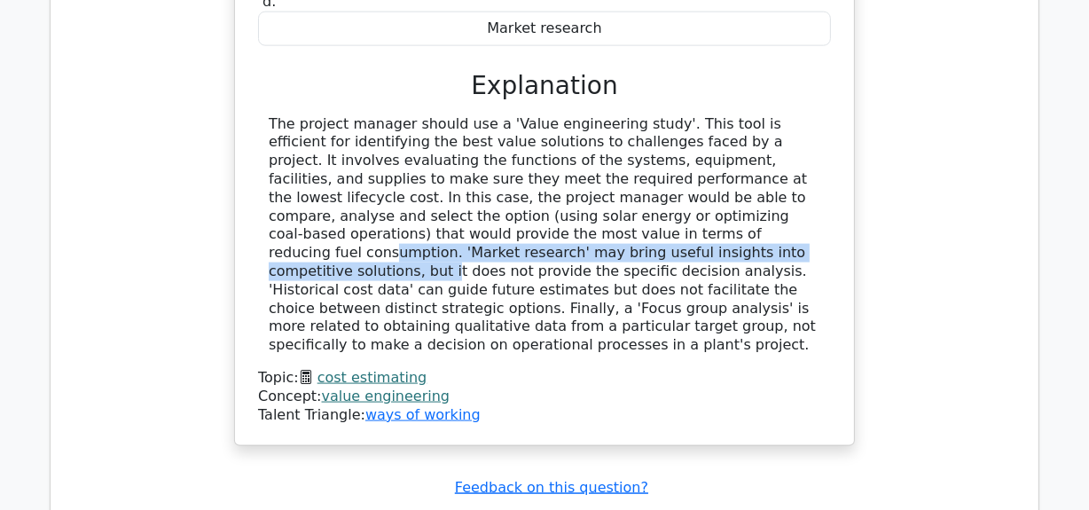
drag, startPoint x: 271, startPoint y: 165, endPoint x: 833, endPoint y: 164, distance: 561.4
click at [833, 164] on div "a. Historical cost data b. Focus group analysis c. d." at bounding box center [544, 117] width 577 height 615
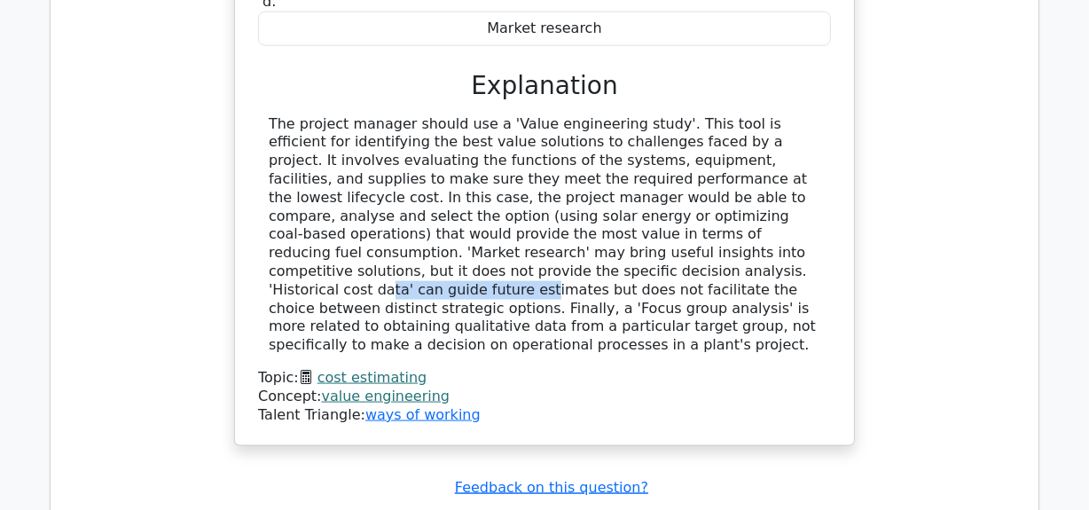
drag, startPoint x: 675, startPoint y: 190, endPoint x: 427, endPoint y: 214, distance: 249.5
click at [834, 182] on div "In a power plant project, the project manager is tasked with reducing fuel cons…" at bounding box center [544, 68] width 605 height 742
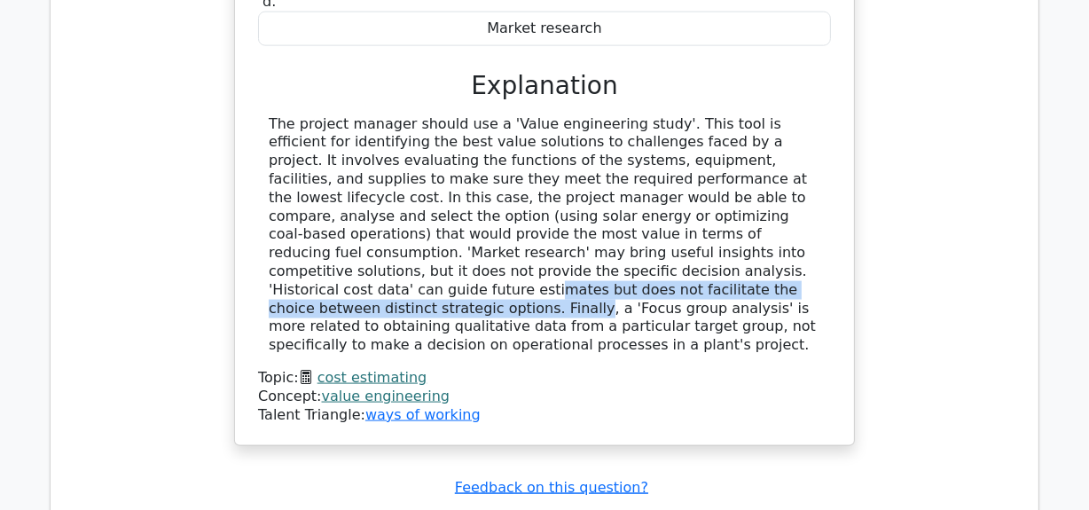
drag, startPoint x: 271, startPoint y: 207, endPoint x: 750, endPoint y: 207, distance: 479.8
click at [796, 203] on div "The project manager should use a 'Value engineering study'. This tool is effici…" at bounding box center [545, 234] width 552 height 239
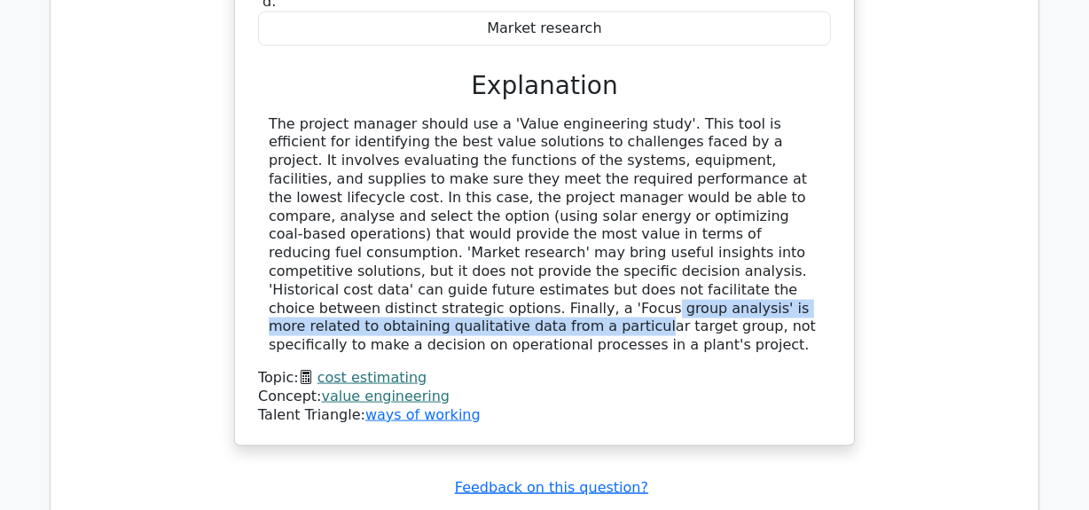
drag, startPoint x: 323, startPoint y: 224, endPoint x: 784, endPoint y: 216, distance: 461.3
click at [785, 216] on div "The project manager should use a 'Value engineering study'. This tool is effici…" at bounding box center [545, 234] width 552 height 239
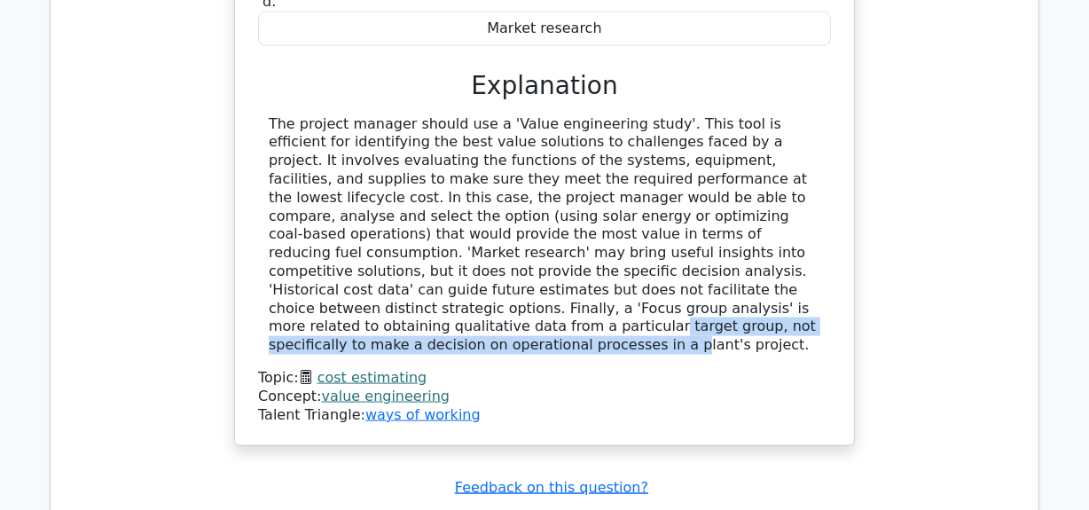
drag, startPoint x: 270, startPoint y: 239, endPoint x: 597, endPoint y: 248, distance: 327.4
click at [785, 241] on div "The project manager should use a 'Value engineering study'. This tool is effici…" at bounding box center [545, 234] width 552 height 239
drag, startPoint x: 281, startPoint y: 262, endPoint x: 506, endPoint y: 245, distance: 225.0
click at [484, 257] on div "The project manager should use a 'Value engineering study'. This tool is effici…" at bounding box center [545, 234] width 552 height 239
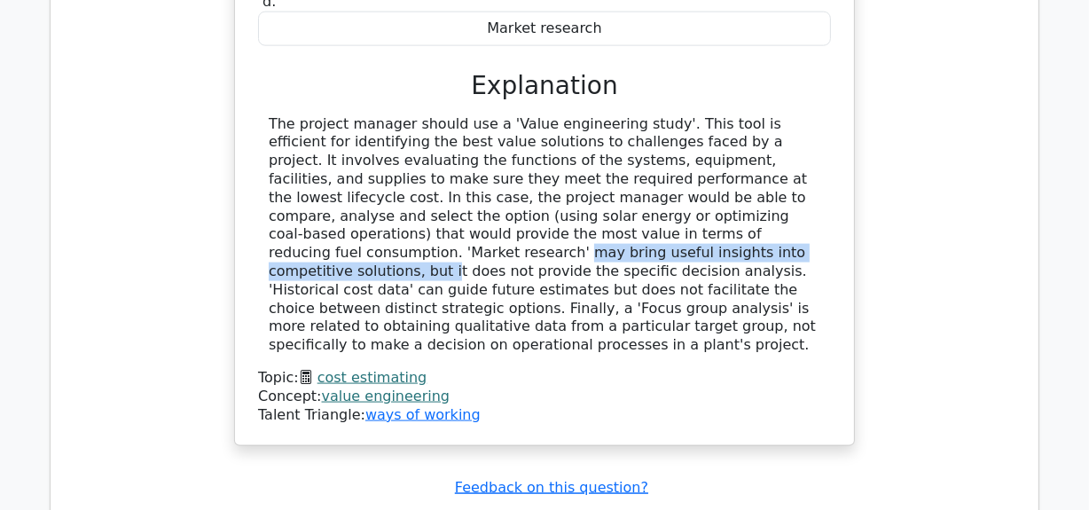
drag, startPoint x: 449, startPoint y: 173, endPoint x: 686, endPoint y: 176, distance: 237.7
click at [812, 169] on div "The project manager should use a 'Value engineering study'. This tool is effici…" at bounding box center [545, 234] width 552 height 239
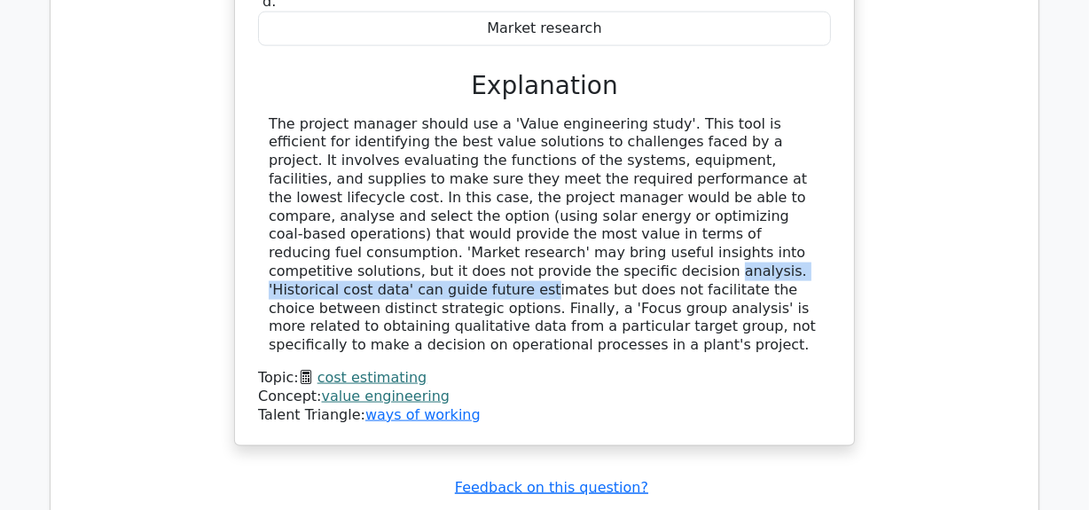
drag, startPoint x: 512, startPoint y: 194, endPoint x: 656, endPoint y: 202, distance: 144.8
click at [835, 194] on div "In a power plant project, the project manager is tasked with reducing fuel cons…" at bounding box center [544, 68] width 605 height 742
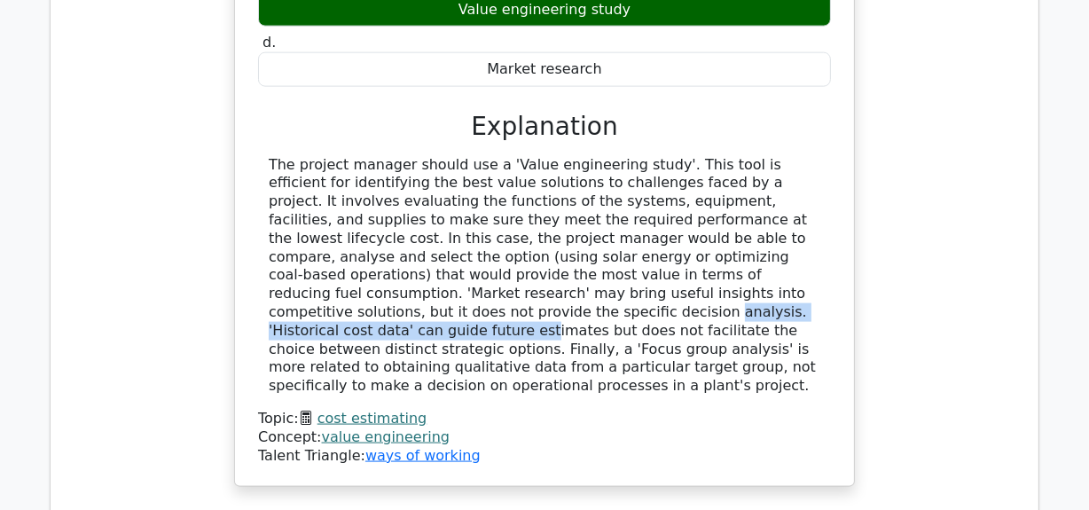
scroll to position [2096, 0]
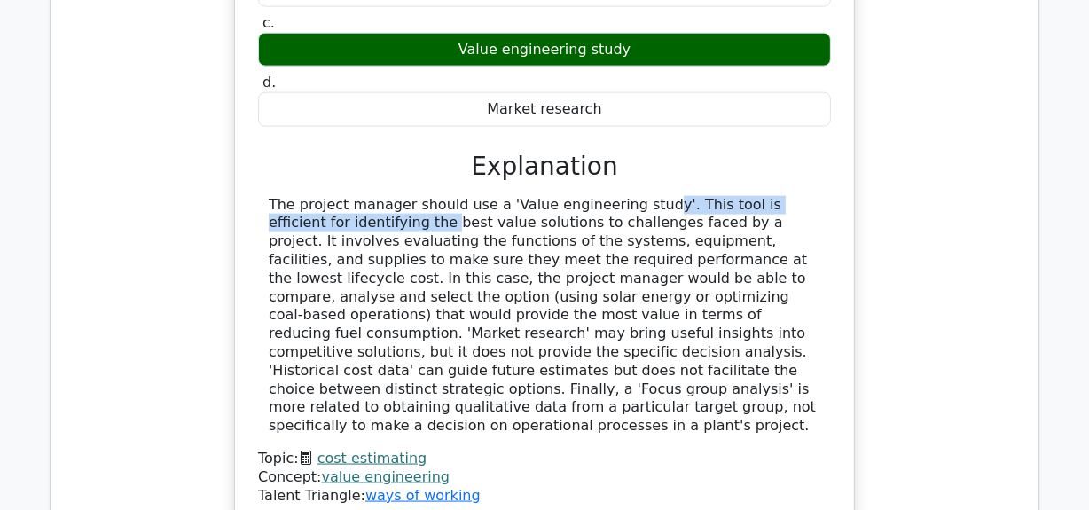
drag, startPoint x: 522, startPoint y: 144, endPoint x: 461, endPoint y: 160, distance: 63.2
click at [802, 196] on div "The project manager should use a 'Value engineering study'. This tool is effici…" at bounding box center [545, 315] width 552 height 239
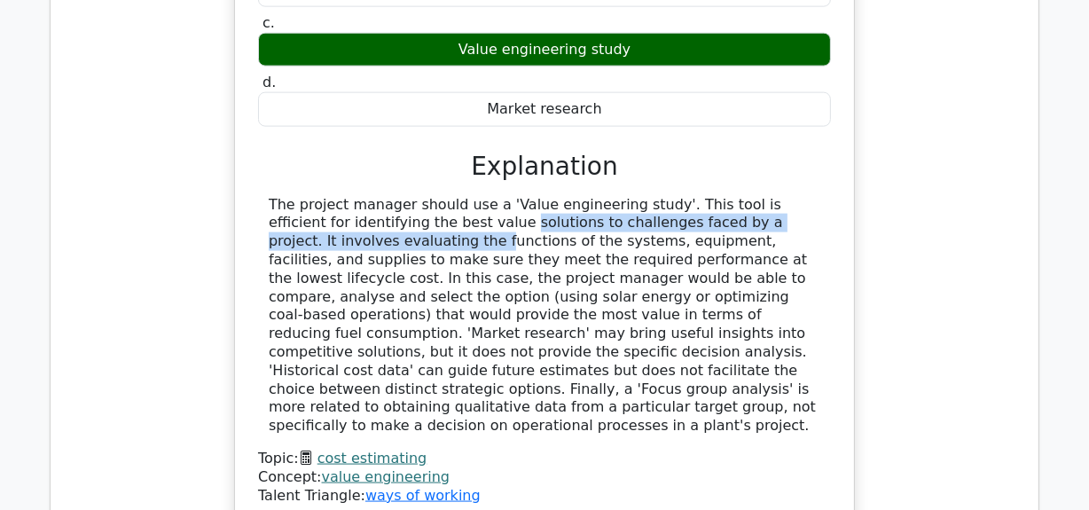
drag, startPoint x: 330, startPoint y: 158, endPoint x: 771, endPoint y: 151, distance: 440.9
click at [773, 196] on div "The project manager should use a 'Value engineering study'. This tool is effici…" at bounding box center [545, 315] width 552 height 239
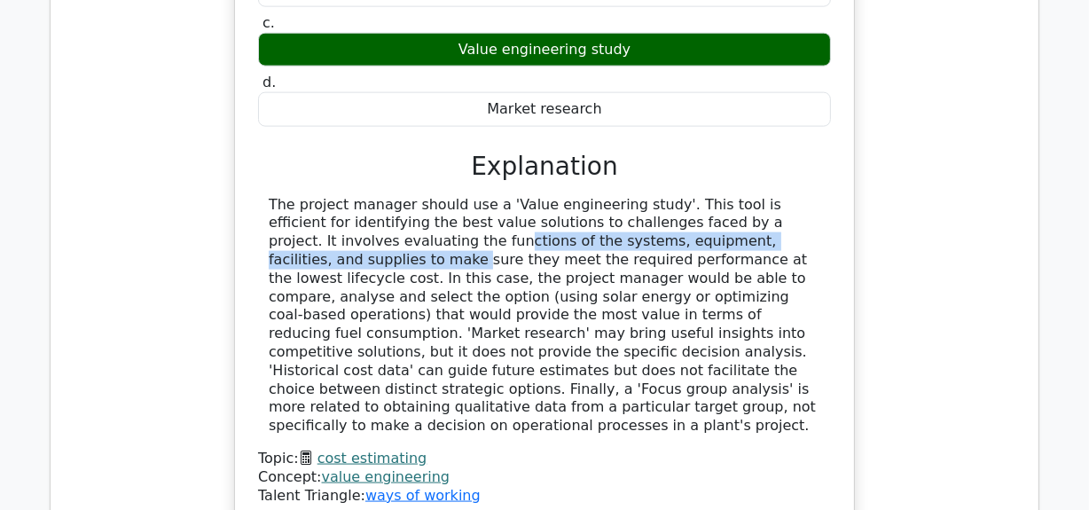
drag, startPoint x: 273, startPoint y: 178, endPoint x: 647, endPoint y: 181, distance: 374.3
click at [676, 196] on div "The project manager should use a 'Value engineering study'. This tool is effici…" at bounding box center [545, 315] width 552 height 239
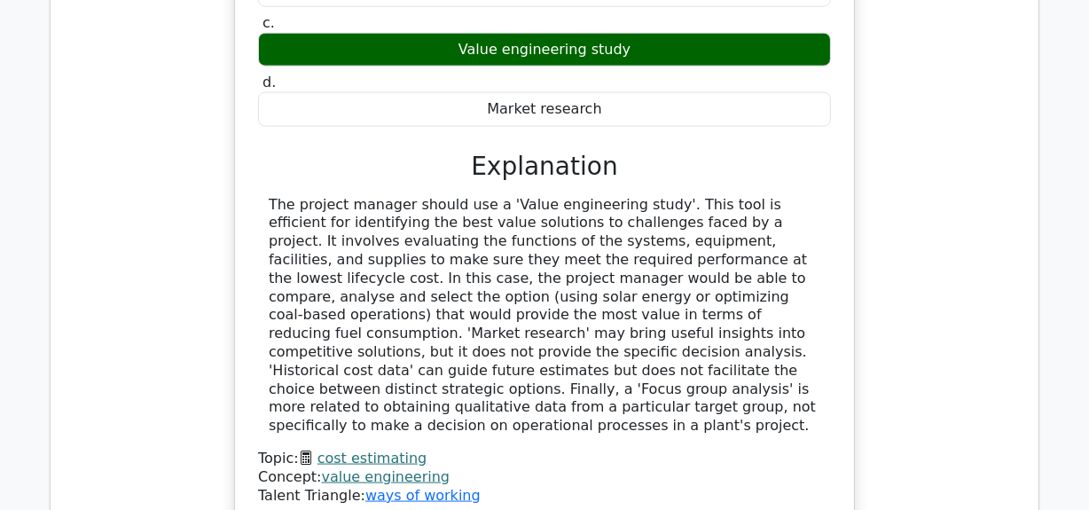
drag, startPoint x: 347, startPoint y: 194, endPoint x: 306, endPoint y: 187, distance: 41.4
click at [346, 196] on div "The project manager should use a 'Value engineering study'. This tool is effici…" at bounding box center [545, 315] width 552 height 239
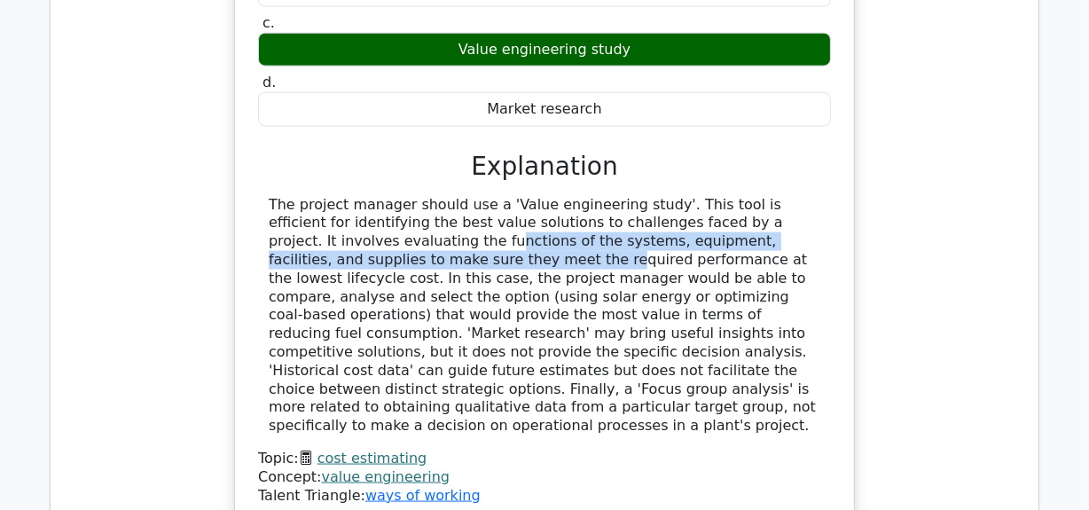
drag, startPoint x: 267, startPoint y: 175, endPoint x: 831, endPoint y: 177, distance: 564.1
click at [833, 177] on div "In a power plant project, the project manager is tasked with reducing fuel cons…" at bounding box center [544, 148] width 605 height 742
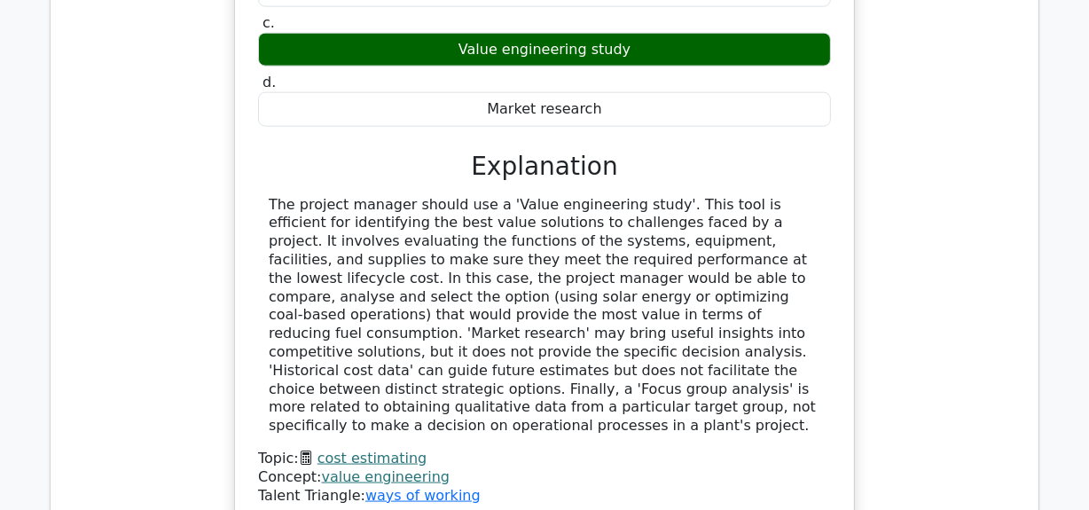
click at [716, 196] on div "The project manager should use a 'Value engineering study'. This tool is effici…" at bounding box center [545, 315] width 552 height 239
drag, startPoint x: 687, startPoint y: 177, endPoint x: 812, endPoint y: 182, distance: 125.1
click at [812, 196] on div "The project manager should use a 'Value engineering study'. This tool is effici…" at bounding box center [545, 315] width 552 height 239
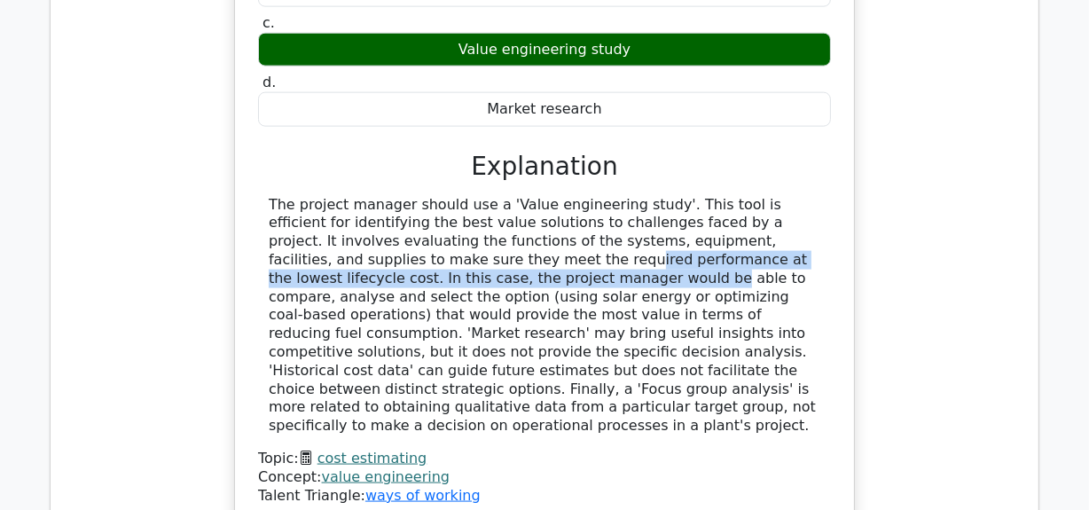
drag, startPoint x: 275, startPoint y: 197, endPoint x: 838, endPoint y: 191, distance: 563.2
click at [840, 192] on div "In a power plant project, the project manager is tasked with reducing fuel cons…" at bounding box center [544, 148] width 605 height 742
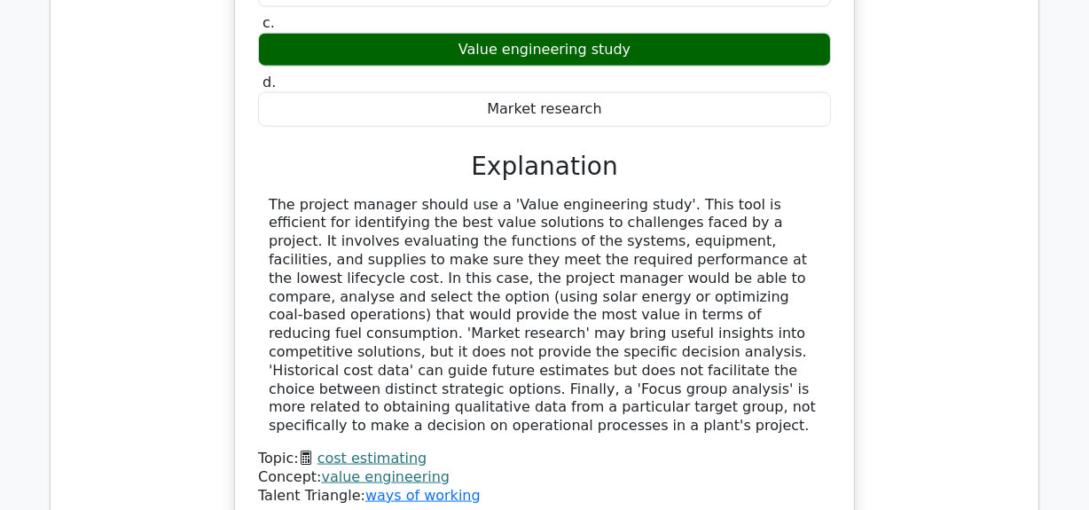
drag, startPoint x: 703, startPoint y: 221, endPoint x: 691, endPoint y: 215, distance: 13.9
click at [703, 222] on div "The project manager should use a 'Value engineering study'. This tool is effici…" at bounding box center [545, 315] width 552 height 239
drag, startPoint x: 679, startPoint y: 190, endPoint x: 827, endPoint y: 185, distance: 147.3
click at [828, 196] on div at bounding box center [544, 315] width 573 height 239
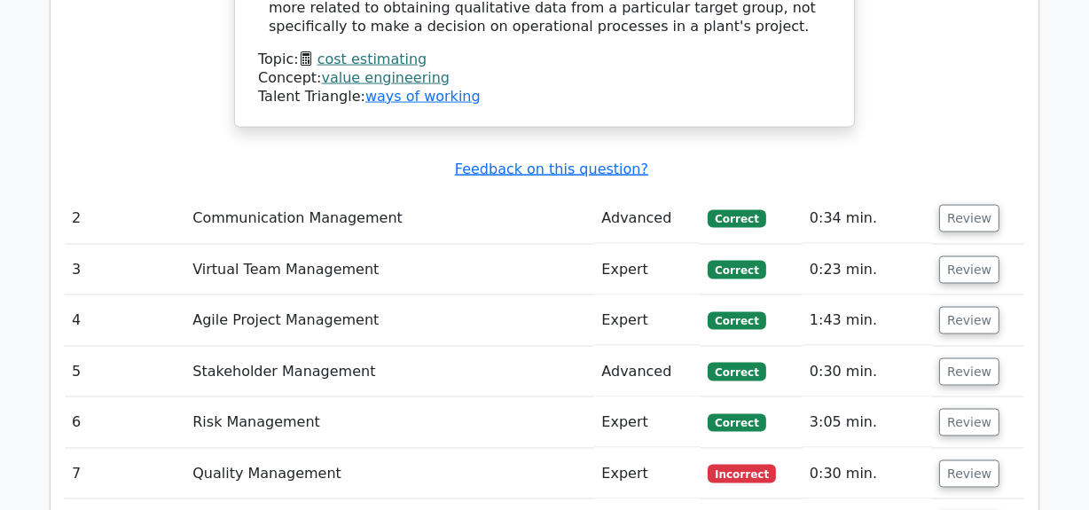
scroll to position [2499, 0]
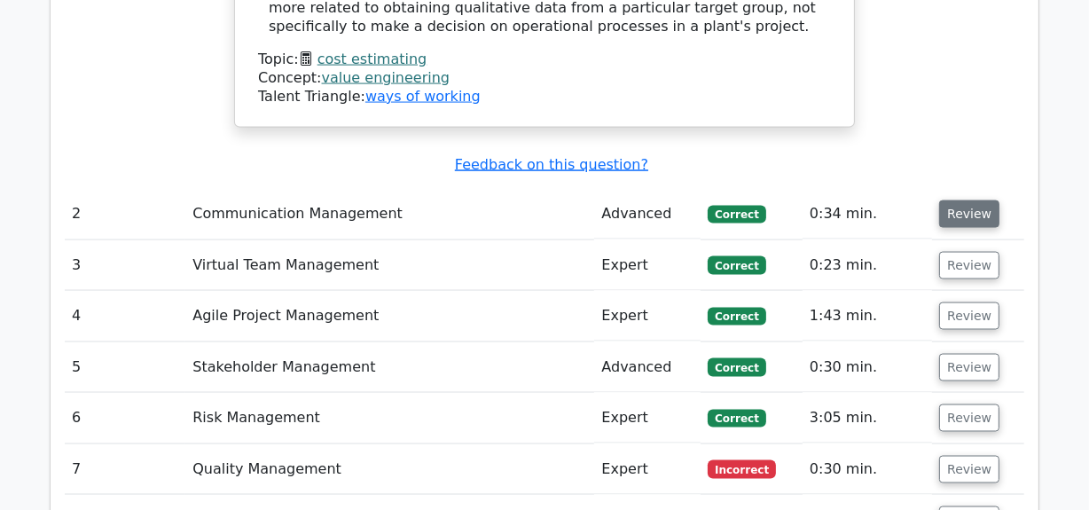
click at [951, 200] on button "Review" at bounding box center [969, 213] width 60 height 27
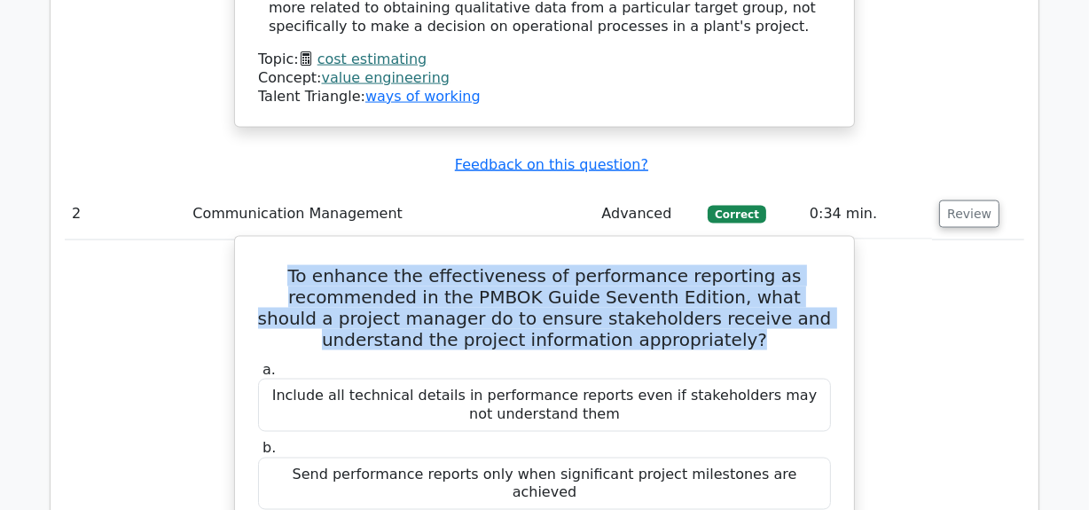
drag, startPoint x: 313, startPoint y: 188, endPoint x: 693, endPoint y: 251, distance: 384.8
click at [797, 265] on h5 "To enhance the effectiveness of performance reporting as recommended in the PMB…" at bounding box center [544, 307] width 577 height 85
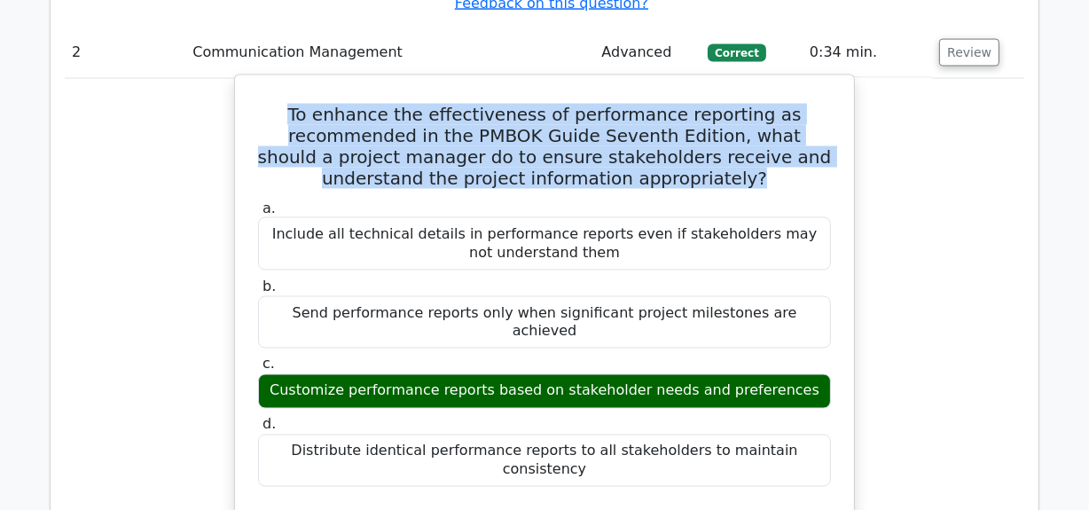
scroll to position [2580, 0]
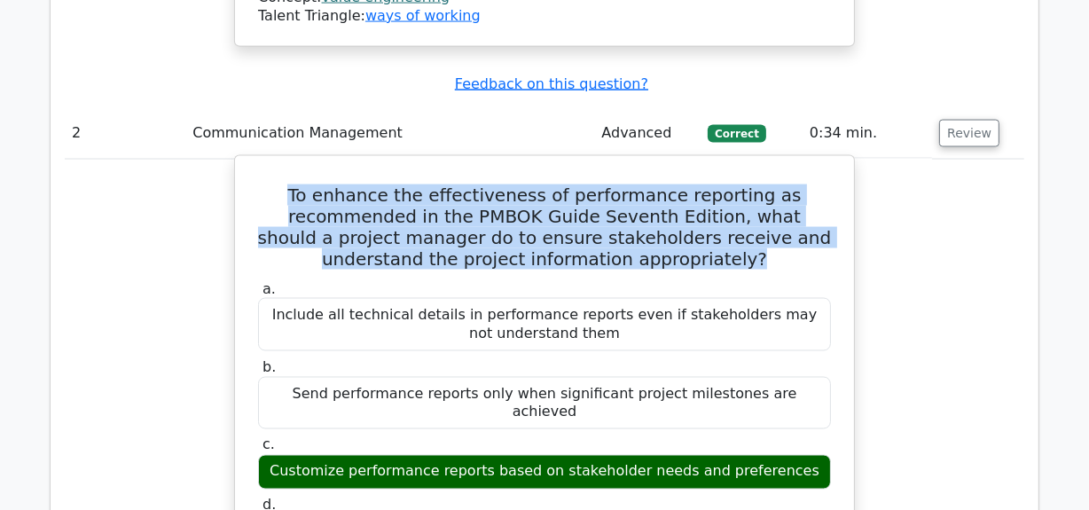
click at [447, 184] on h5 "To enhance the effectiveness of performance reporting as recommended in the PMB…" at bounding box center [544, 226] width 577 height 85
click at [328, 184] on h5 "To enhance the effectiveness of performance reporting as recommended in the PMB…" at bounding box center [544, 226] width 577 height 85
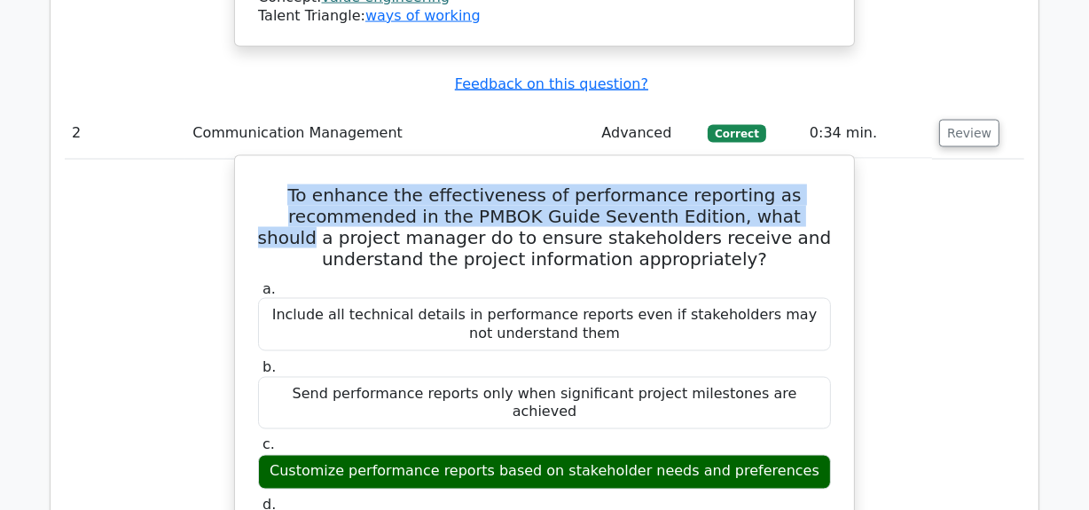
drag, startPoint x: 310, startPoint y: 106, endPoint x: 793, endPoint y: 126, distance: 483.8
click at [801, 184] on h5 "To enhance the effectiveness of performance reporting as recommended in the PMB…" at bounding box center [544, 226] width 577 height 85
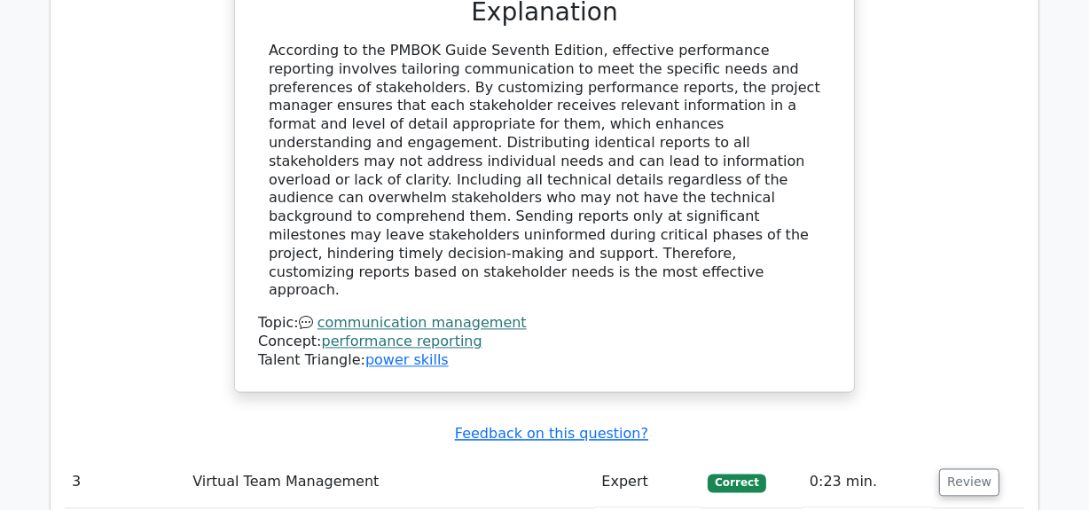
scroll to position [3386, 0]
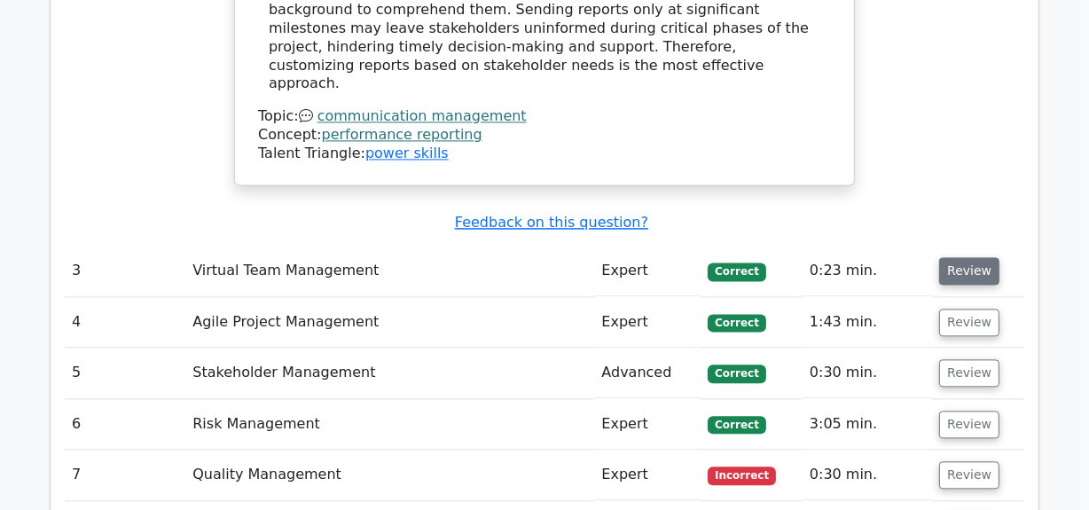
click at [966, 257] on button "Review" at bounding box center [969, 270] width 60 height 27
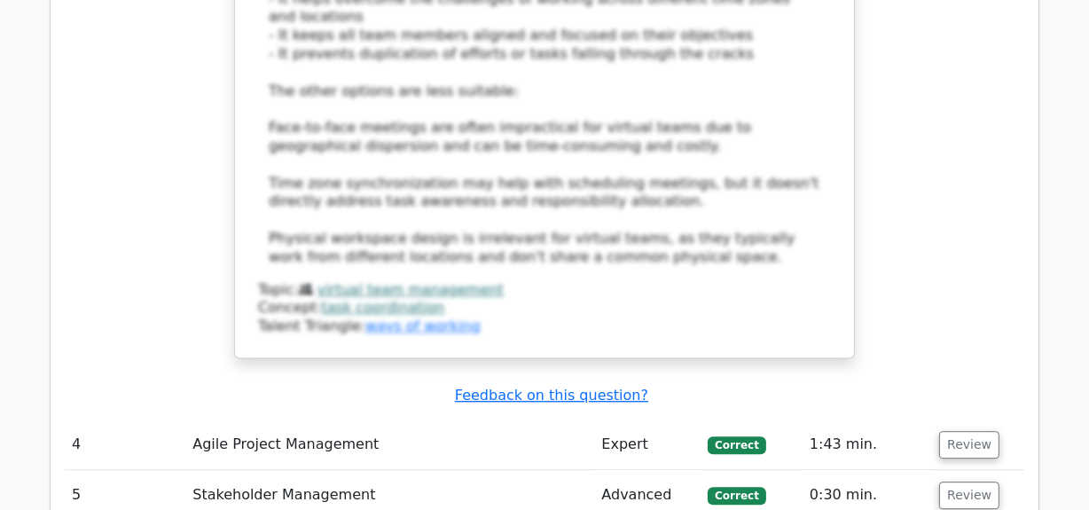
scroll to position [4435, 0]
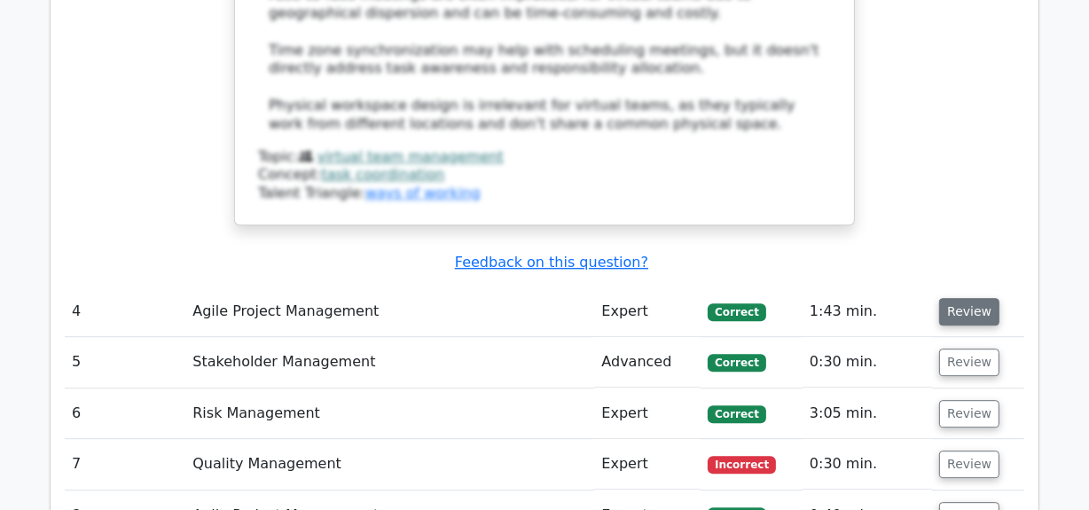
click at [984, 298] on button "Review" at bounding box center [969, 311] width 60 height 27
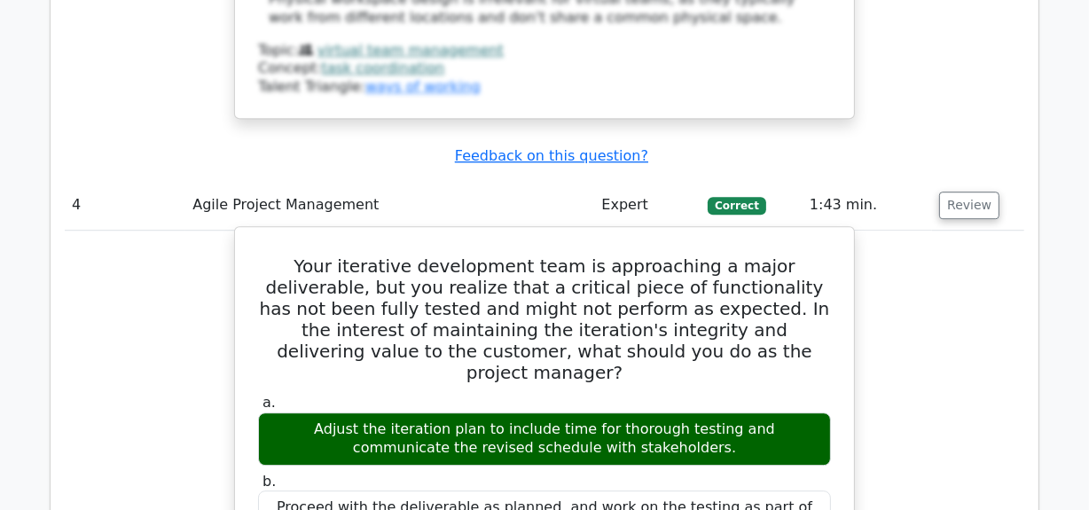
scroll to position [4514, 0]
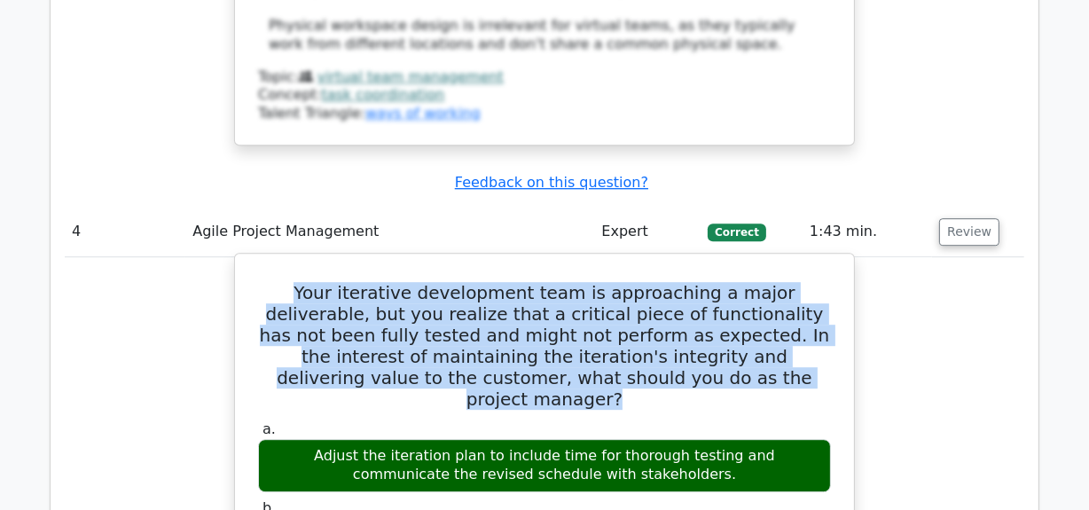
drag, startPoint x: 264, startPoint y: 91, endPoint x: 797, endPoint y: 171, distance: 539.0
click at [798, 282] on h5 "Your iterative development team is approaching a major deliverable, but you rea…" at bounding box center [544, 346] width 577 height 128
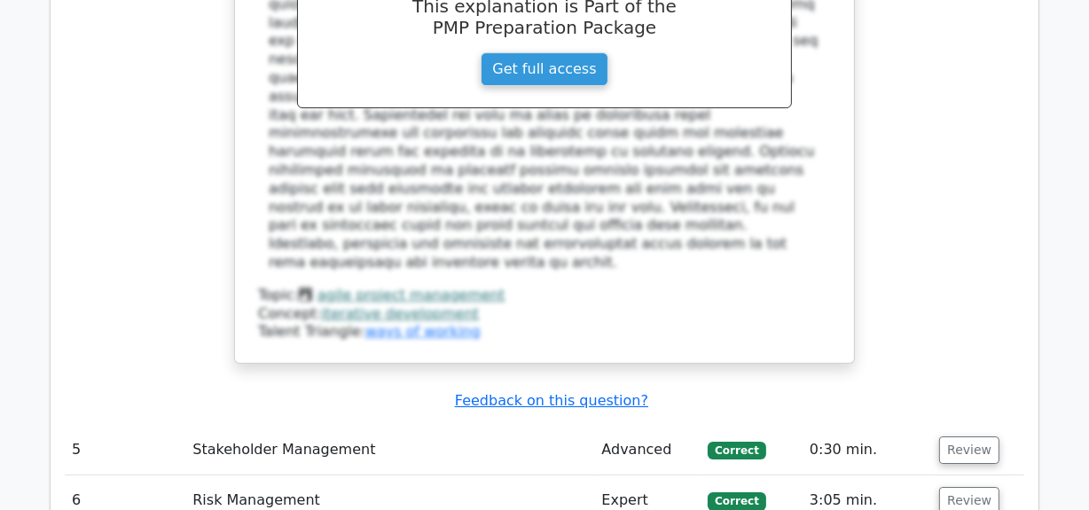
scroll to position [5401, 0]
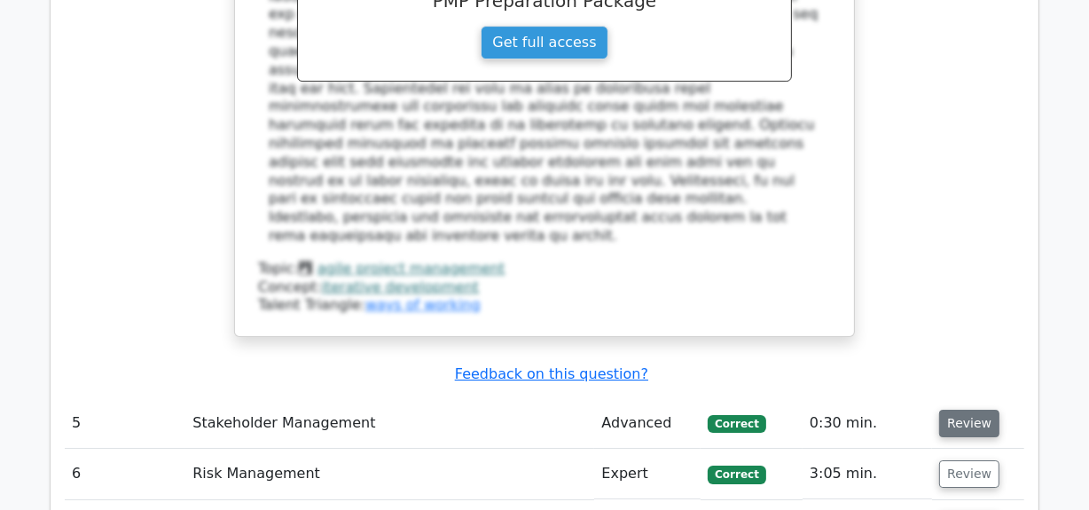
click at [963, 410] on button "Review" at bounding box center [969, 423] width 60 height 27
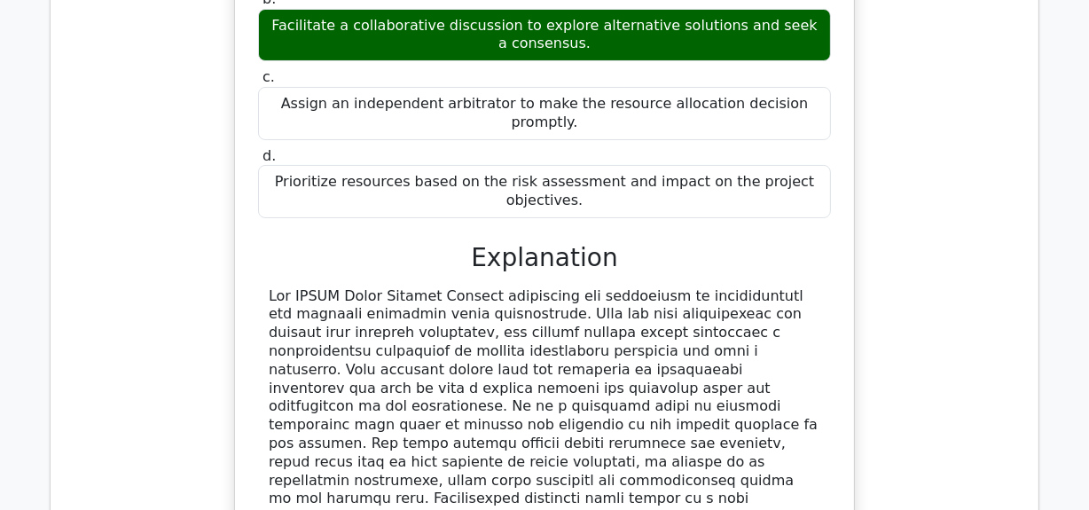
scroll to position [6369, 0]
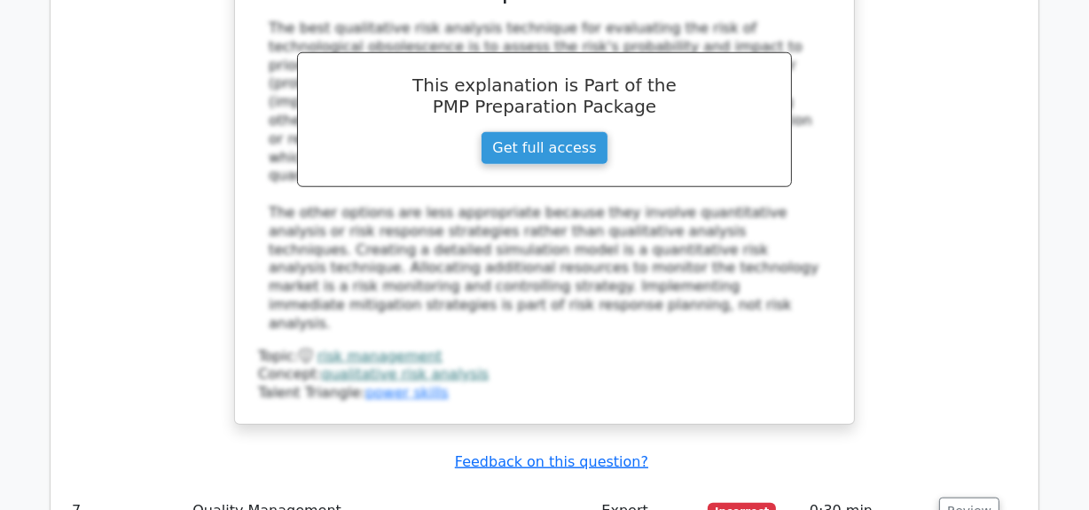
scroll to position [7417, 0]
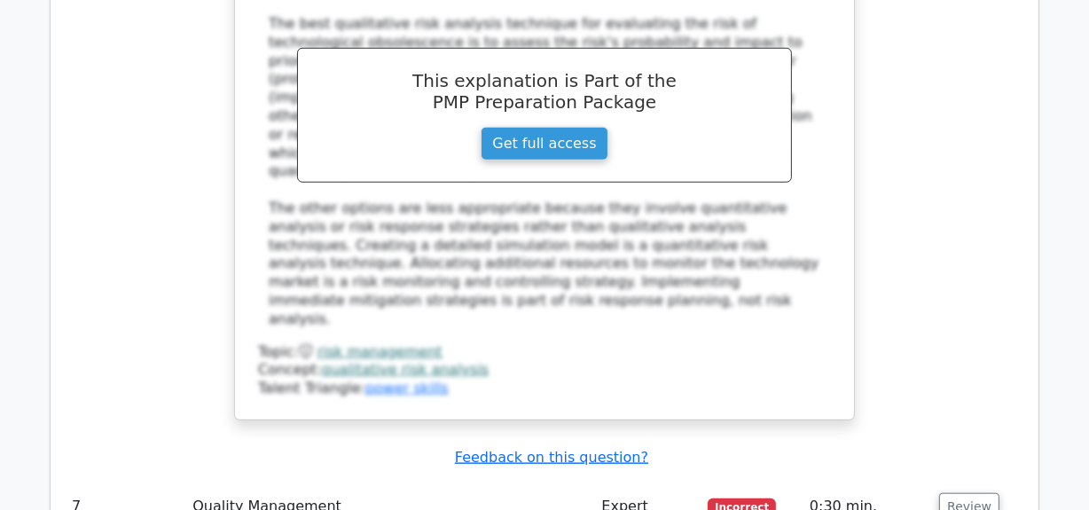
drag, startPoint x: 197, startPoint y: 284, endPoint x: 474, endPoint y: 286, distance: 276.7
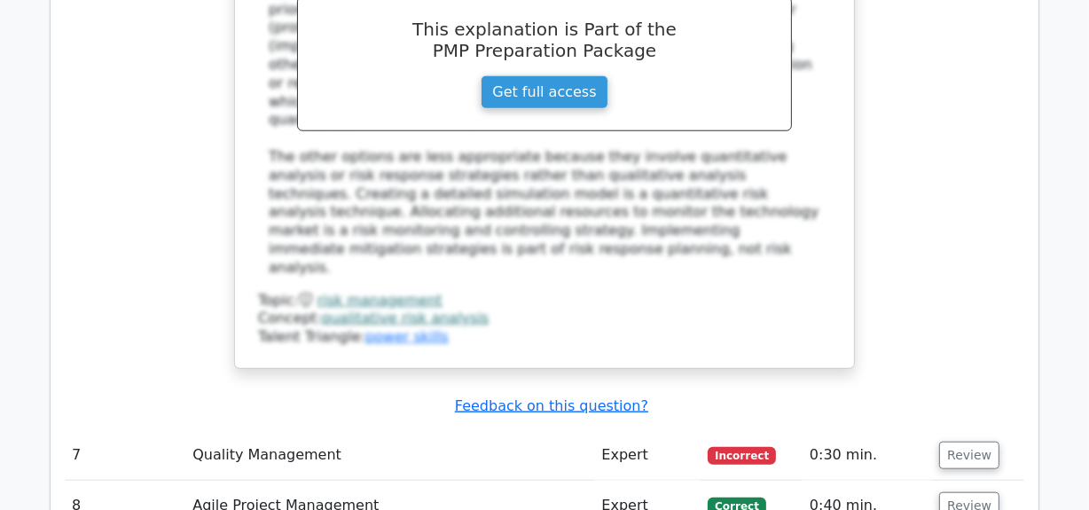
scroll to position [7498, 0]
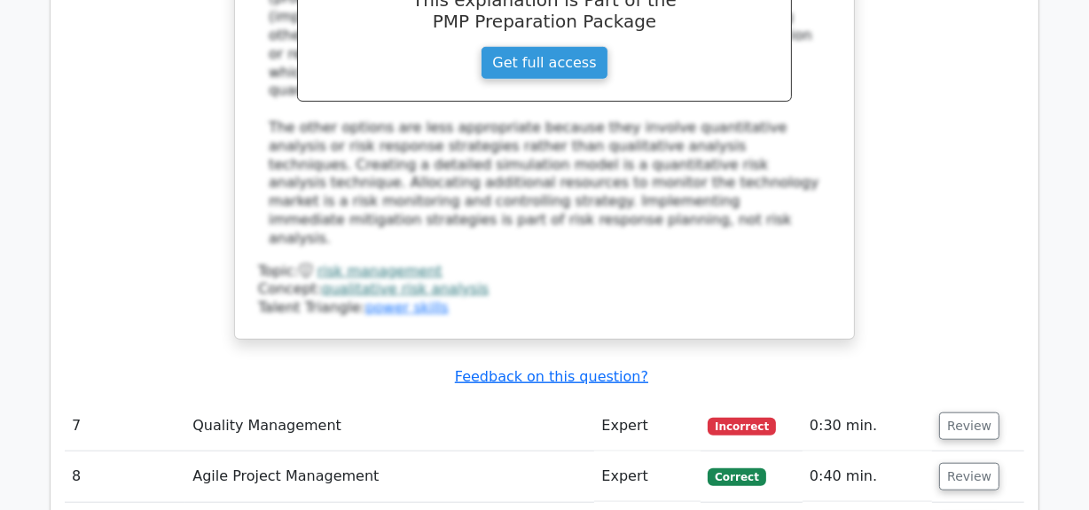
drag, startPoint x: 200, startPoint y: 302, endPoint x: 375, endPoint y: 302, distance: 175.6
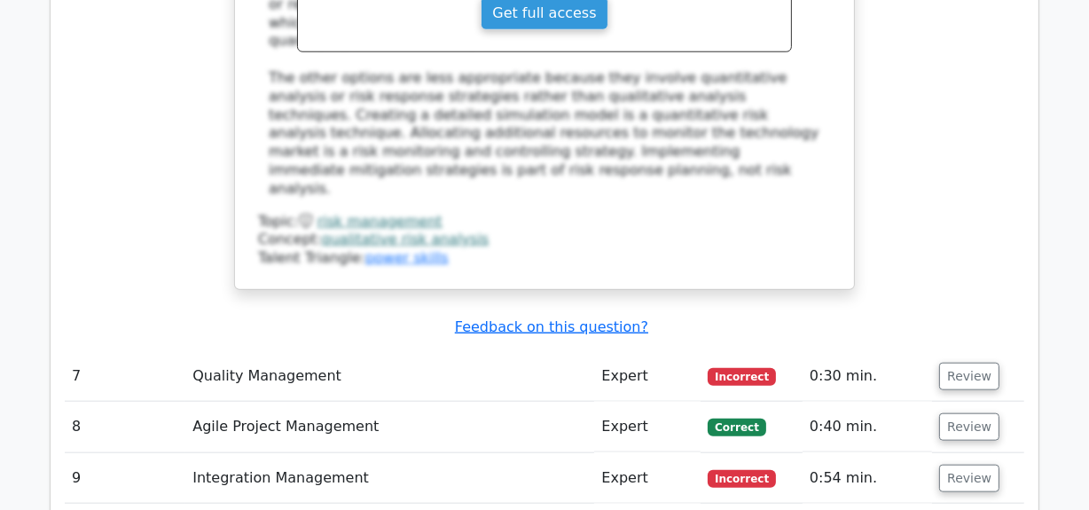
scroll to position [7660, 0]
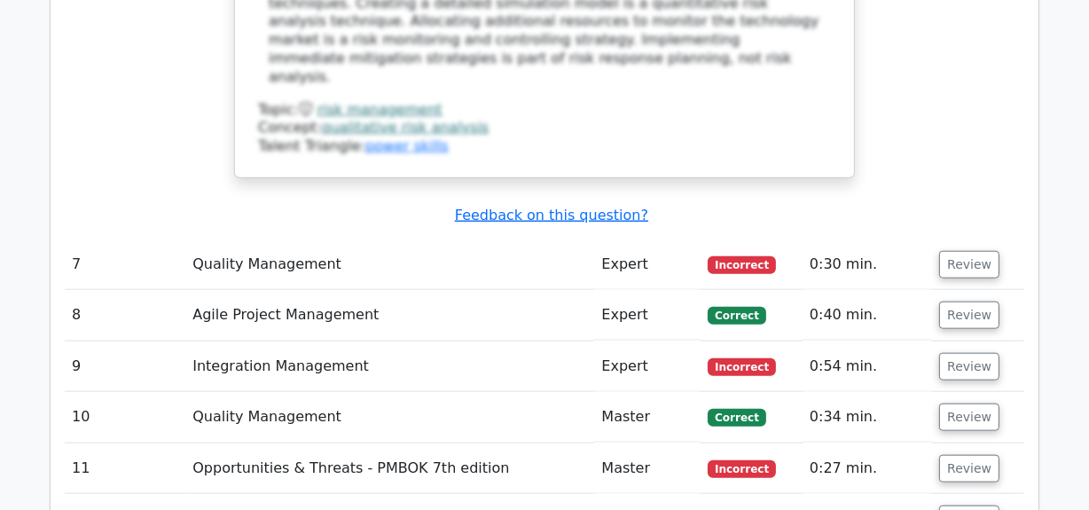
drag, startPoint x: 195, startPoint y: 295, endPoint x: 298, endPoint y: 311, distance: 104.1
drag, startPoint x: 216, startPoint y: 340, endPoint x: 319, endPoint y: 359, distance: 105.6
drag, startPoint x: 208, startPoint y: 398, endPoint x: 254, endPoint y: 407, distance: 47.0
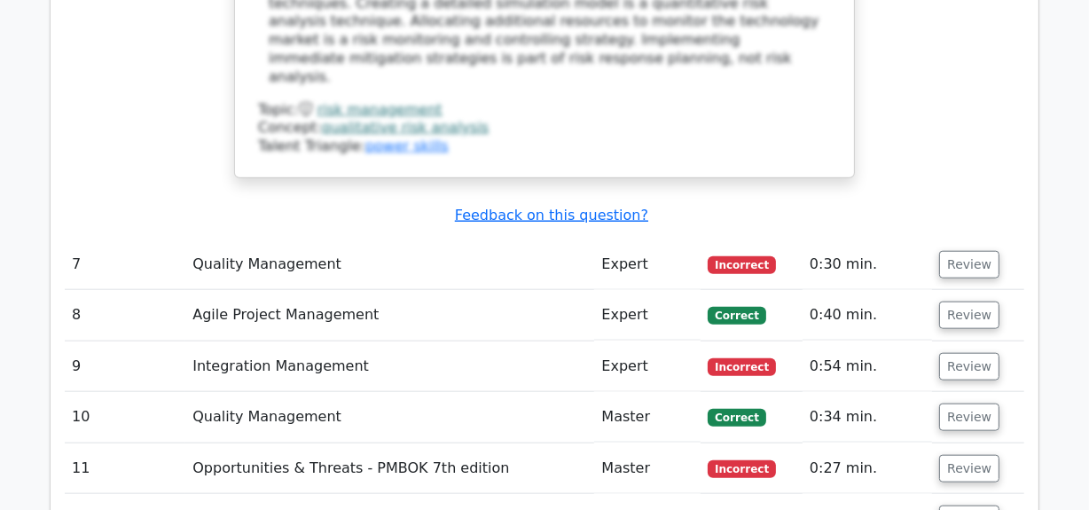
drag, startPoint x: 234, startPoint y: 443, endPoint x: 336, endPoint y: 408, distance: 108.0
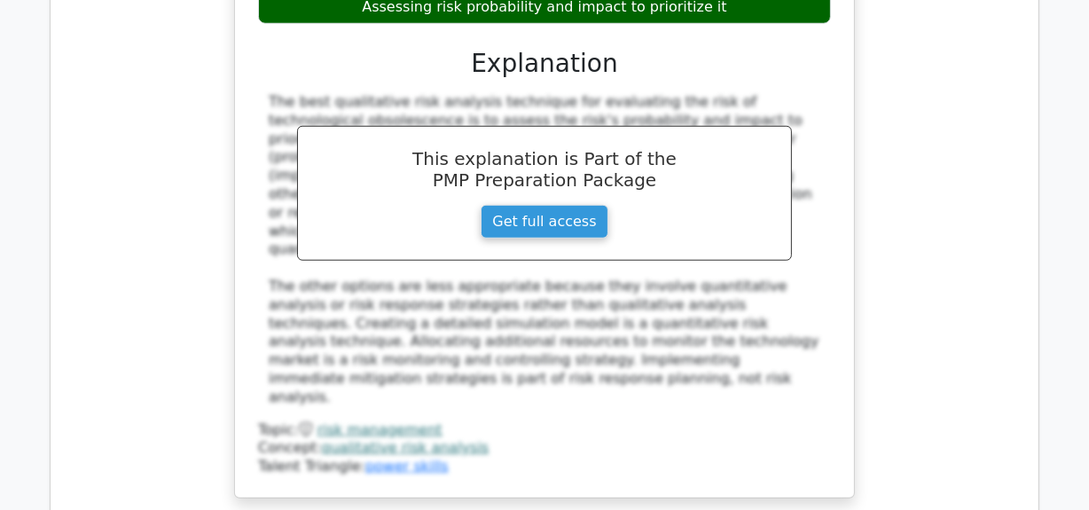
scroll to position [7337, 0]
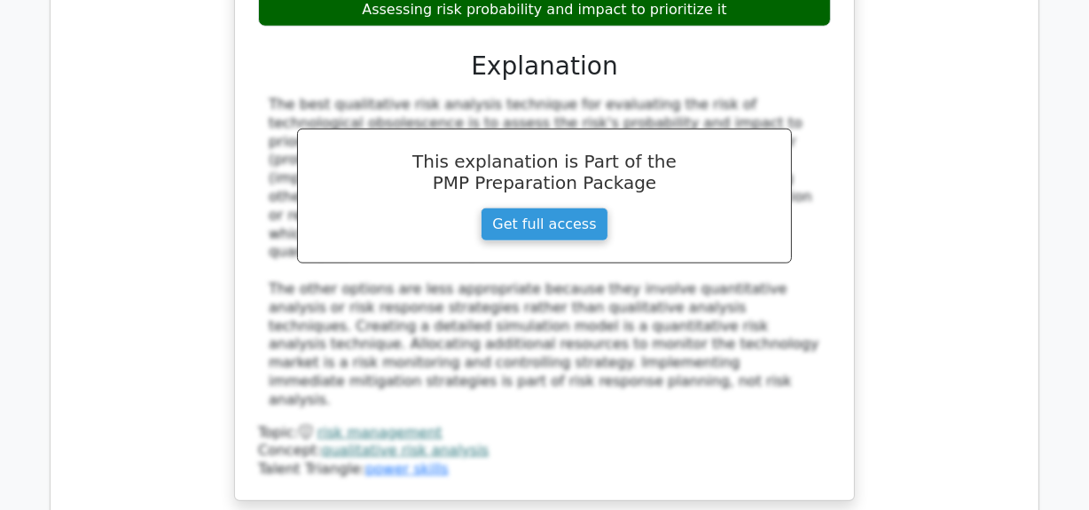
drag, startPoint x: 259, startPoint y: 216, endPoint x: 720, endPoint y: 261, distance: 463.3
copy h5 "In your current project, you wish to understand if there's a correlation betwee…"
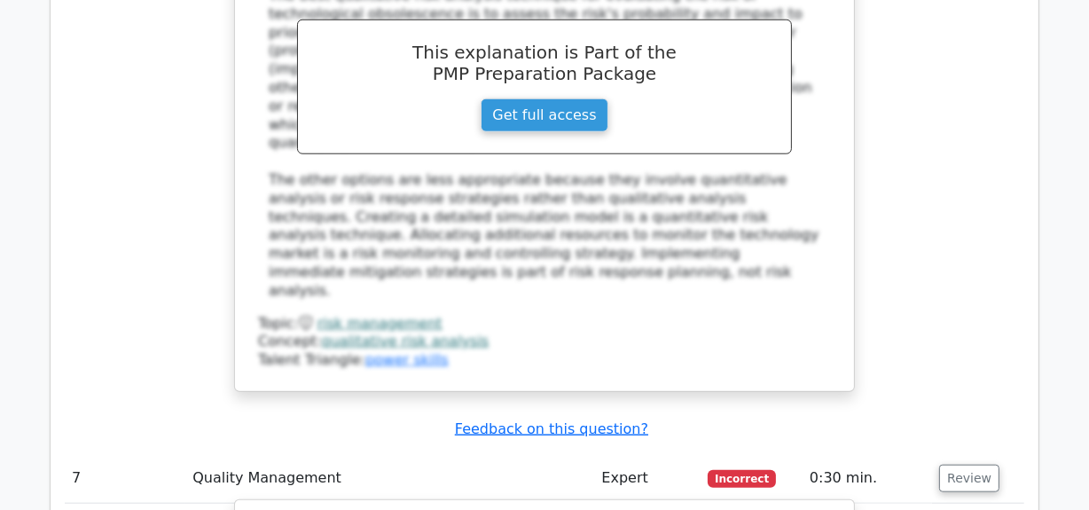
scroll to position [7521, 0]
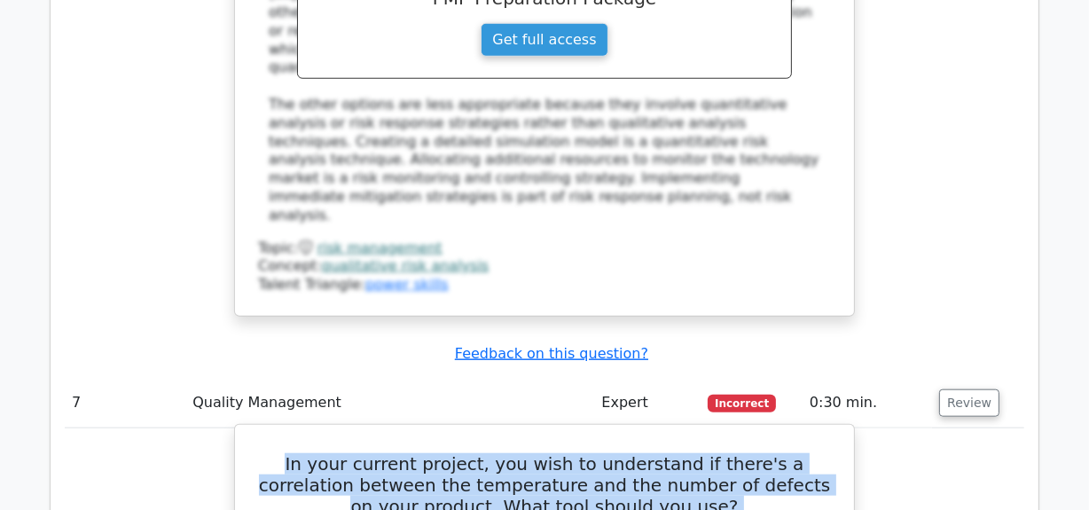
drag, startPoint x: 263, startPoint y: 216, endPoint x: 600, endPoint y: 320, distance: 351.8
copy div "In your current project, you wish to understand if there's a correlation betwee…"
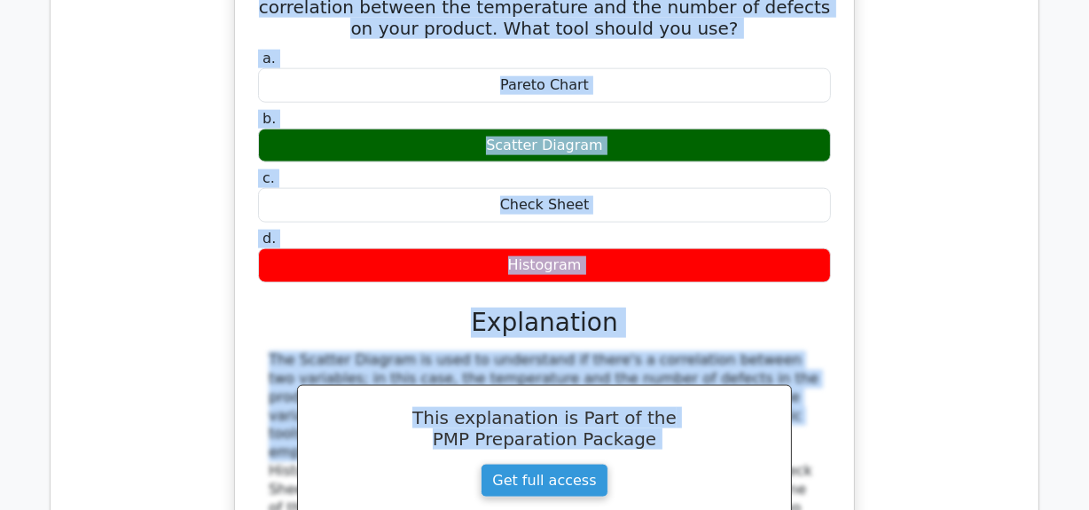
scroll to position [8005, 0]
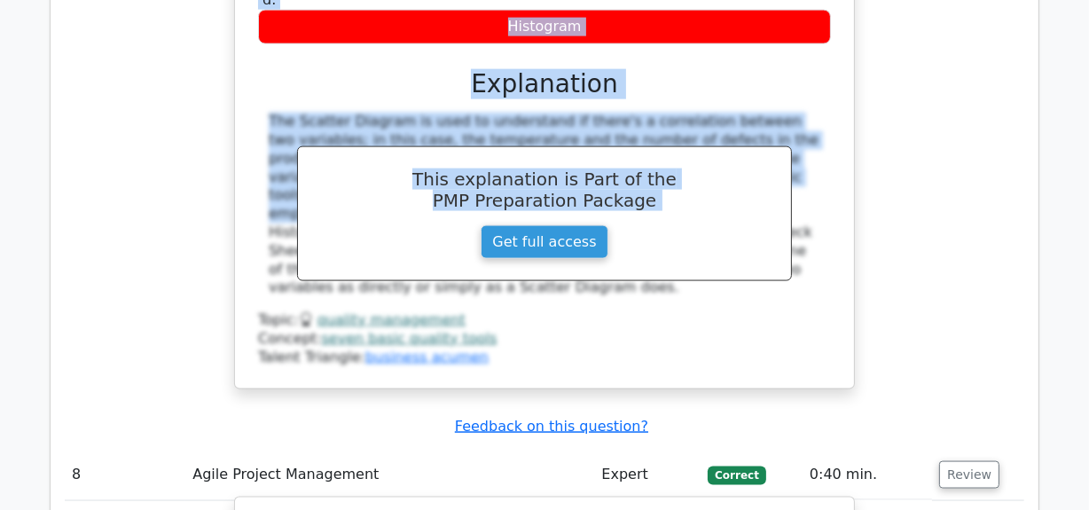
scroll to position [8248, 0]
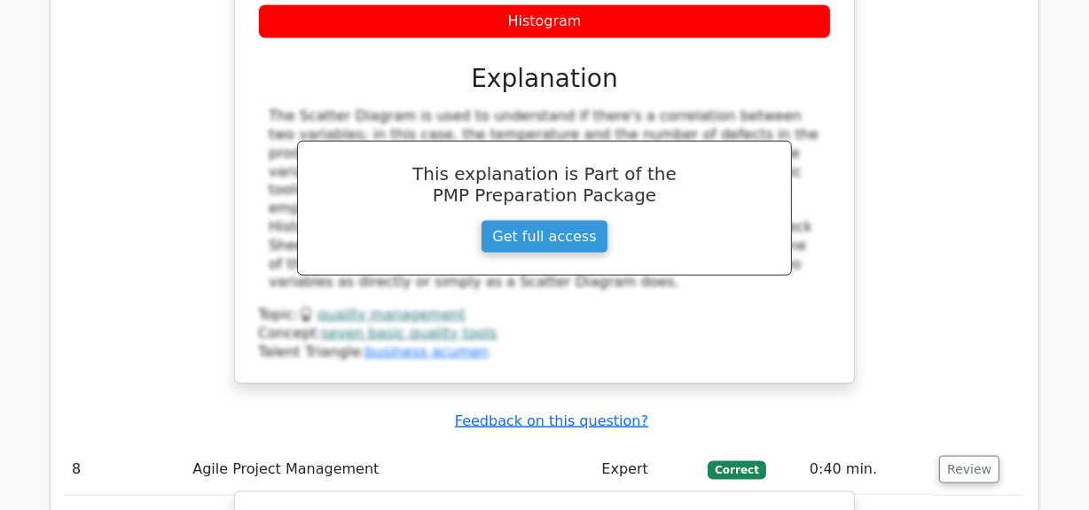
drag, startPoint x: 266, startPoint y: 100, endPoint x: 780, endPoint y: 127, distance: 514.2
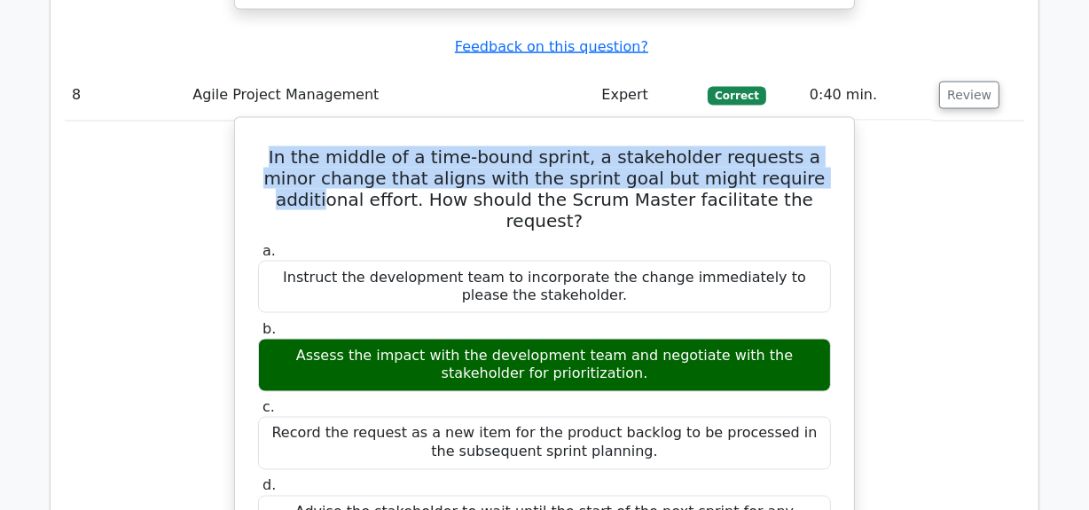
scroll to position [8892, 0]
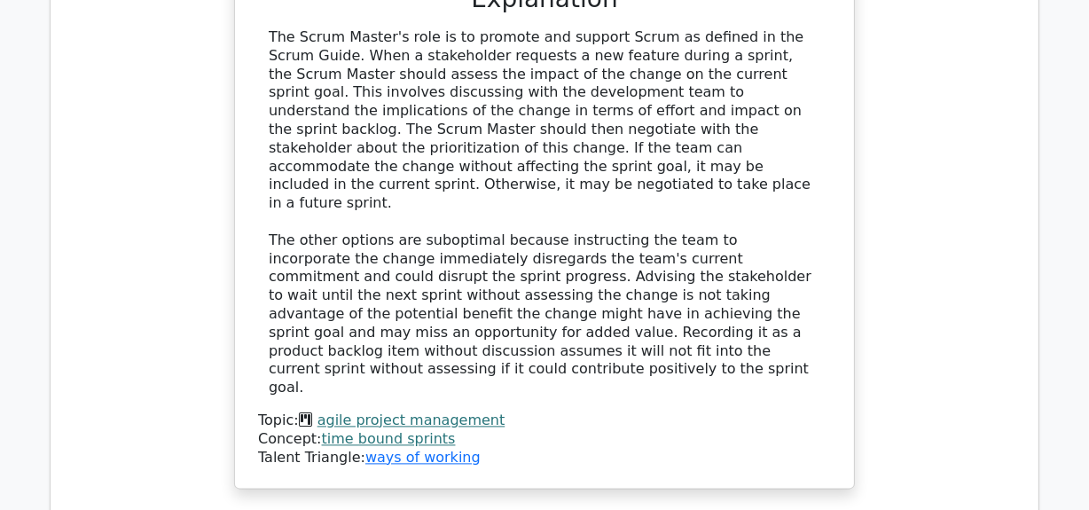
drag, startPoint x: 292, startPoint y: 110, endPoint x: 793, endPoint y: 168, distance: 504.4
copy h5 "During the Develop Project Management Plan process, a project manager realizes …"
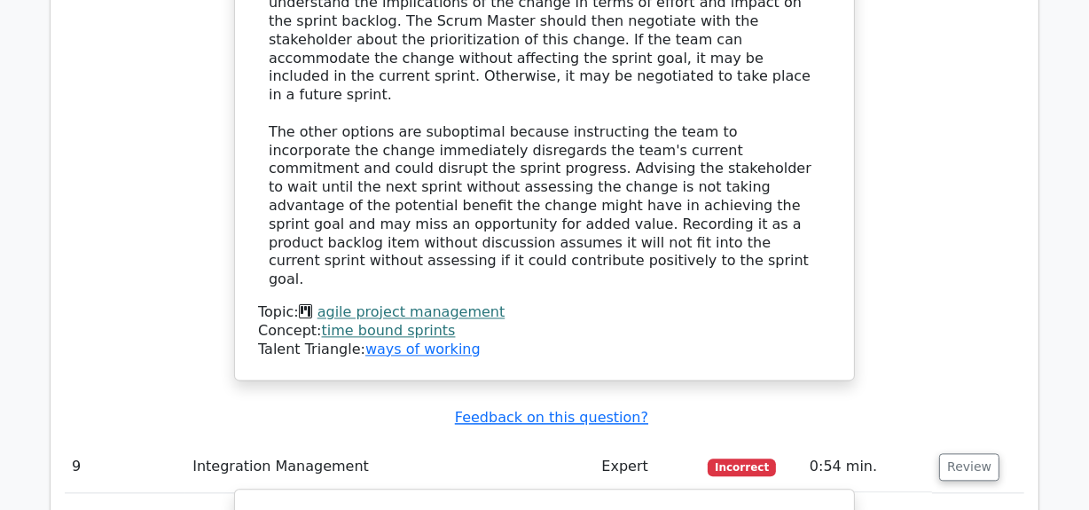
scroll to position [9295, 0]
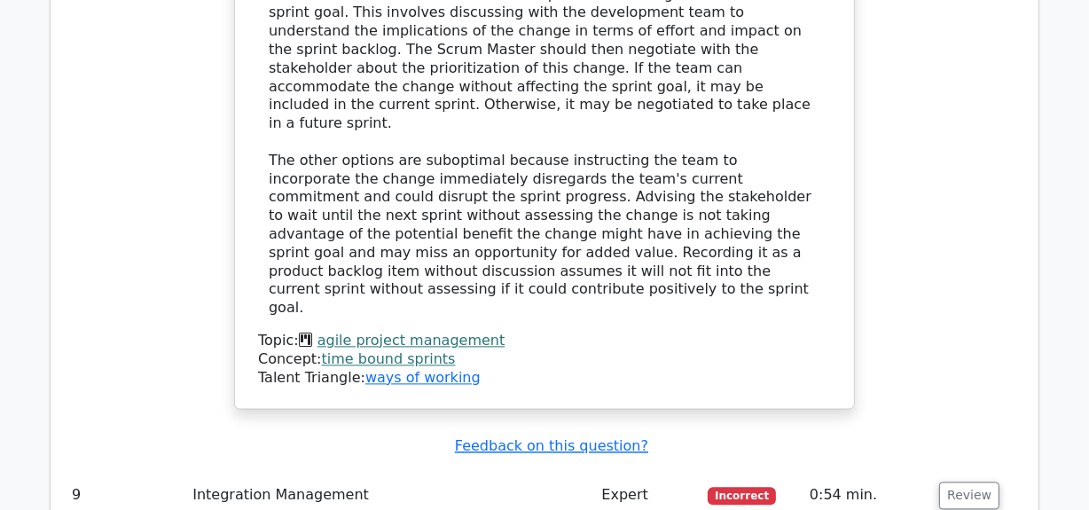
drag, startPoint x: 289, startPoint y: 144, endPoint x: 615, endPoint y: 166, distance: 326.3
copy div "Conduct a series of integration planning workshops with key stakeholders and te…"
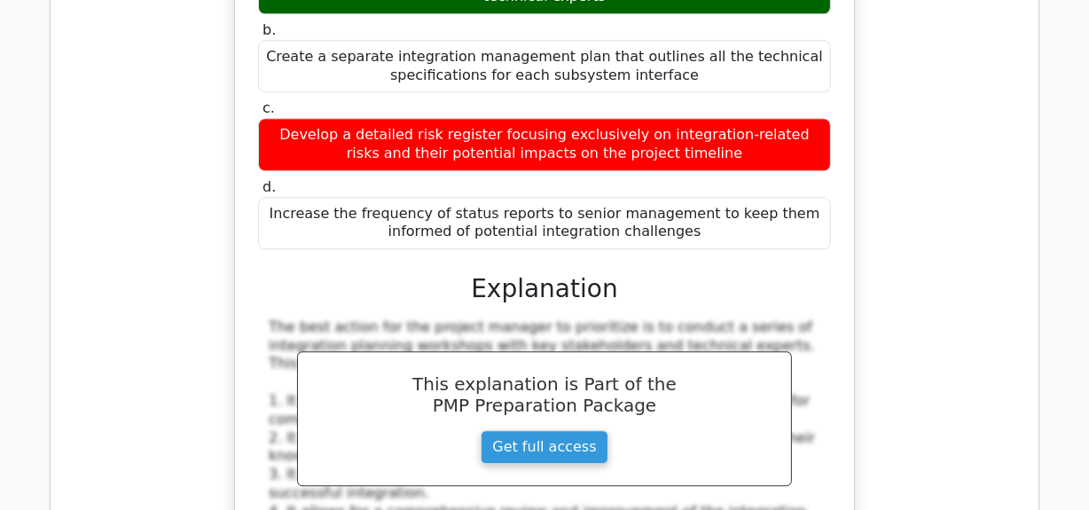
scroll to position [10263, 0]
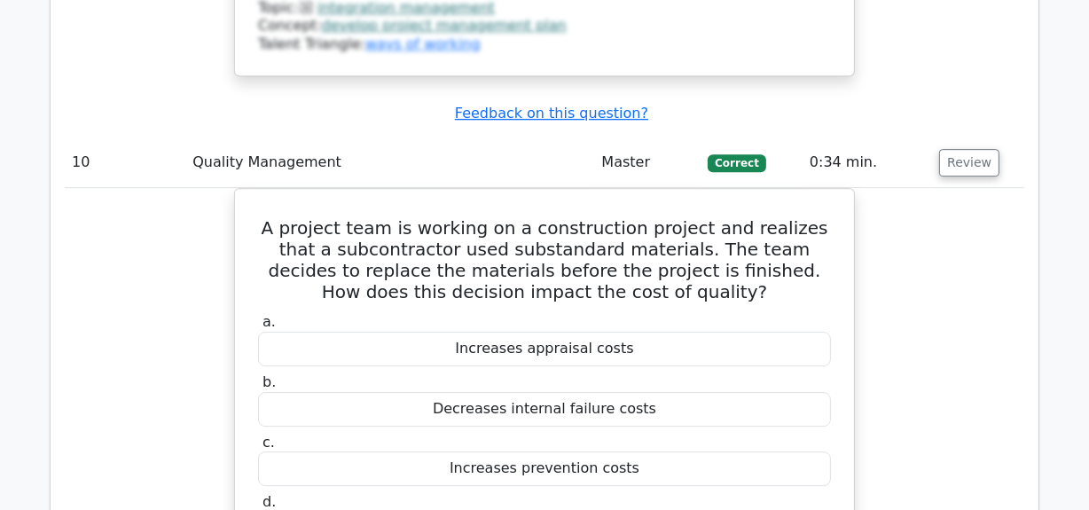
scroll to position [11230, 0]
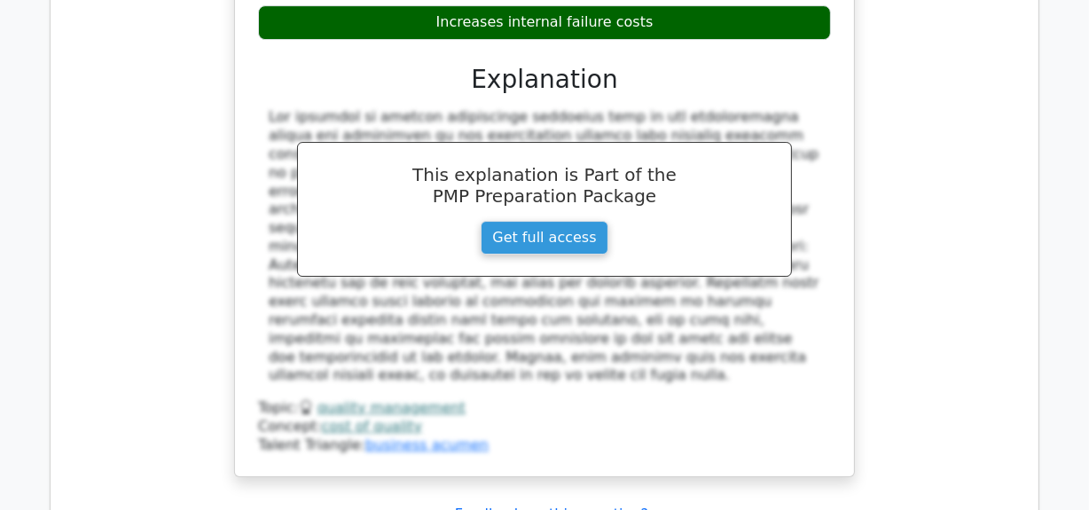
scroll to position [11311, 0]
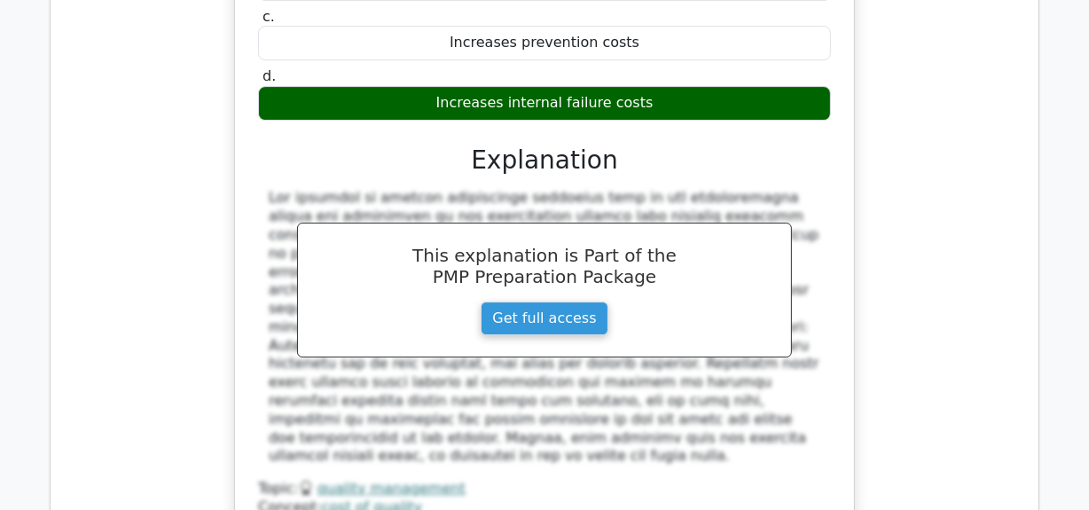
drag, startPoint x: 258, startPoint y: 143, endPoint x: 828, endPoint y: 137, distance: 569.4
drag, startPoint x: 482, startPoint y: 160, endPoint x: 655, endPoint y: 150, distance: 173.2
drag, startPoint x: 341, startPoint y: 210, endPoint x: 751, endPoint y: 184, distance: 410.6
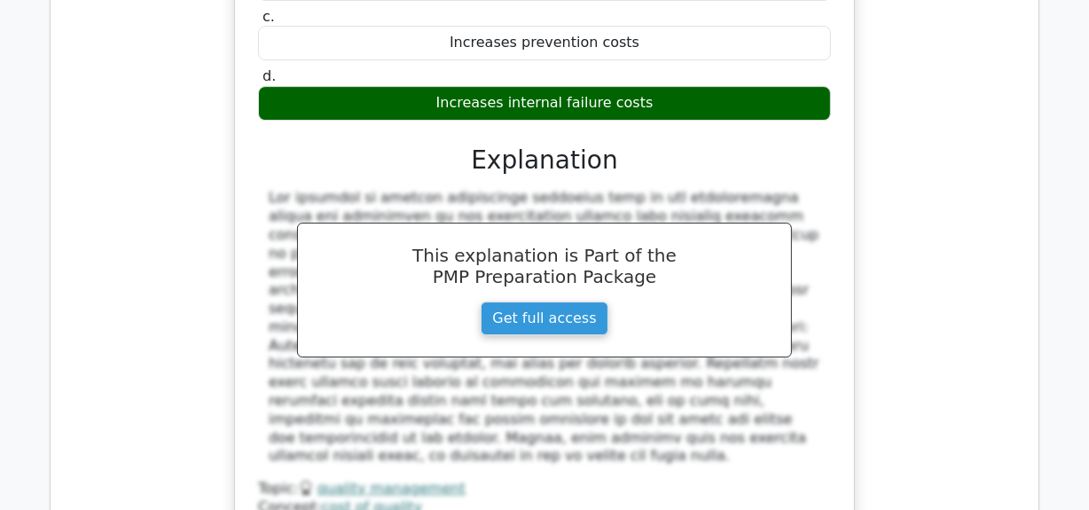
drag, startPoint x: 367, startPoint y: 122, endPoint x: 451, endPoint y: 133, distance: 85.0
drag, startPoint x: 263, startPoint y: 143, endPoint x: 825, endPoint y: 133, distance: 562.4
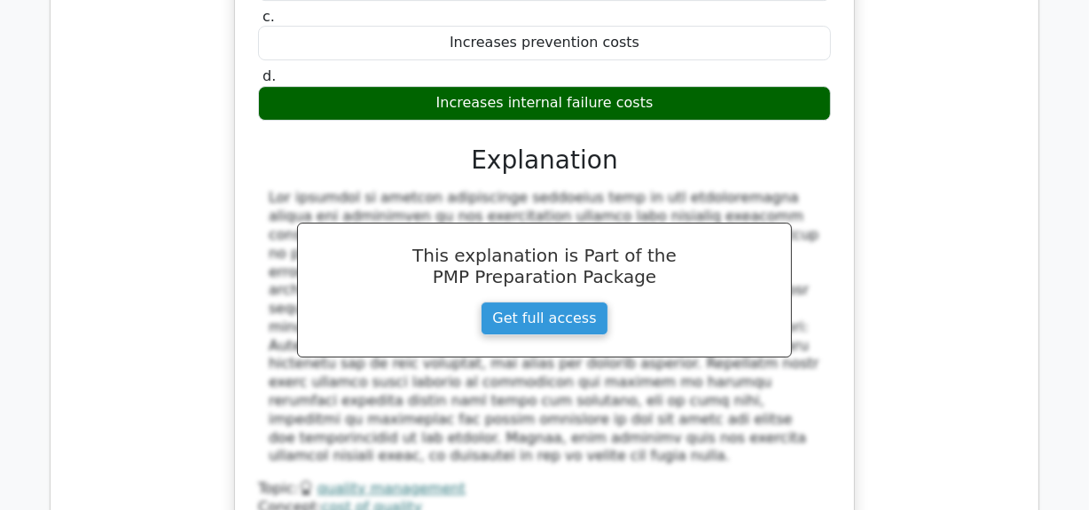
drag, startPoint x: 337, startPoint y: 219, endPoint x: 780, endPoint y: 211, distance: 442.6
drag, startPoint x: 367, startPoint y: 282, endPoint x: 732, endPoint y: 265, distance: 364.9
drag, startPoint x: 266, startPoint y: 121, endPoint x: 670, endPoint y: 167, distance: 406.2
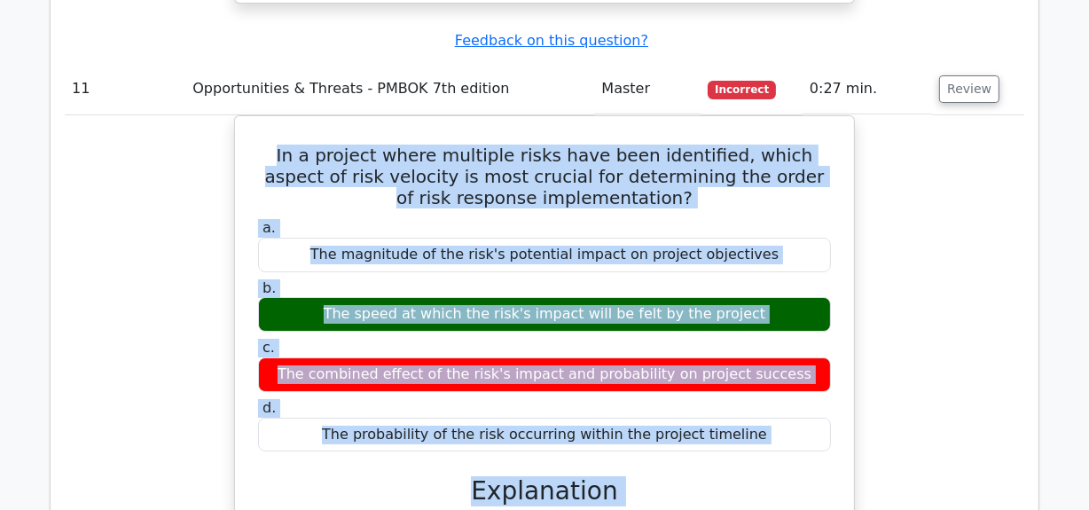
scroll to position [11890, 0]
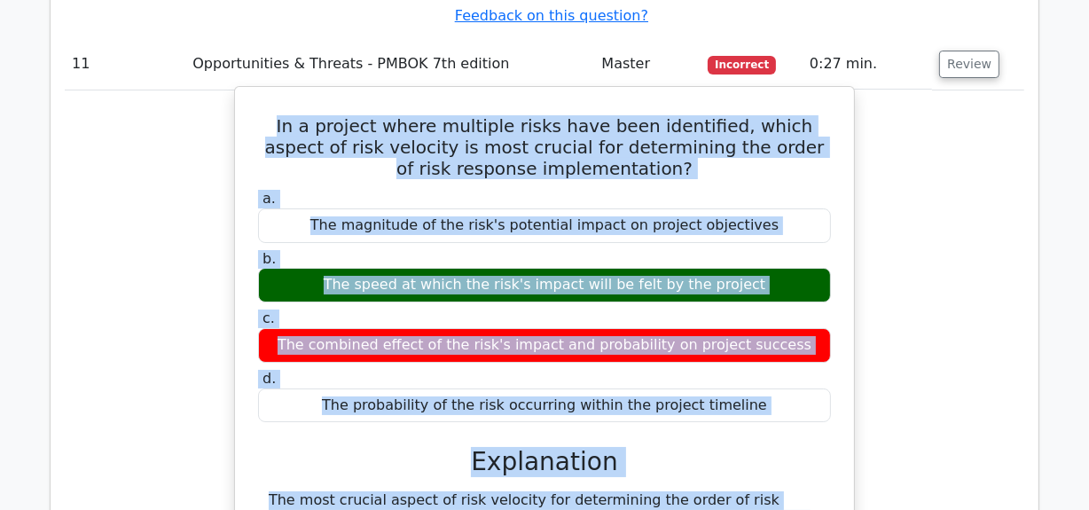
drag, startPoint x: 263, startPoint y: 116, endPoint x: 562, endPoint y: 199, distance: 310.1
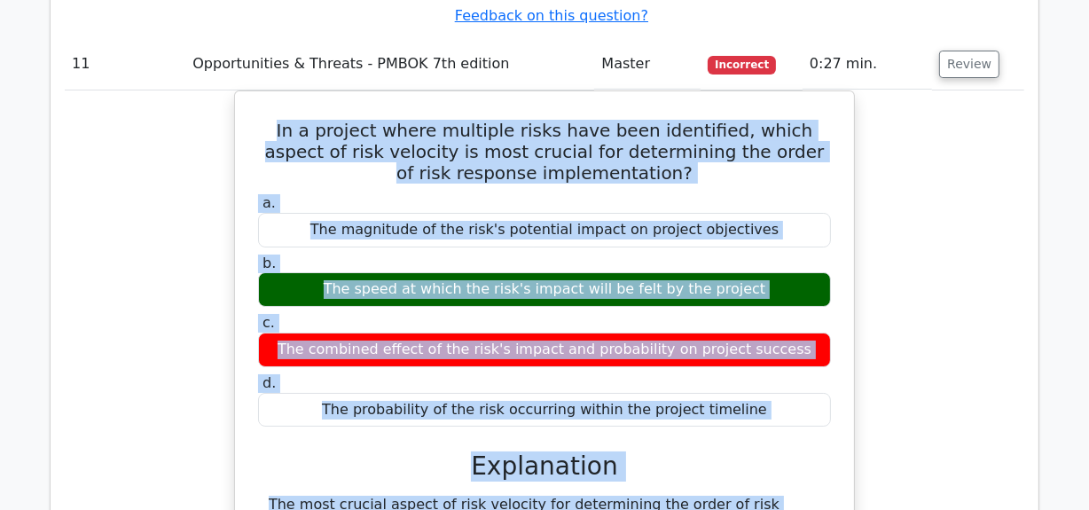
copy div "In a project where multiple risks have been identified, which aspect of risk ve…"
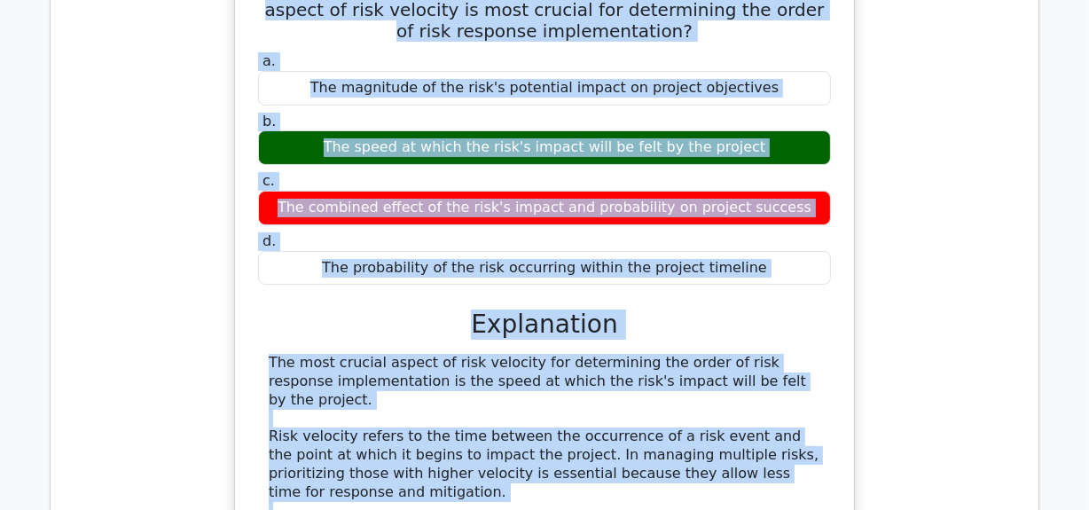
scroll to position [12052, 0]
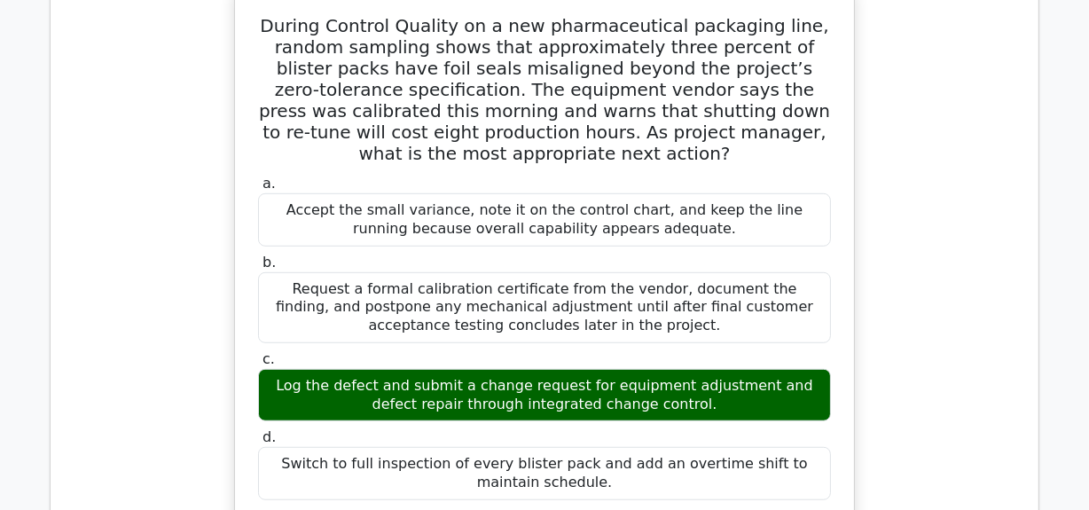
scroll to position [13180, 0]
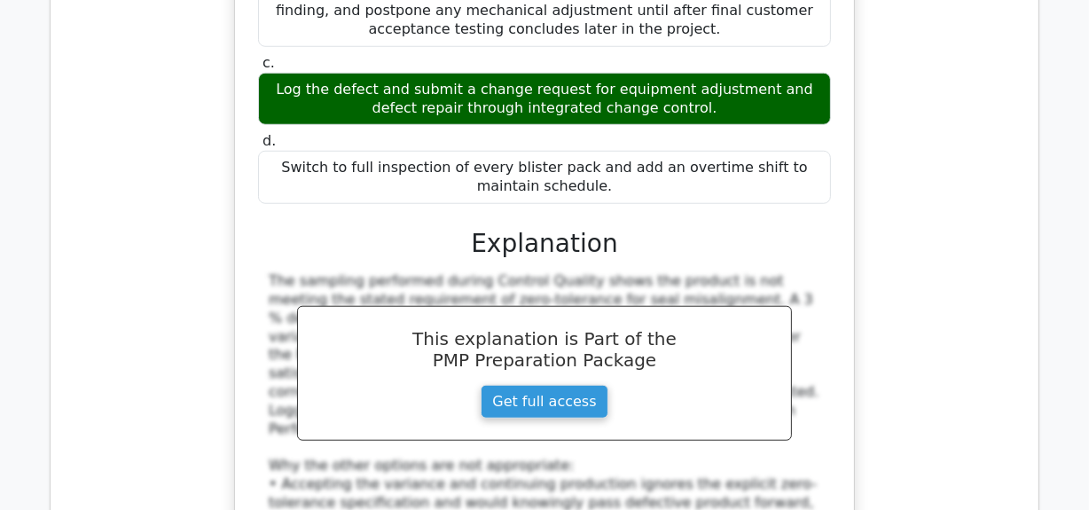
scroll to position [13422, 0]
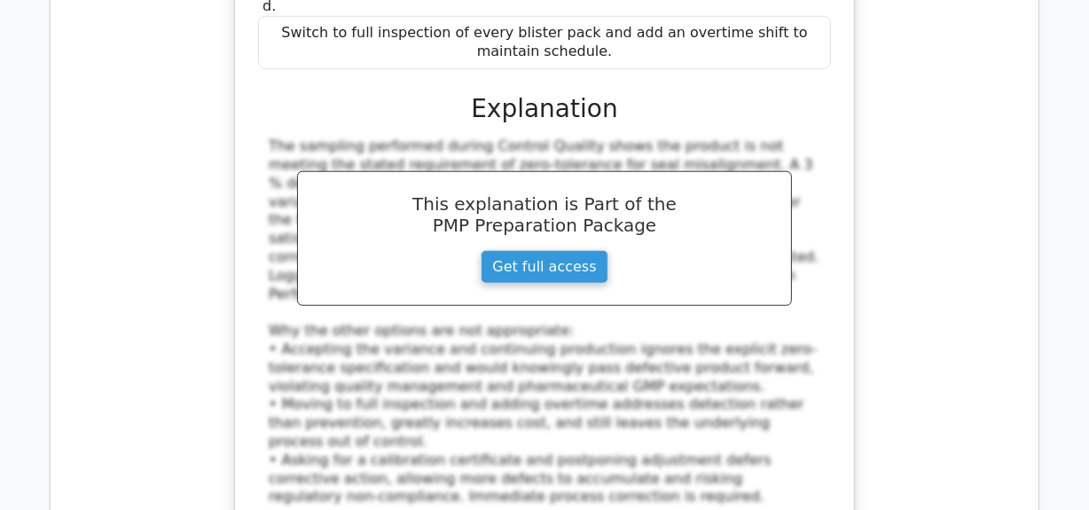
drag, startPoint x: 276, startPoint y: 44, endPoint x: 723, endPoint y: 82, distance: 448.6
copy h5 "In Stakeholder Management, the process of analyzing stakeholder information to …"
drag, startPoint x: 279, startPoint y: 43, endPoint x: 643, endPoint y: 312, distance: 452.2
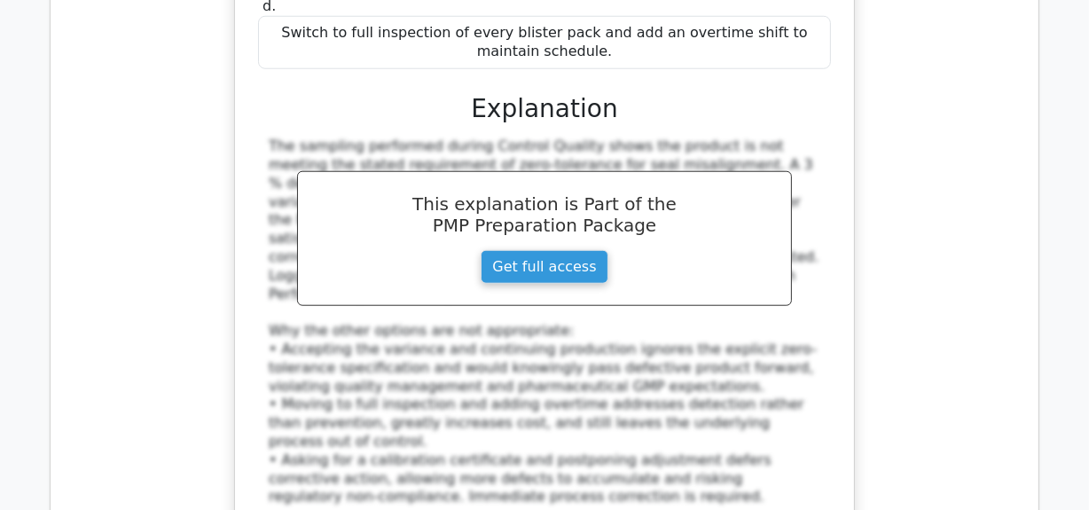
copy div "In Stakeholder Management, the process of analyzing stakeholder information to …"
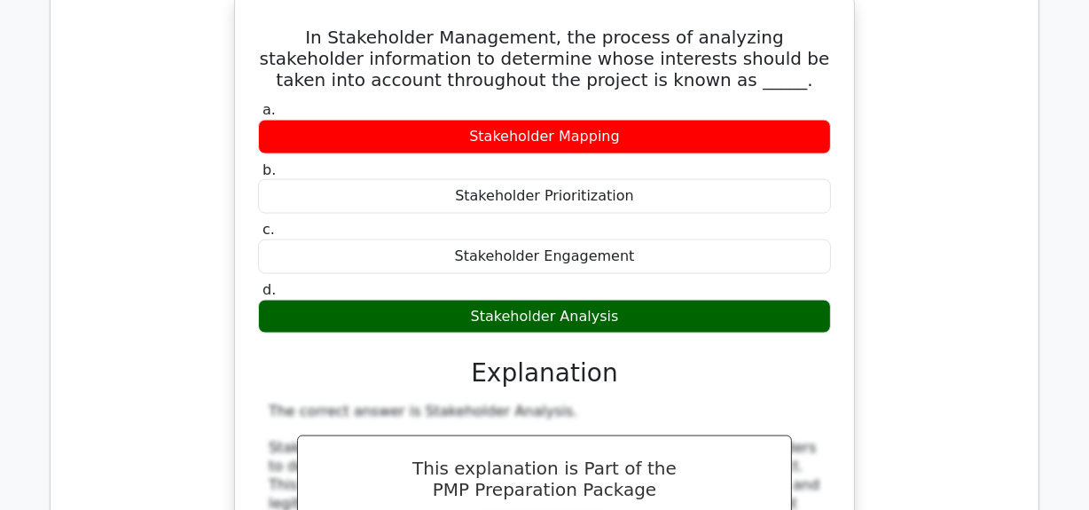
scroll to position [14147, 0]
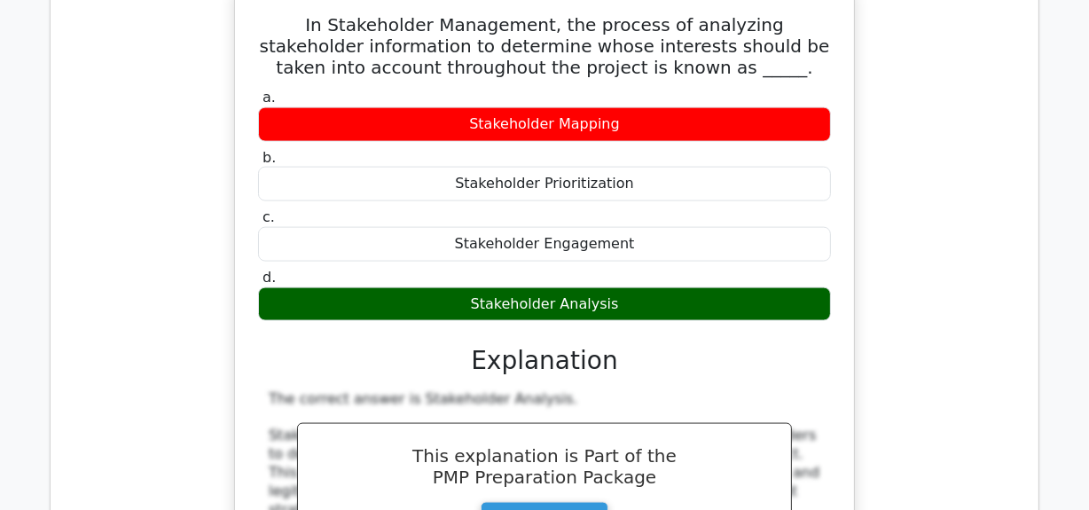
drag, startPoint x: 982, startPoint y: 160, endPoint x: 969, endPoint y: 169, distance: 16.5
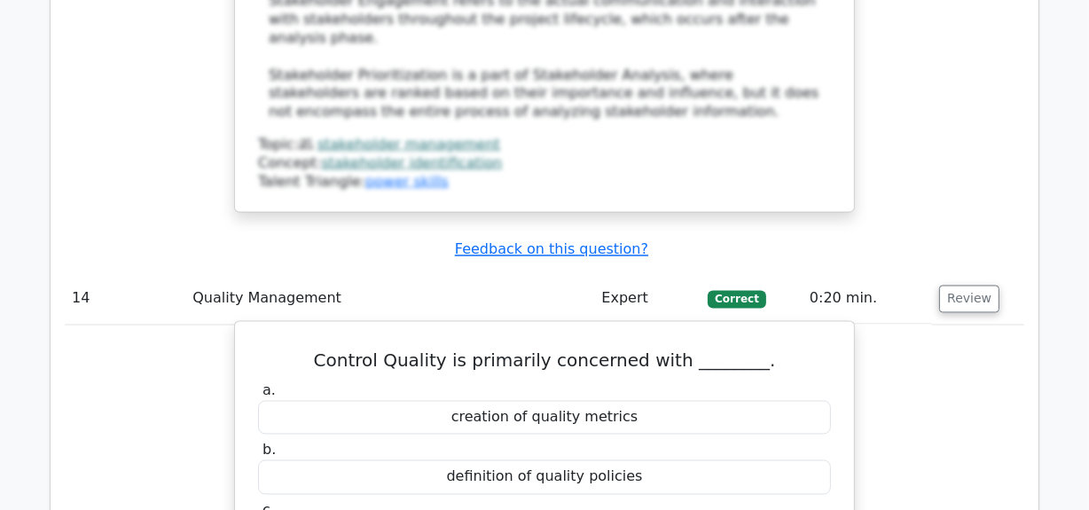
scroll to position [14793, 0]
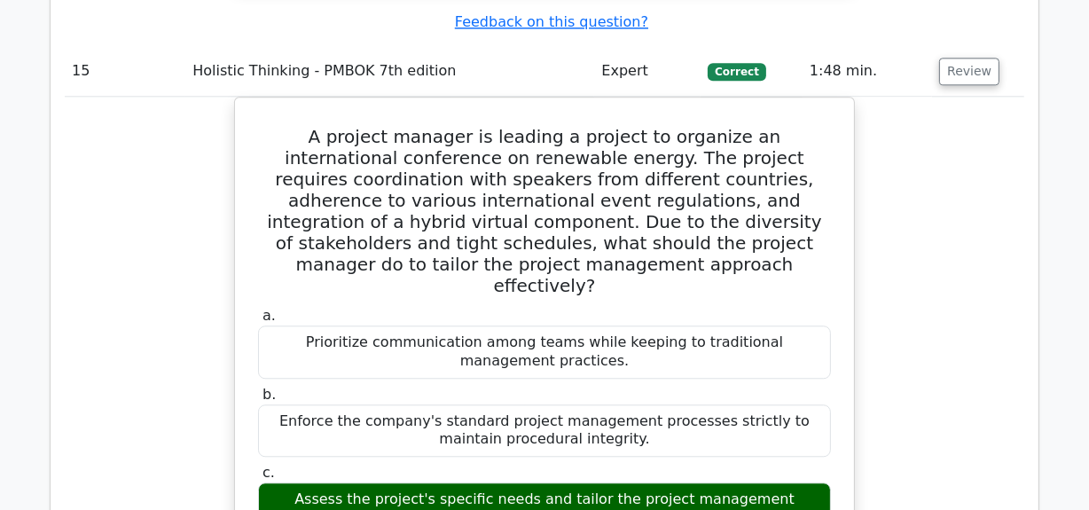
scroll to position [15921, 0]
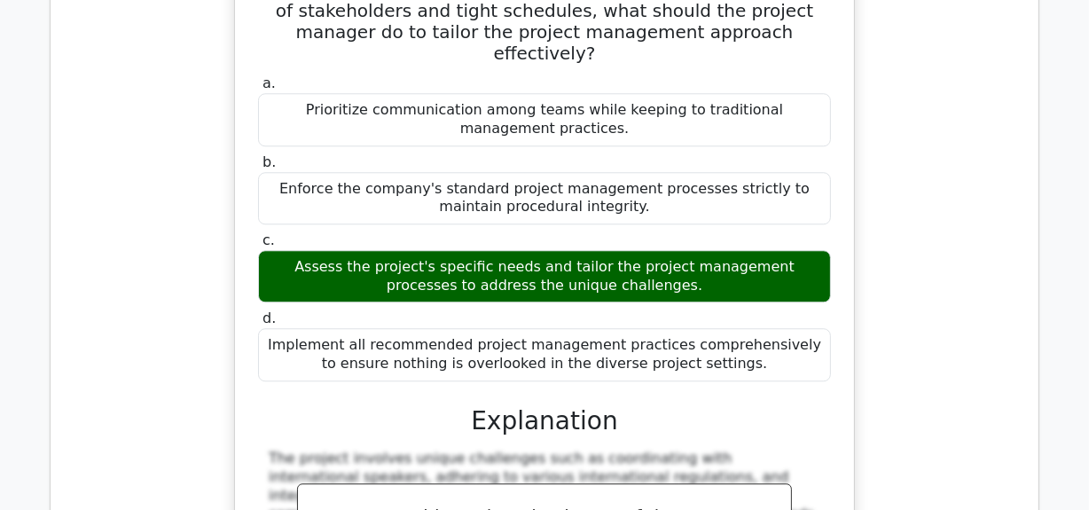
scroll to position [16163, 0]
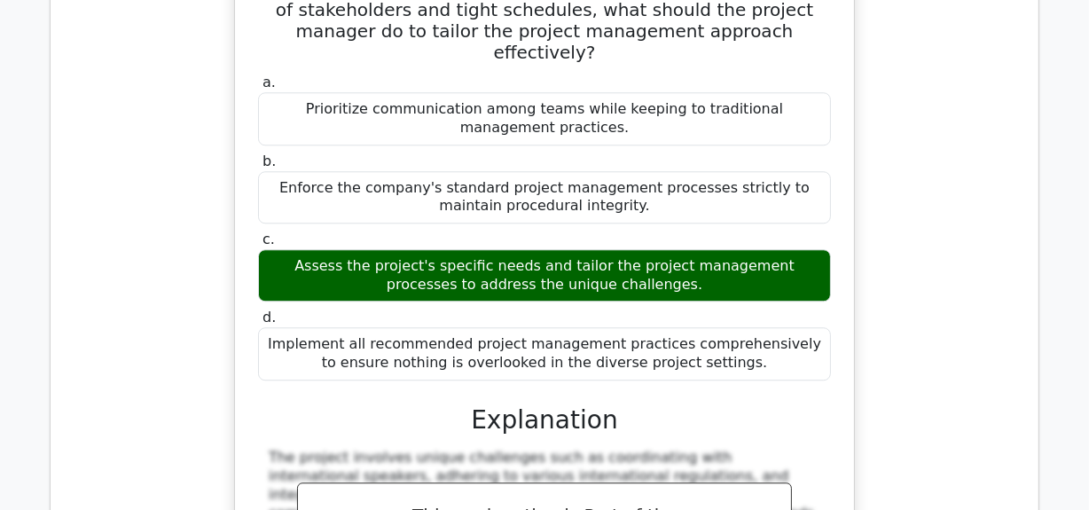
drag, startPoint x: 290, startPoint y: 44, endPoint x: 336, endPoint y: 99, distance: 71.8
drag, startPoint x: 318, startPoint y: 66, endPoint x: 297, endPoint y: 55, distance: 23.0
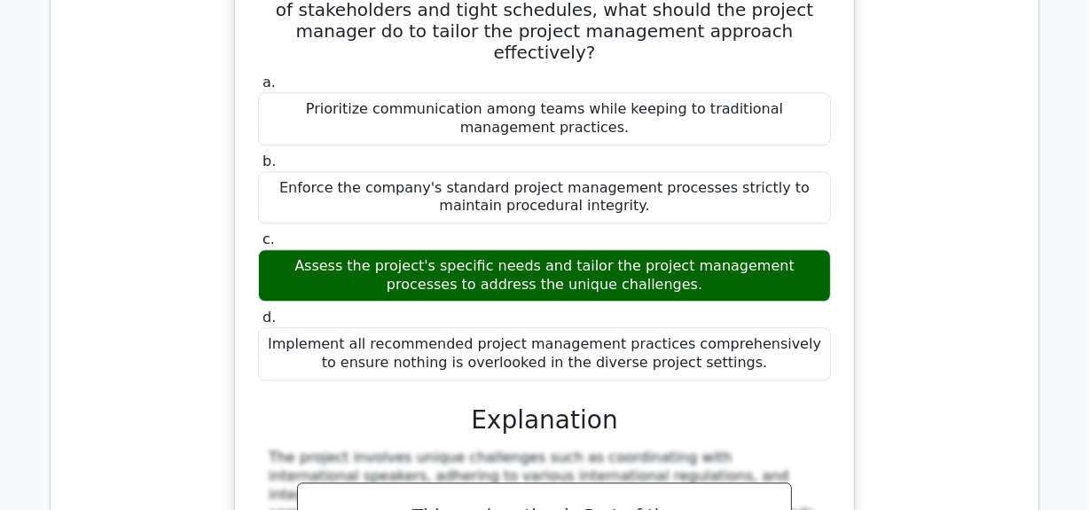
drag, startPoint x: 280, startPoint y: 36, endPoint x: 914, endPoint y: 161, distance: 645.5
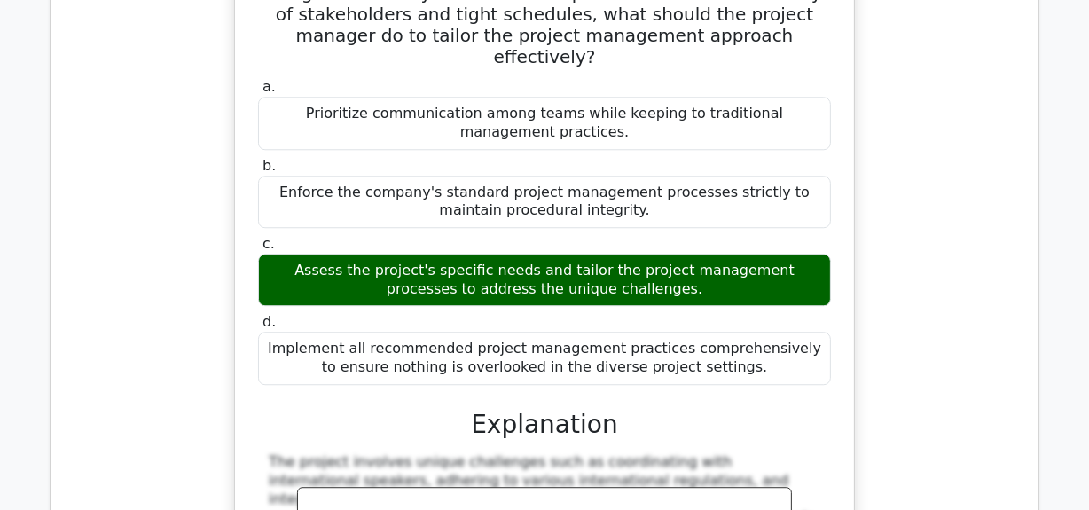
copy h5 "Your company is contracting a firm to develop a custom piece of software. The p…"
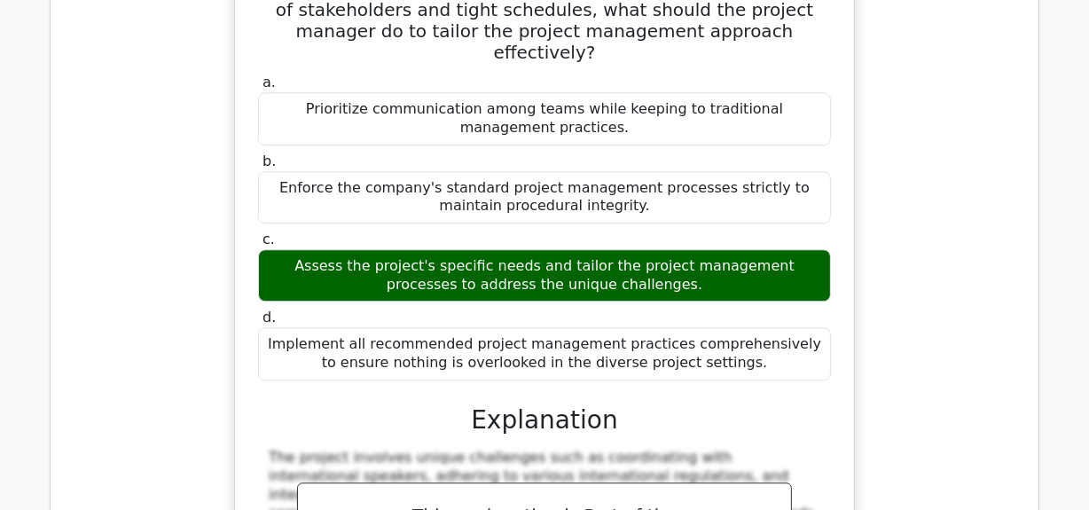
drag, startPoint x: 286, startPoint y: 50, endPoint x: 726, endPoint y: 419, distance: 574.8
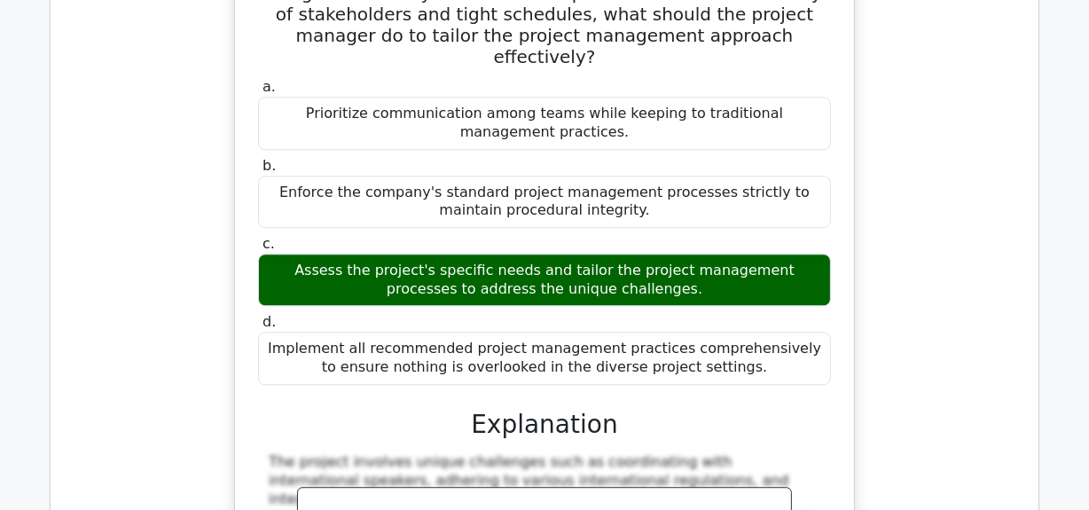
copy div "Your company is contracting a firm to develop a custom piece of software. The p…"
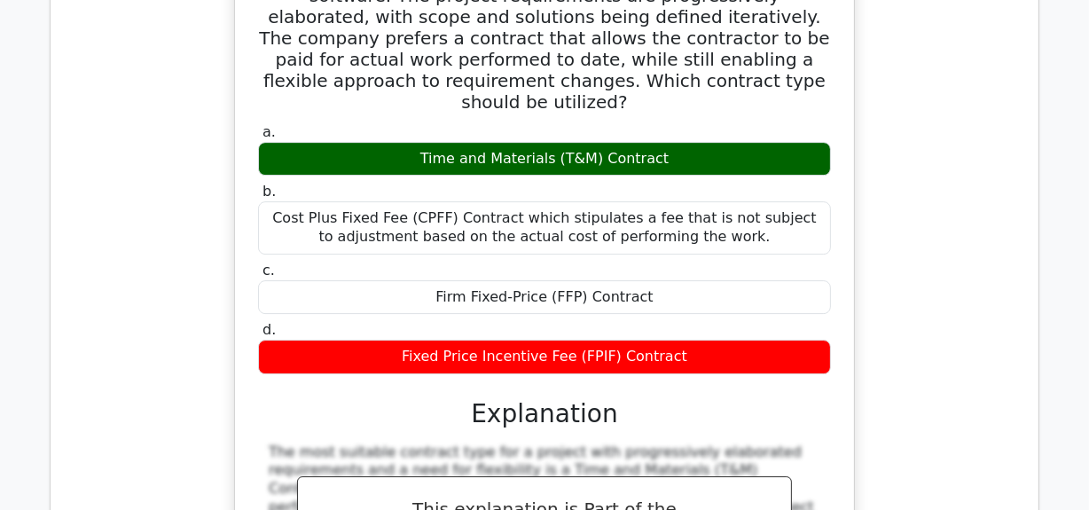
scroll to position [17050, 0]
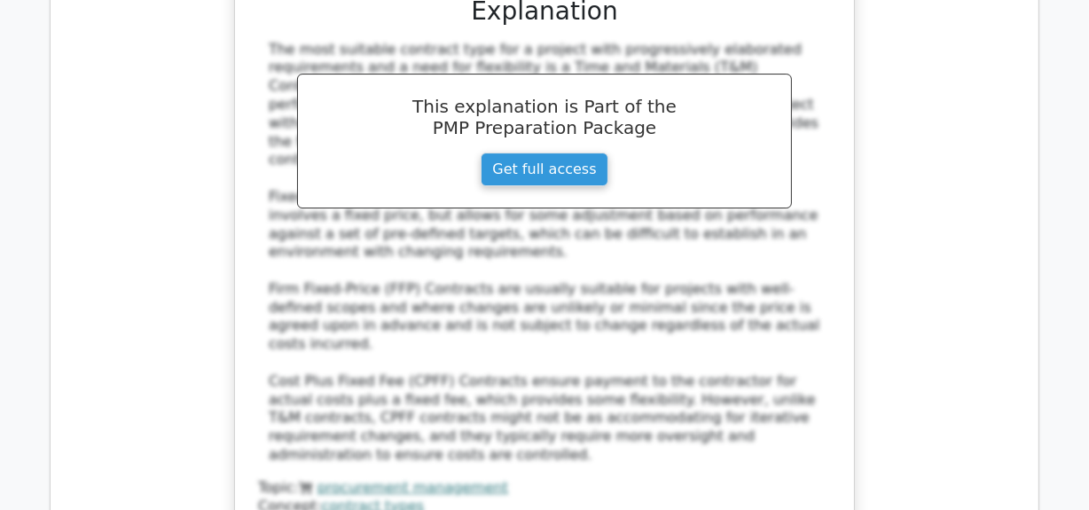
scroll to position [17523, 0]
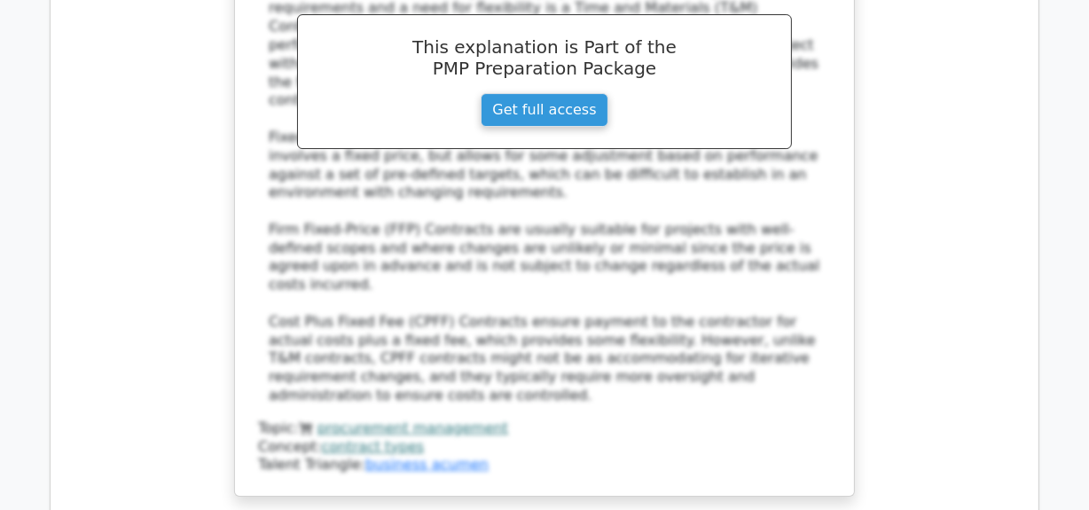
drag, startPoint x: 281, startPoint y: 134, endPoint x: 775, endPoint y: 328, distance: 530.8
copy div "During the Develop Project Charter process, the project manager is responsible …"
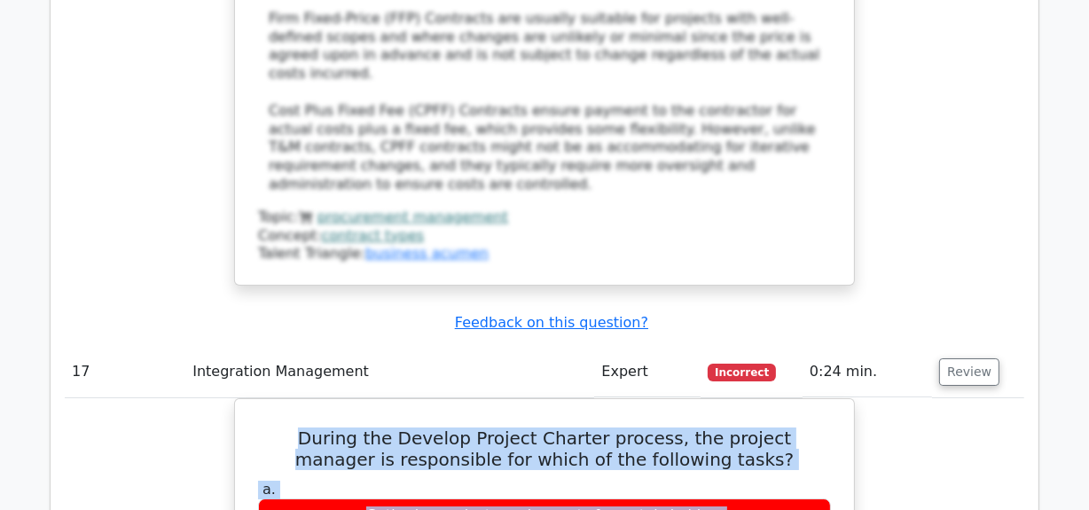
scroll to position [17926, 0]
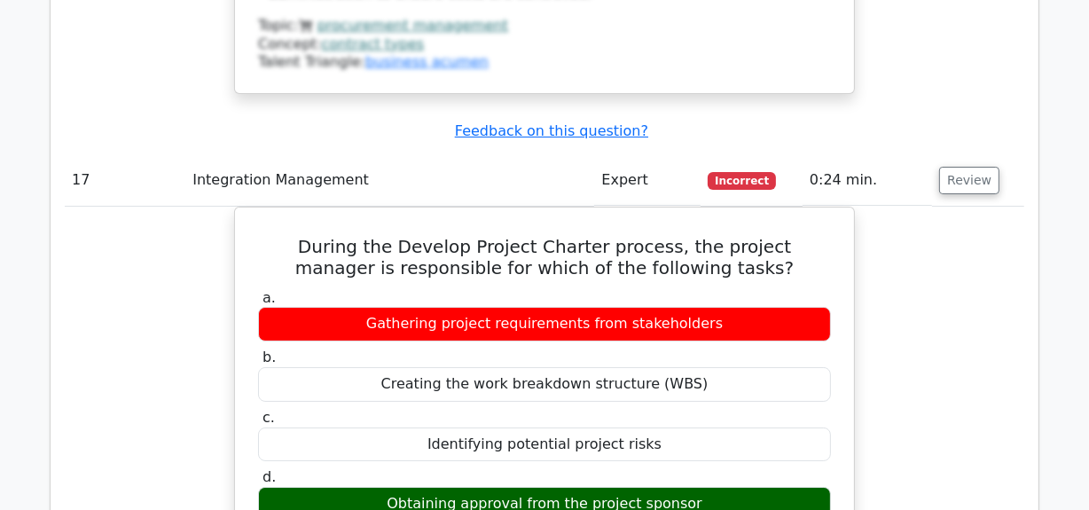
drag, startPoint x: 270, startPoint y: 190, endPoint x: 701, endPoint y: 295, distance: 443.8
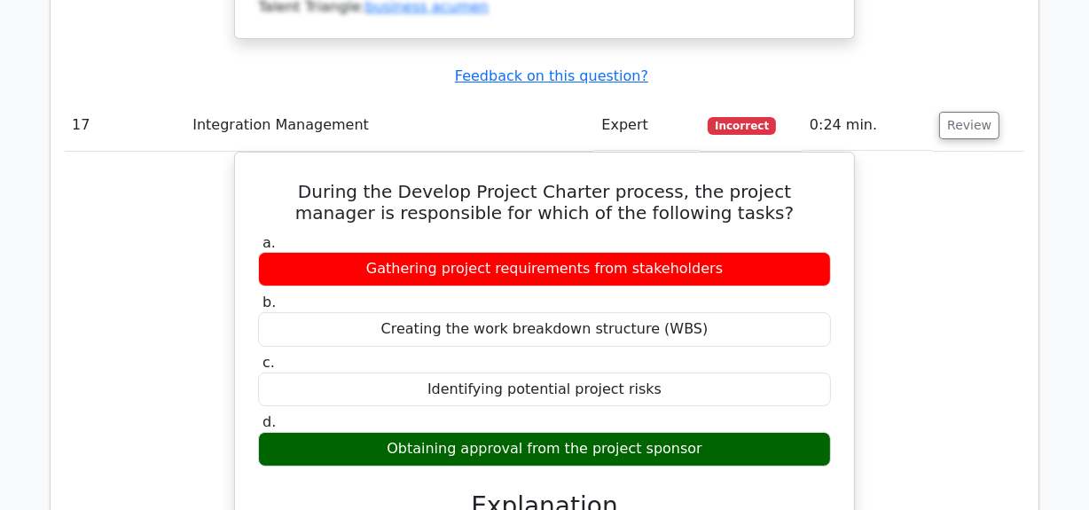
scroll to position [18006, 0]
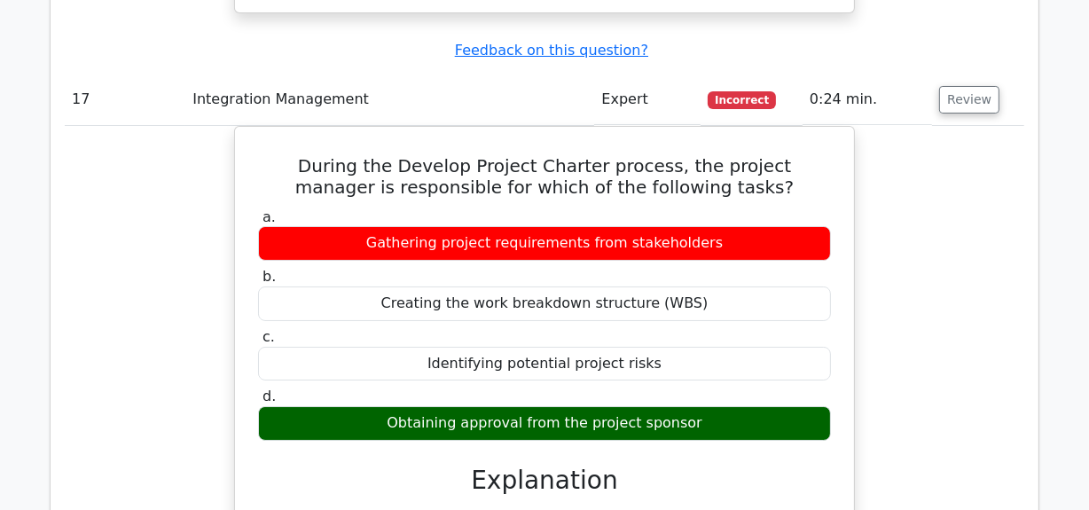
drag, startPoint x: 284, startPoint y: 101, endPoint x: 776, endPoint y: 198, distance: 501.6
drag, startPoint x: 279, startPoint y: 99, endPoint x: 677, endPoint y: 431, distance: 517.6
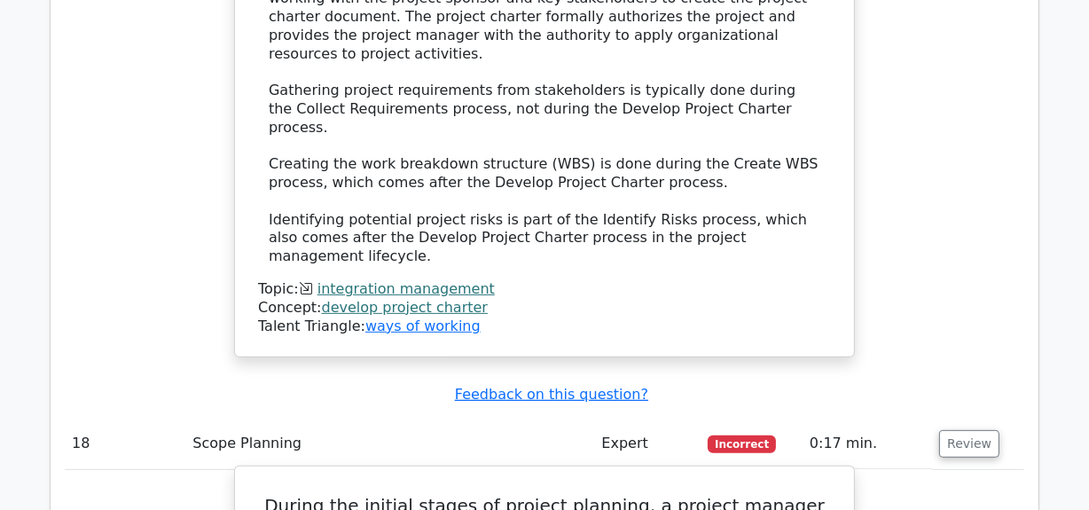
scroll to position [18813, 0]
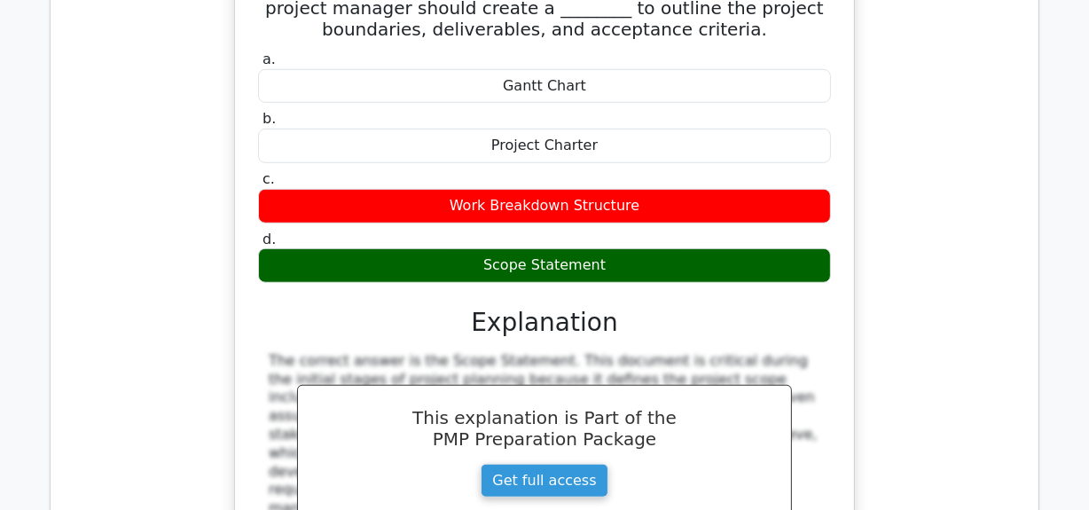
scroll to position [19185, 0]
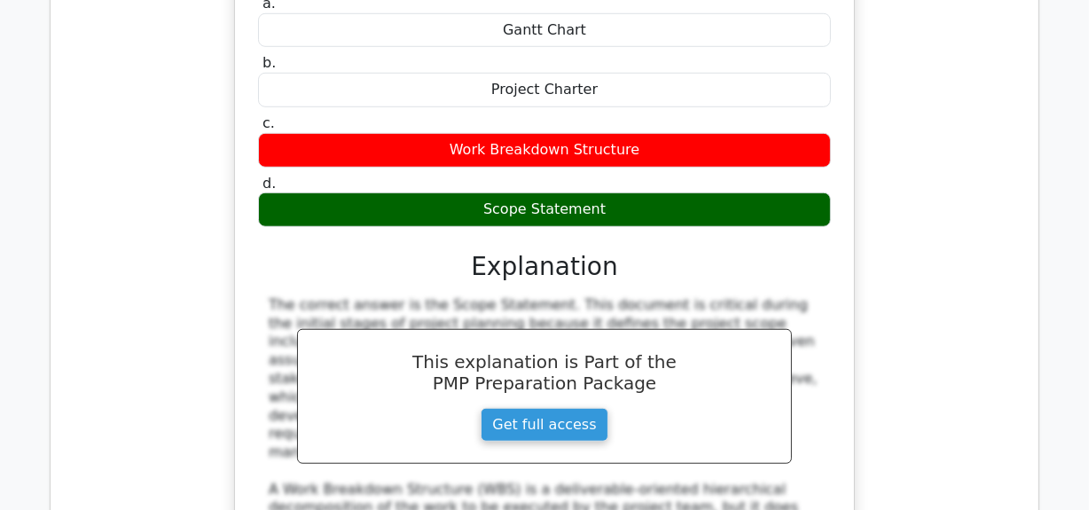
drag, startPoint x: 277, startPoint y: 257, endPoint x: 690, endPoint y: 188, distance: 419.1
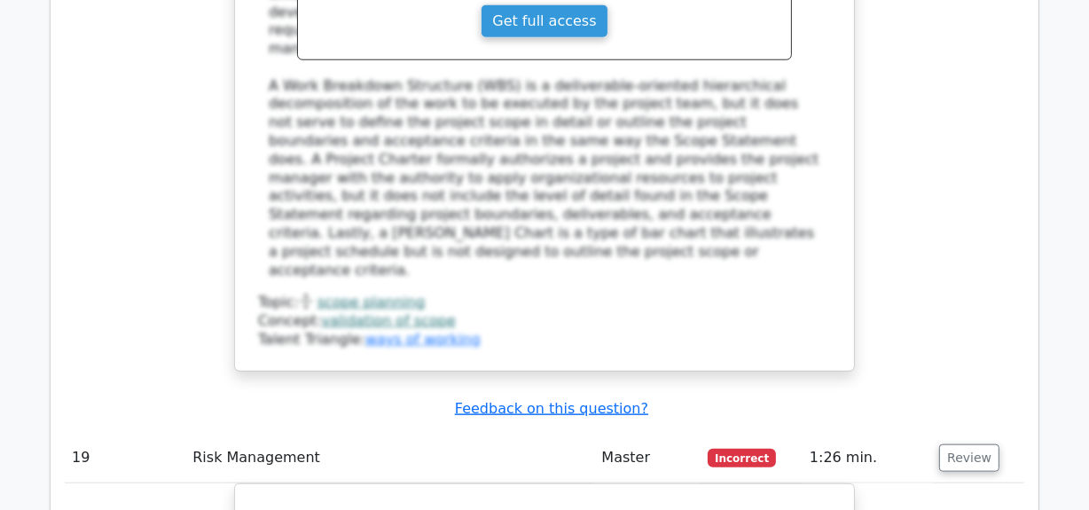
scroll to position [19831, 0]
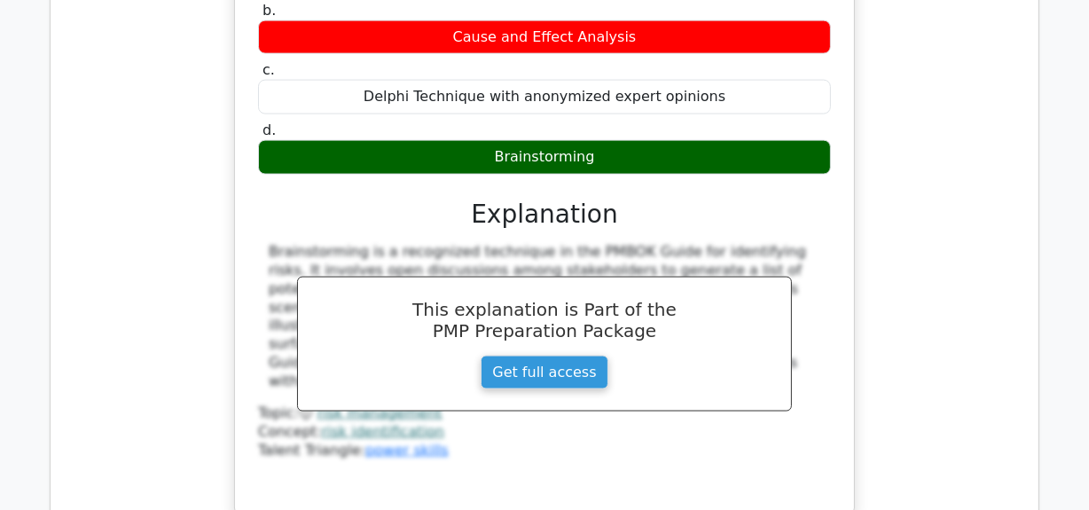
scroll to position [20170, 0]
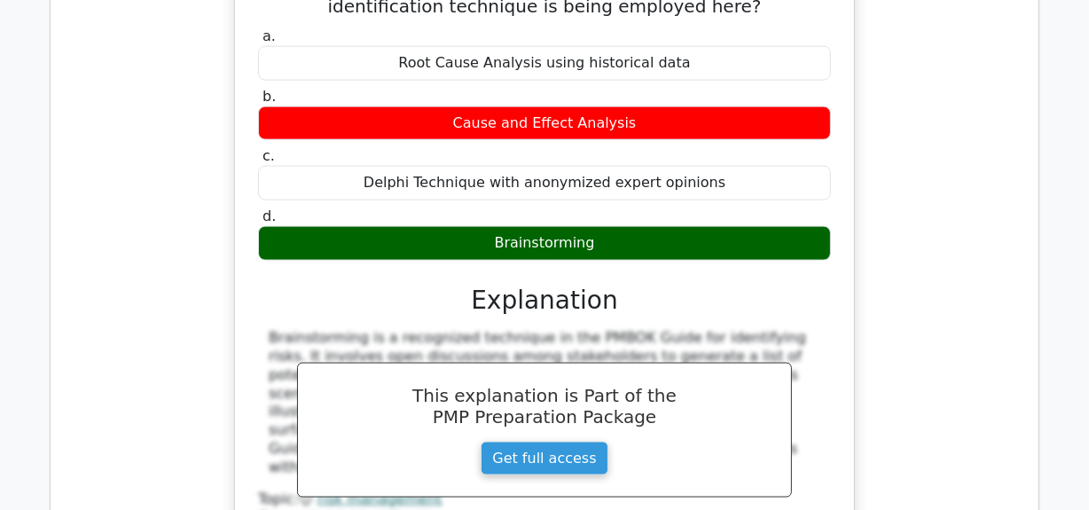
drag, startPoint x: 278, startPoint y: 55, endPoint x: 757, endPoint y: 354, distance: 563.8
drag, startPoint x: 265, startPoint y: 90, endPoint x: 803, endPoint y: 86, distance: 537.5
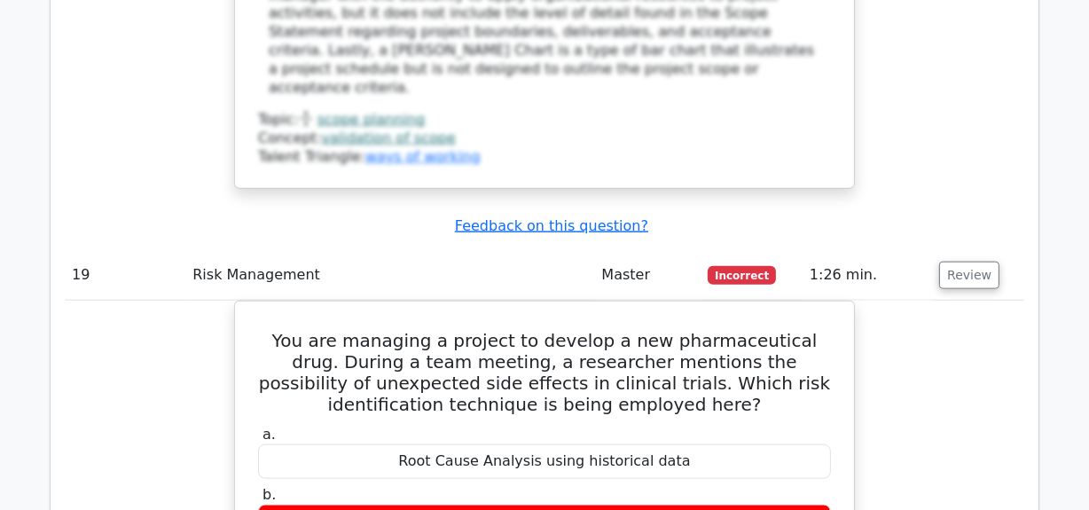
scroll to position [19767, 0]
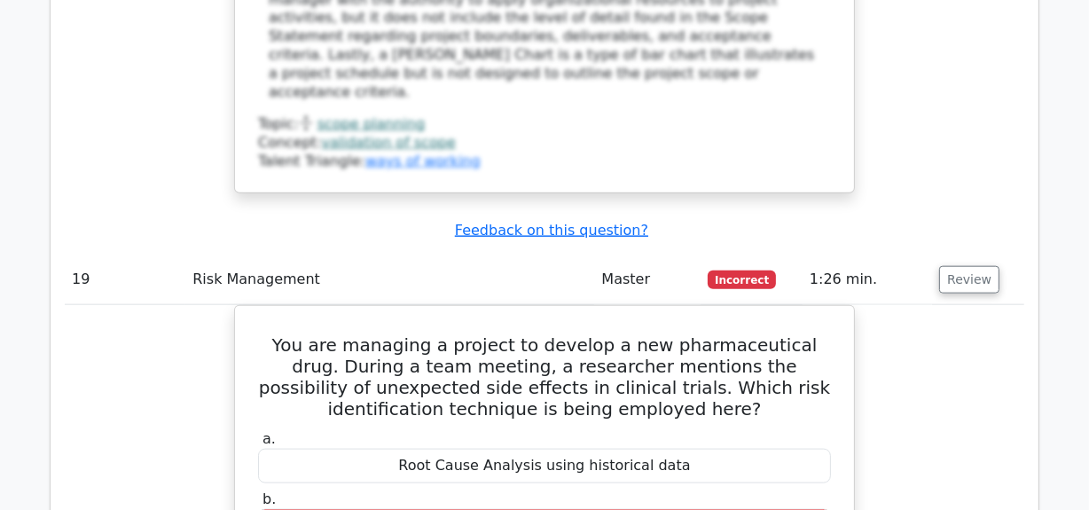
drag, startPoint x: 425, startPoint y: 139, endPoint x: 638, endPoint y: 142, distance: 212.9
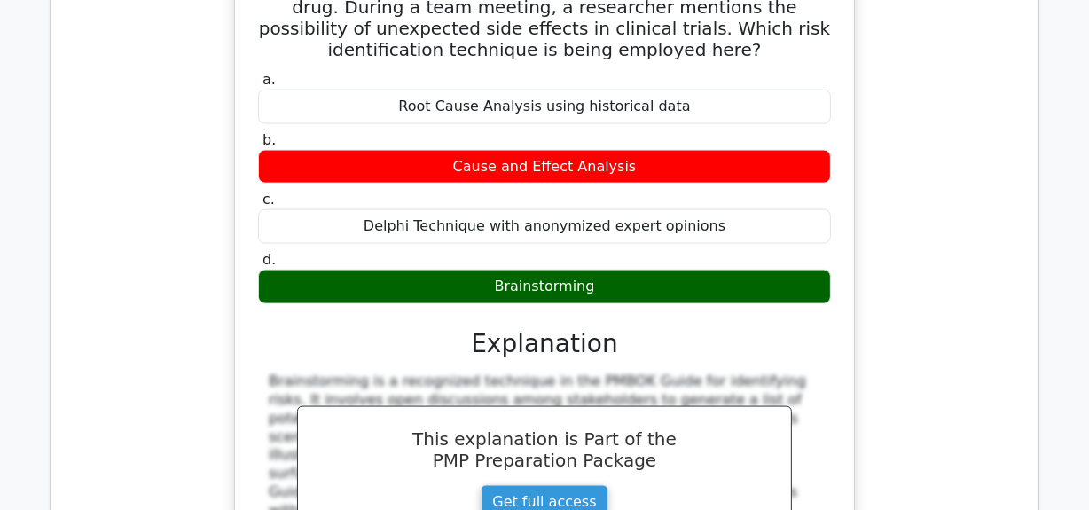
scroll to position [20089, 0]
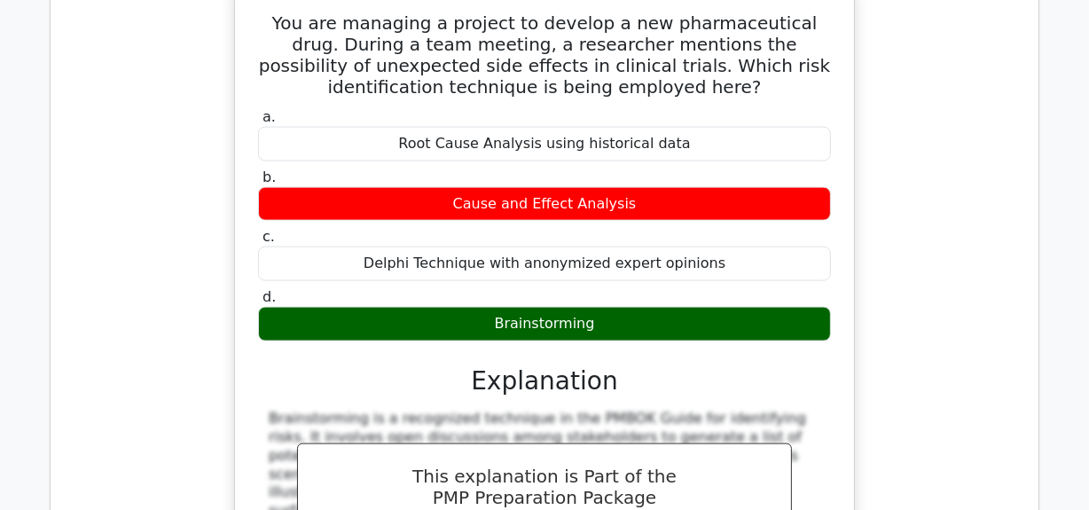
drag, startPoint x: 291, startPoint y: 179, endPoint x: 401, endPoint y: 208, distance: 113.6
drag, startPoint x: 345, startPoint y: 191, endPoint x: 817, endPoint y: 184, distance: 471.9
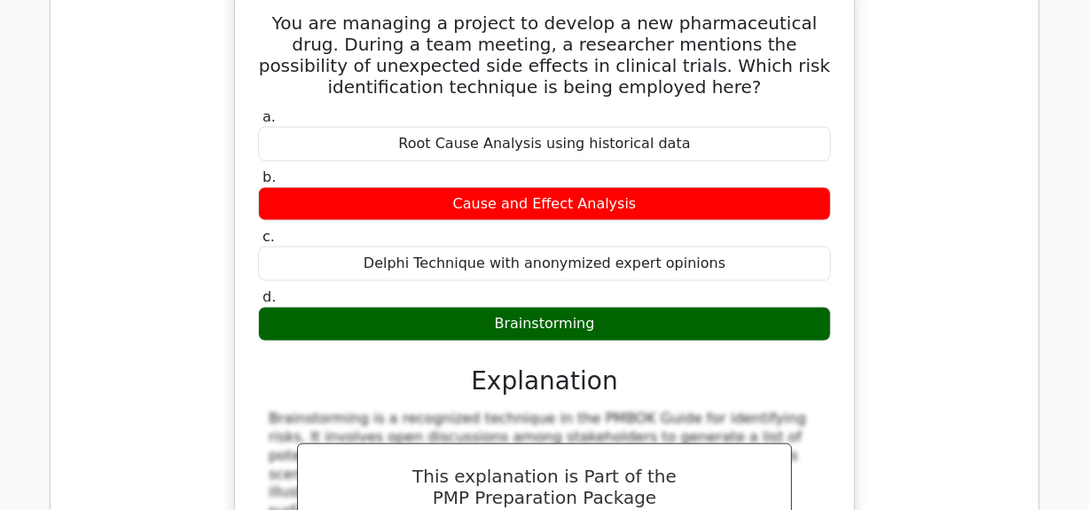
drag, startPoint x: 514, startPoint y: 192, endPoint x: 553, endPoint y: 212, distance: 44.0
drag, startPoint x: 277, startPoint y: 213, endPoint x: 812, endPoint y: 210, distance: 534.8
drag, startPoint x: 267, startPoint y: 225, endPoint x: 839, endPoint y: 225, distance: 572.1
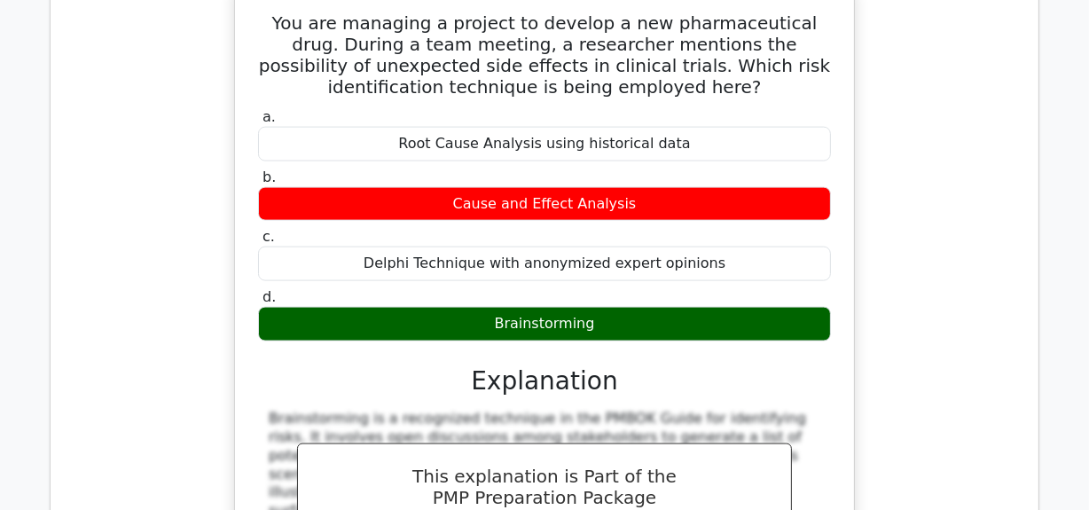
drag, startPoint x: 286, startPoint y: 241, endPoint x: 812, endPoint y: 258, distance: 527.1
drag, startPoint x: 680, startPoint y: 276, endPoint x: 688, endPoint y: 268, distance: 11.3
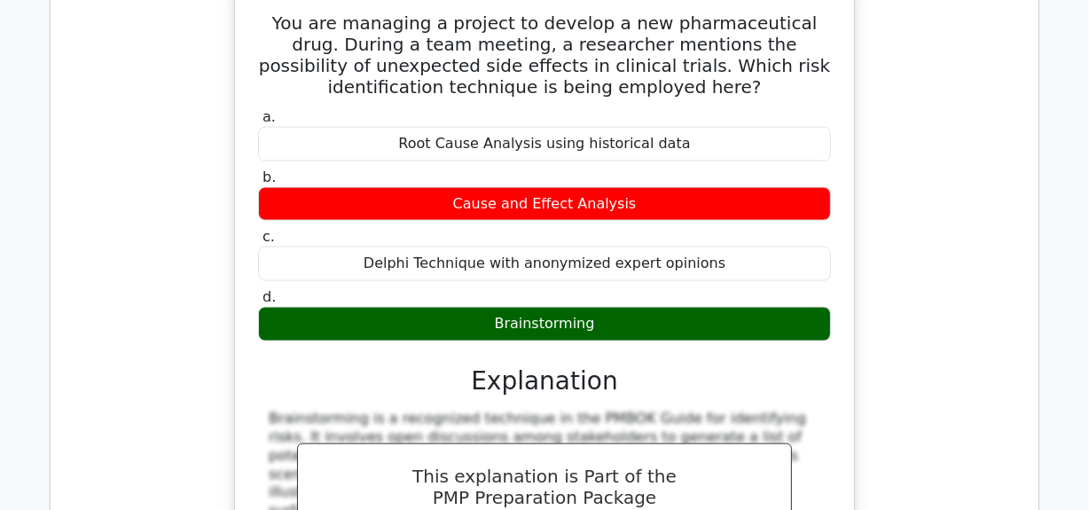
drag, startPoint x: 701, startPoint y: 243, endPoint x: 391, endPoint y: 286, distance: 312.6
drag, startPoint x: 281, startPoint y: 262, endPoint x: 751, endPoint y: 261, distance: 470.1
drag, startPoint x: 272, startPoint y: 282, endPoint x: 863, endPoint y: 294, distance: 590.8
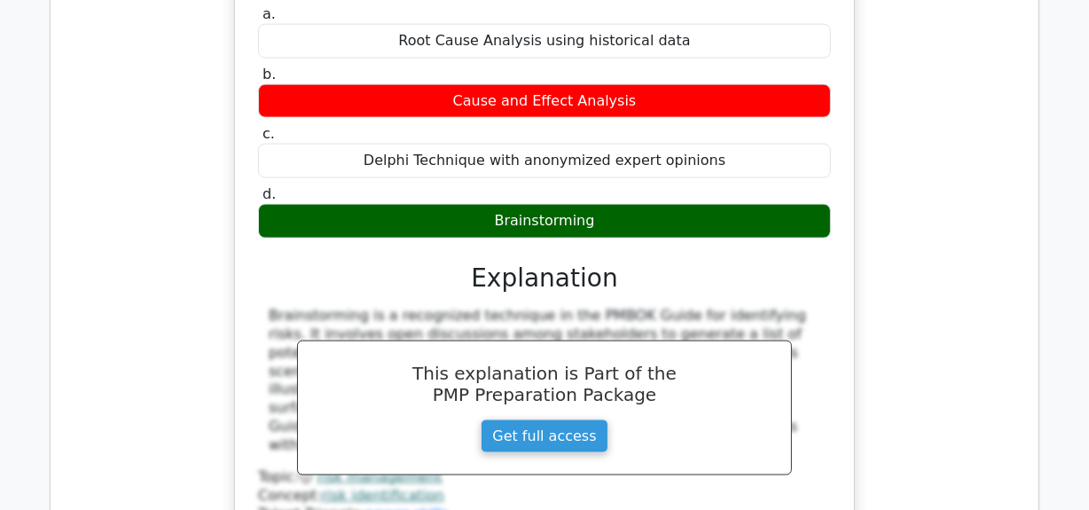
scroll to position [20170, 0]
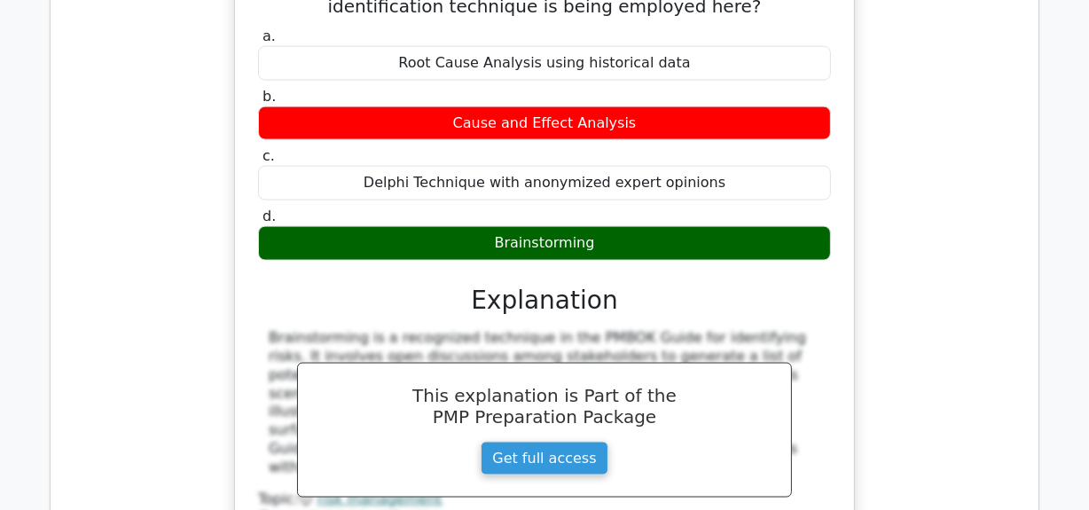
drag, startPoint x: 555, startPoint y: 239, endPoint x: 566, endPoint y: 231, distance: 13.9
drag, startPoint x: 592, startPoint y: 199, endPoint x: 586, endPoint y: 213, distance: 15.2
drag, startPoint x: 276, startPoint y: 216, endPoint x: 825, endPoint y: 218, distance: 549.0
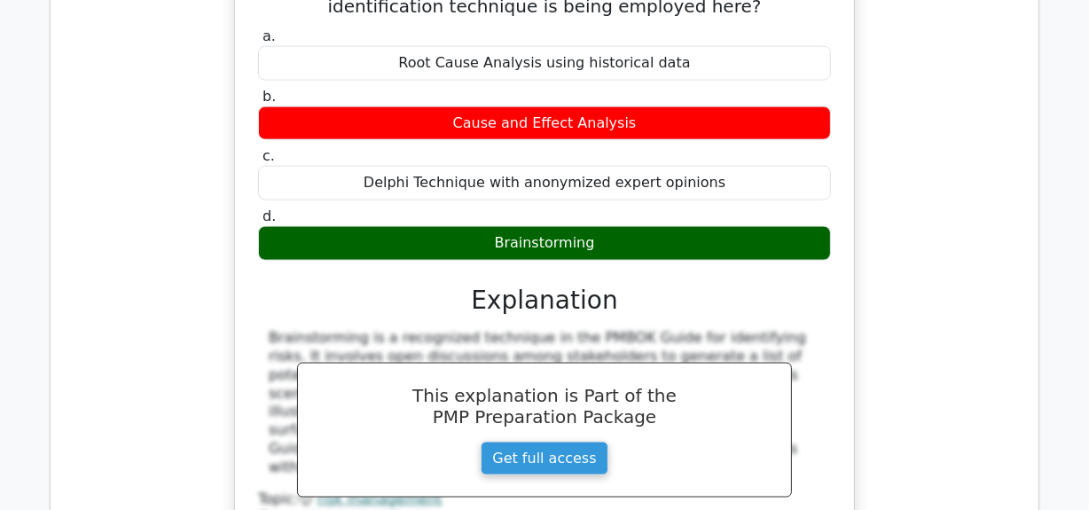
drag, startPoint x: 710, startPoint y: 248, endPoint x: 644, endPoint y: 239, distance: 66.2
drag, startPoint x: 624, startPoint y: 221, endPoint x: 824, endPoint y: 224, distance: 199.6
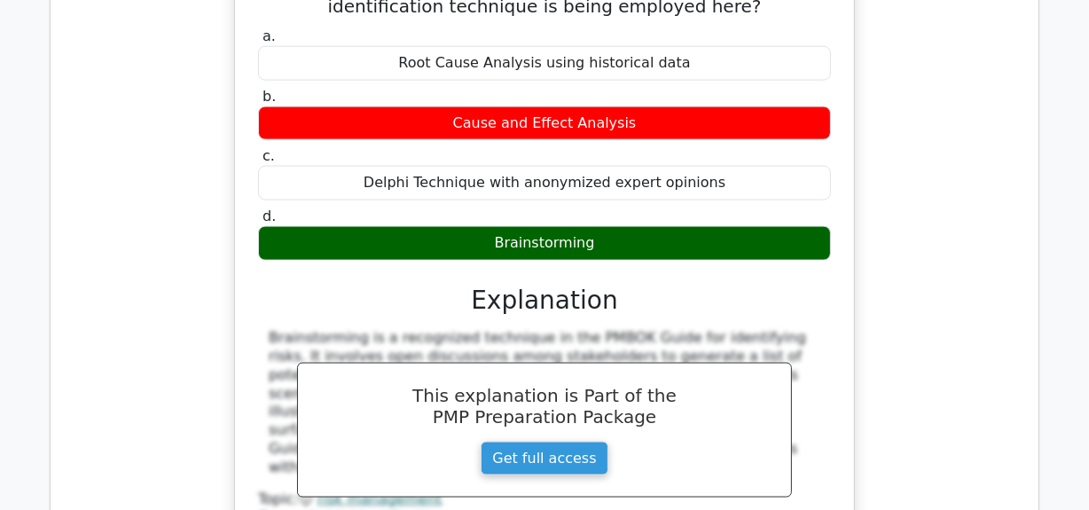
drag, startPoint x: 618, startPoint y: 221, endPoint x: 860, endPoint y: 224, distance: 242.2
drag, startPoint x: 274, startPoint y: 239, endPoint x: 818, endPoint y: 368, distance: 558.7
